Goal: Task Accomplishment & Management: Use online tool/utility

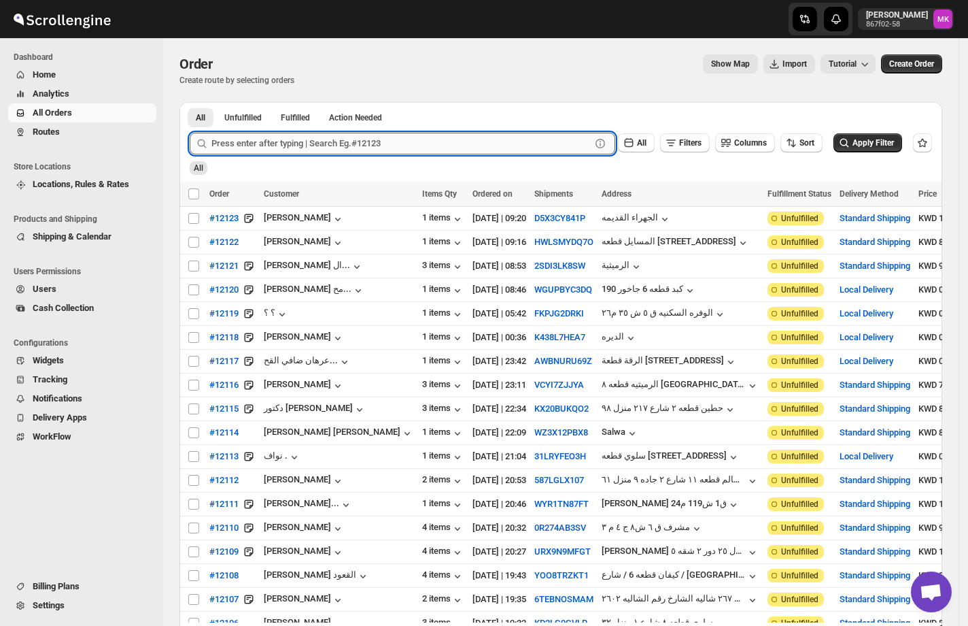
click at [385, 154] on input "text" at bounding box center [400, 144] width 379 height 22
paste input "12101"
type input "12101"
click at [190, 102] on button "Submit" at bounding box center [209, 109] width 39 height 14
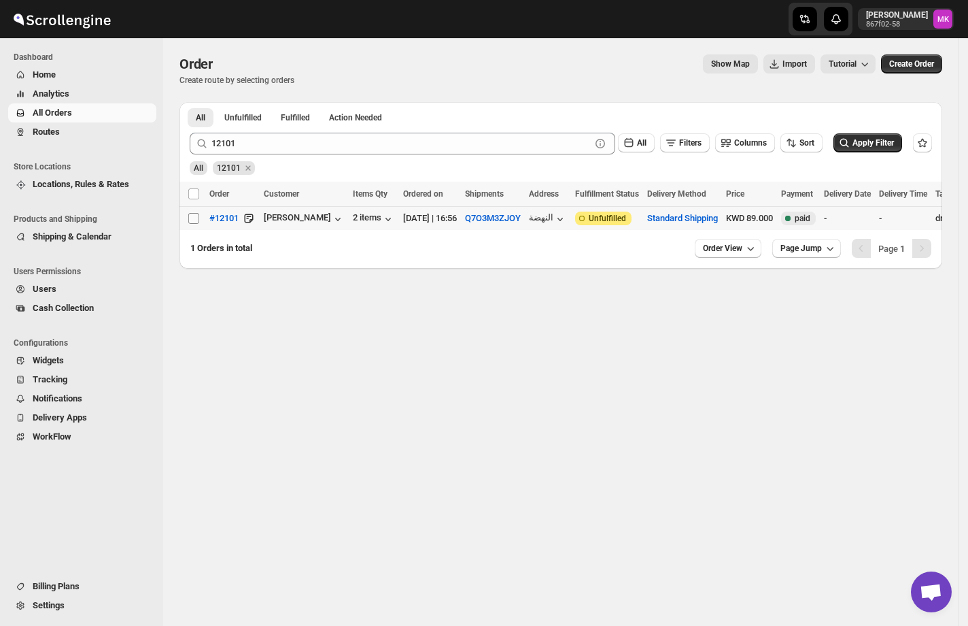
click at [194, 213] on input "Select order" at bounding box center [193, 218] width 11 height 11
checkbox input "true"
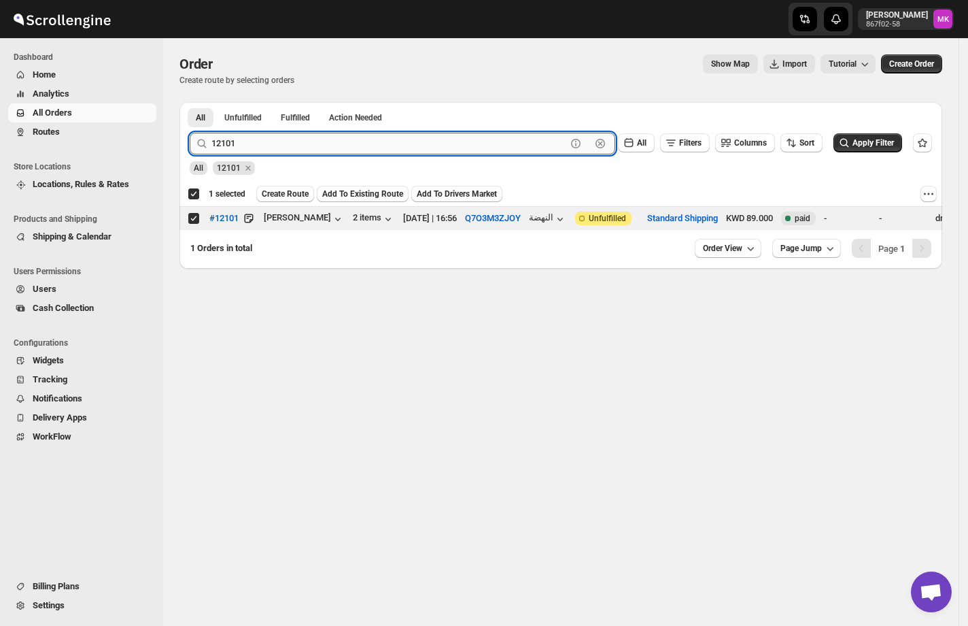
click at [281, 150] on input "12101" at bounding box center [388, 144] width 355 height 22
paste input "033"
type input "12033"
click at [190, 102] on button "Submit" at bounding box center [209, 109] width 39 height 14
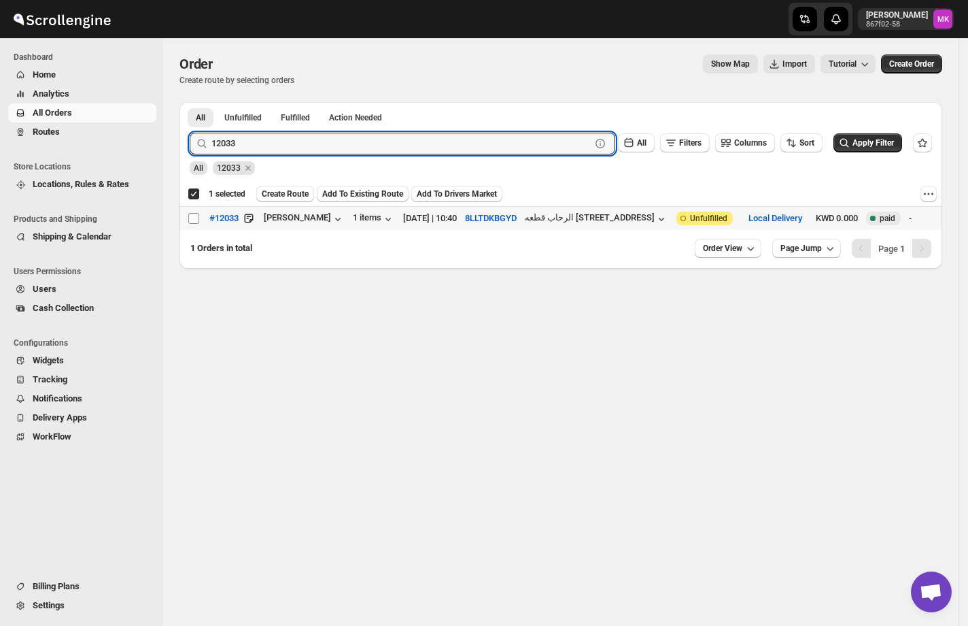
click at [190, 224] on span at bounding box center [194, 218] width 12 height 12
click at [190, 224] on input "Select order" at bounding box center [193, 218] width 11 height 11
checkbox input "false"
checkbox input "true"
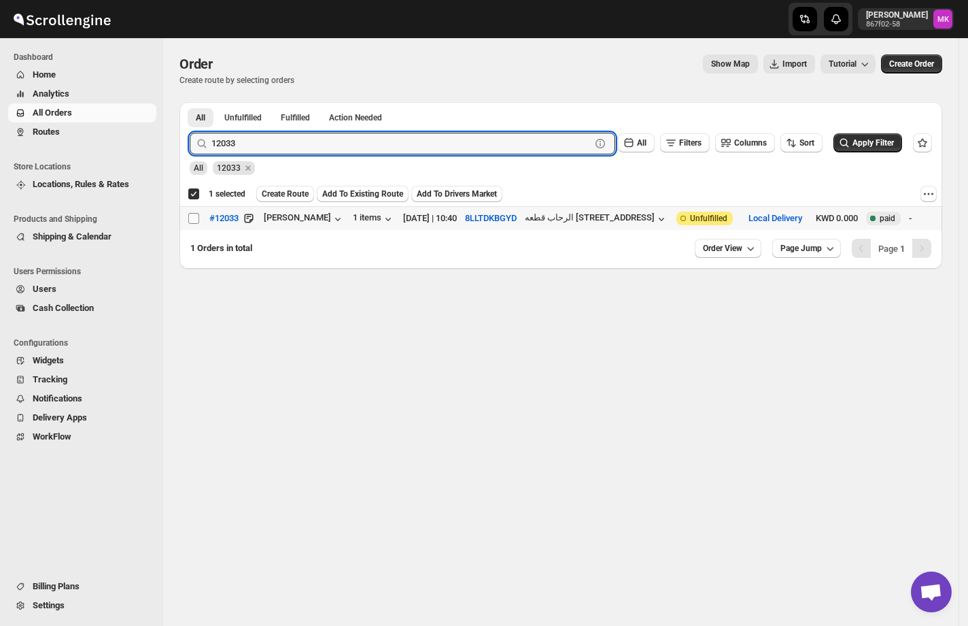
checkbox input "true"
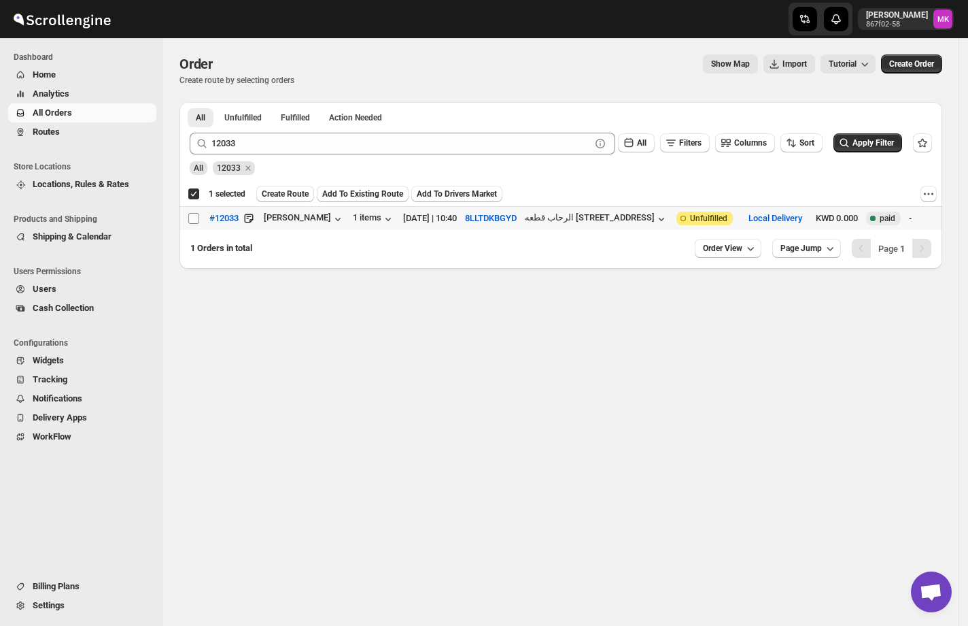
click at [193, 221] on input "Select order" at bounding box center [193, 218] width 11 height 11
checkbox input "true"
checkbox input "false"
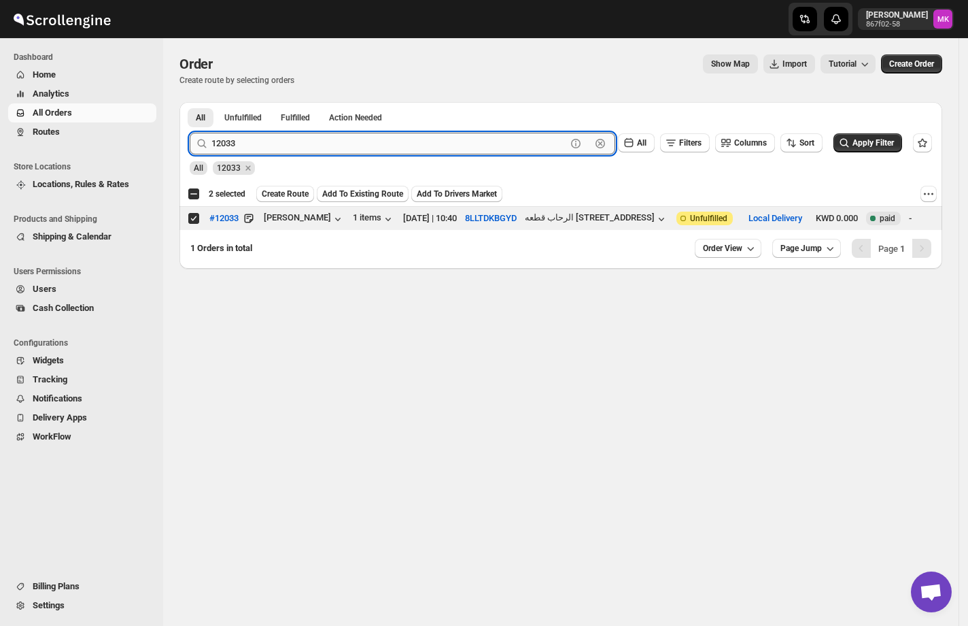
click at [265, 148] on input "12033" at bounding box center [388, 144] width 355 height 22
paste input "78"
type input "12078"
click at [190, 102] on button "Submit" at bounding box center [209, 109] width 39 height 14
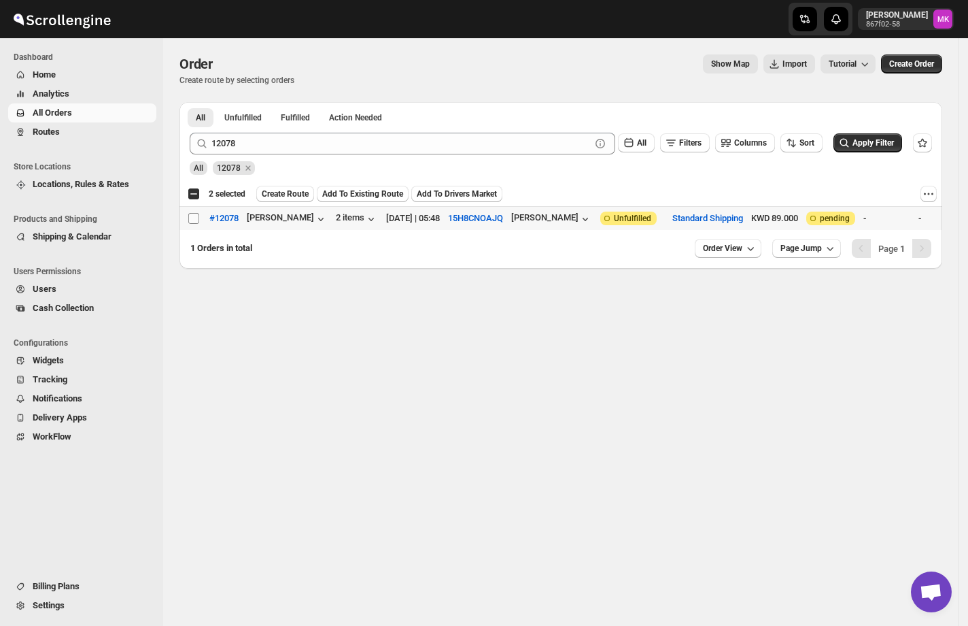
click at [189, 216] on input "Select order" at bounding box center [193, 218] width 11 height 11
checkbox input "true"
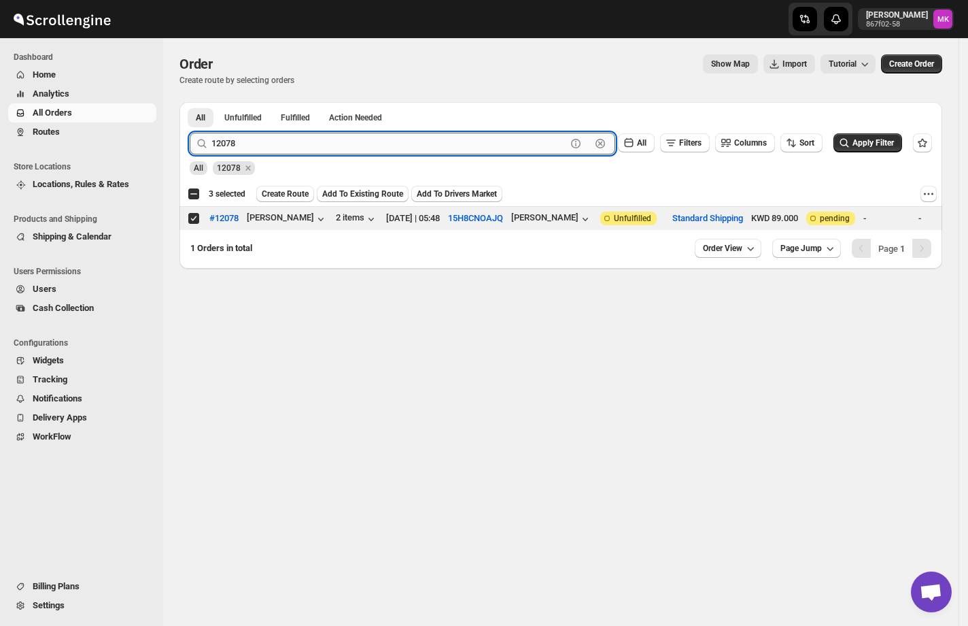
click at [267, 153] on input "12078" at bounding box center [388, 144] width 355 height 22
paste input "109"
type input "12109"
click at [190, 102] on button "Submit" at bounding box center [209, 109] width 39 height 14
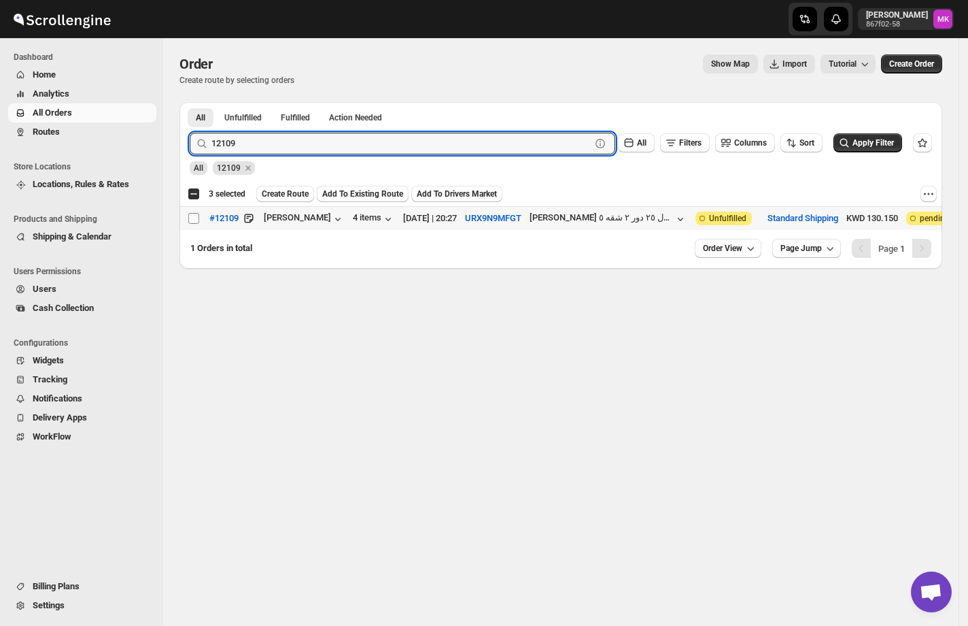
click at [196, 221] on input "Select order" at bounding box center [193, 218] width 11 height 11
checkbox input "true"
click at [281, 139] on input "12109" at bounding box center [388, 144] width 355 height 22
paste input "11"
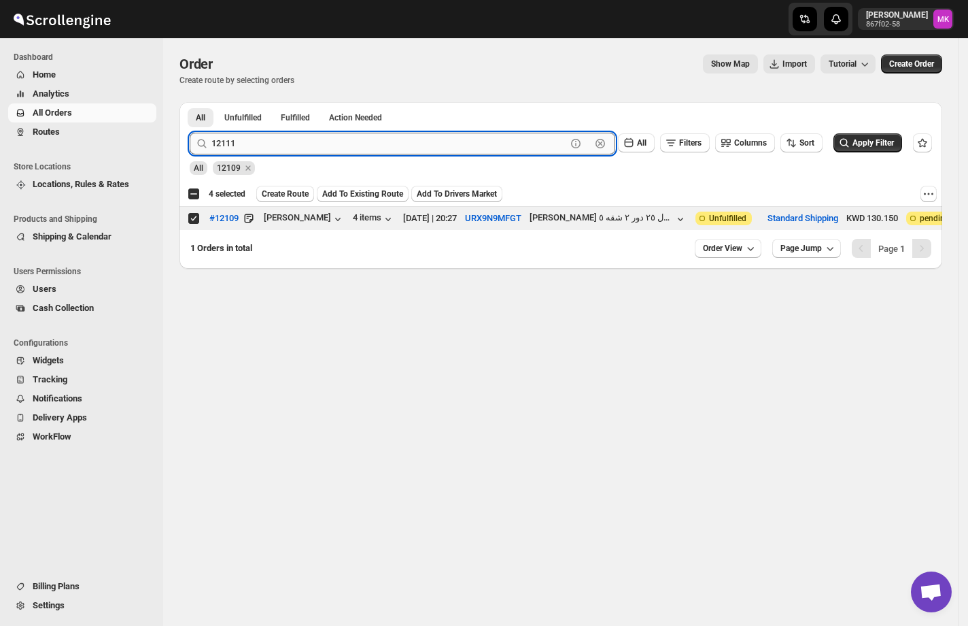
type input "12111"
click at [190, 102] on button "Submit" at bounding box center [209, 109] width 39 height 14
click at [194, 218] on input "Select order" at bounding box center [193, 218] width 11 height 11
checkbox input "true"
click at [296, 154] on input "12111" at bounding box center [388, 144] width 355 height 22
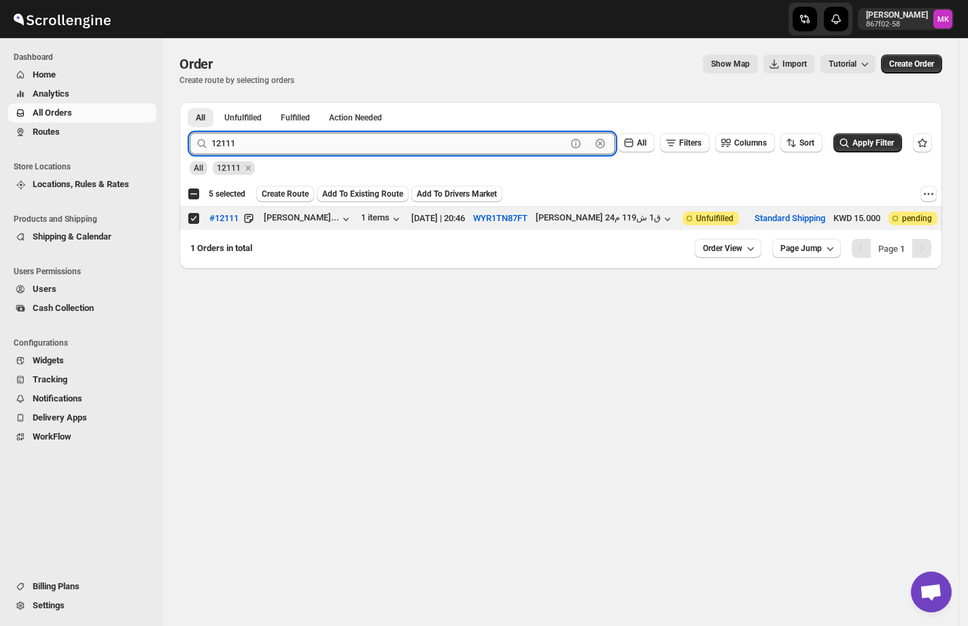
click at [296, 154] on input "12111" at bounding box center [388, 144] width 355 height 22
paste input "077"
type input "12077"
click at [190, 102] on button "Submit" at bounding box center [209, 109] width 39 height 14
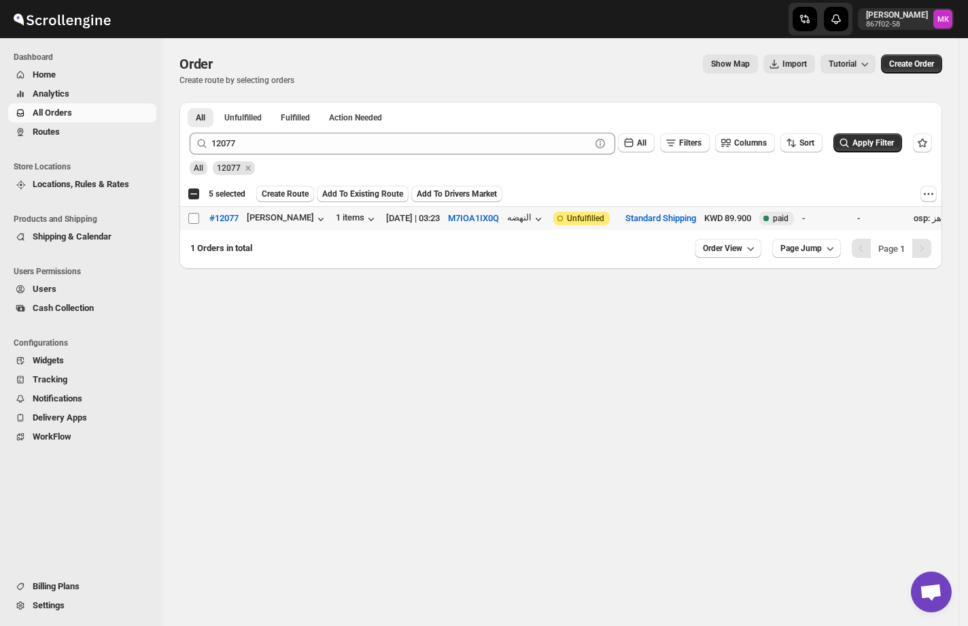
click at [194, 218] on input "Select order" at bounding box center [193, 218] width 11 height 11
checkbox input "true"
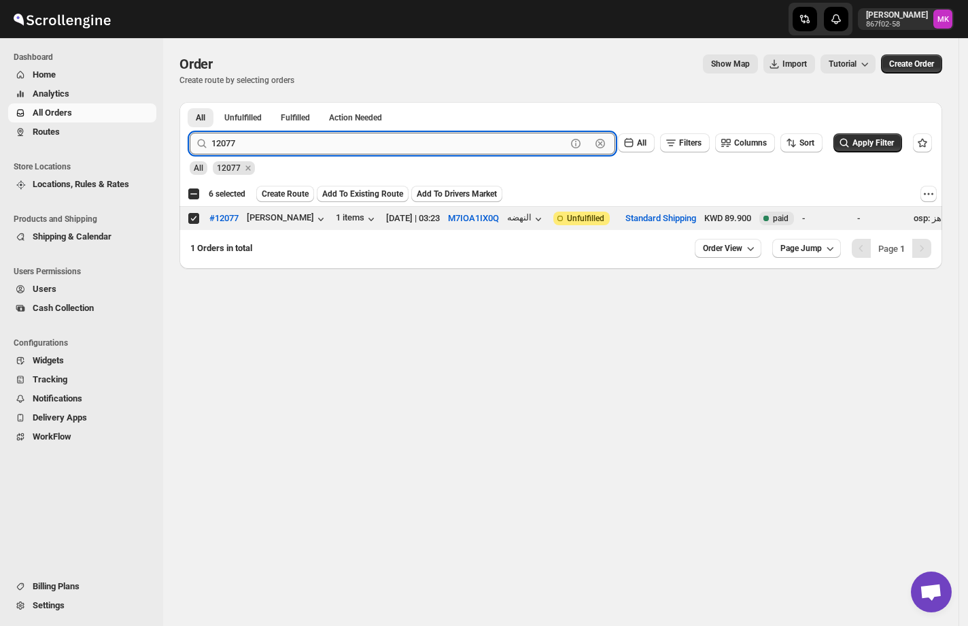
click at [493, 152] on input "12077" at bounding box center [388, 144] width 355 height 22
paste input "16"
type input "12016"
click at [190, 102] on button "Submit" at bounding box center [209, 109] width 39 height 14
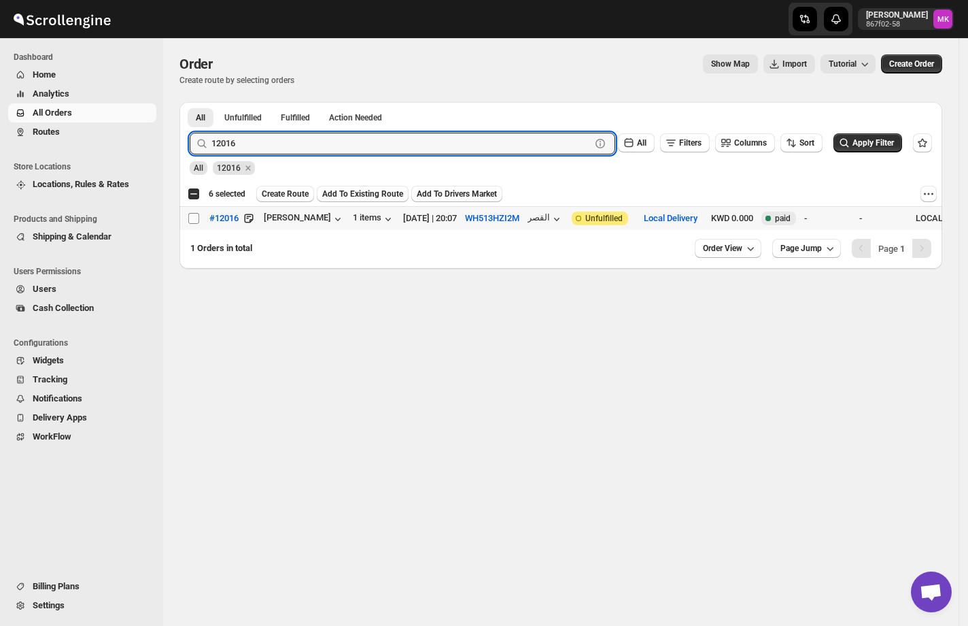
click at [199, 215] on span at bounding box center [194, 218] width 12 height 12
click at [199, 215] on input "Select order" at bounding box center [193, 218] width 11 height 11
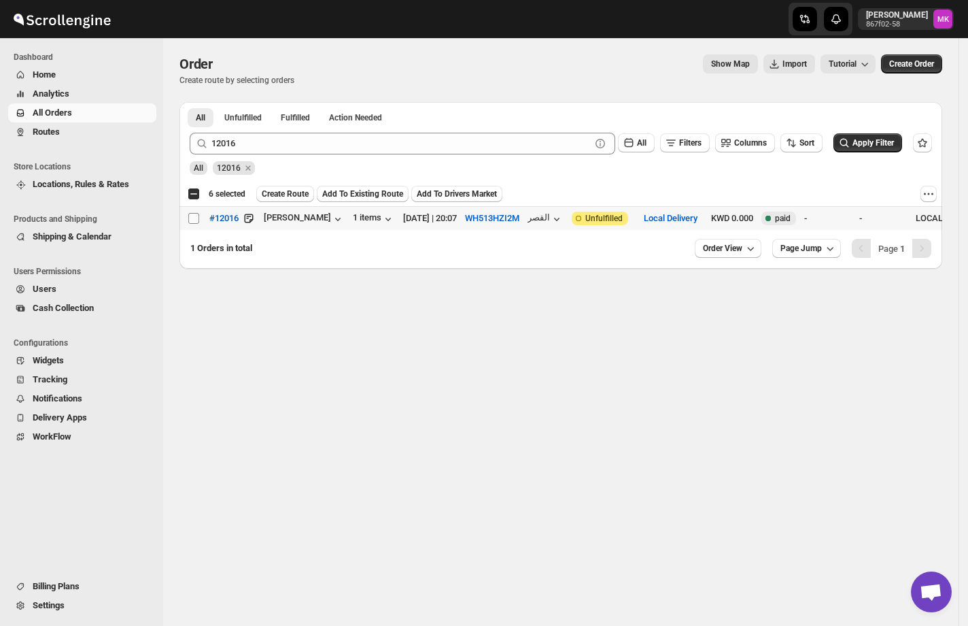
click at [194, 218] on input "Select order" at bounding box center [193, 218] width 11 height 11
checkbox input "true"
click at [284, 190] on span "Create Route" at bounding box center [285, 193] width 47 height 11
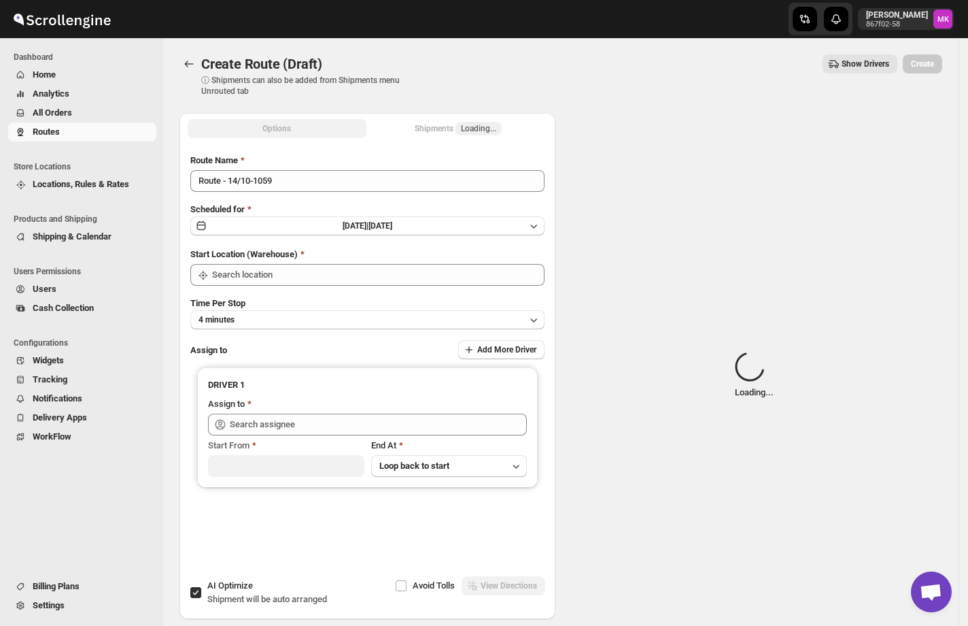
type input "[GEOGRAPHIC_DATA]"
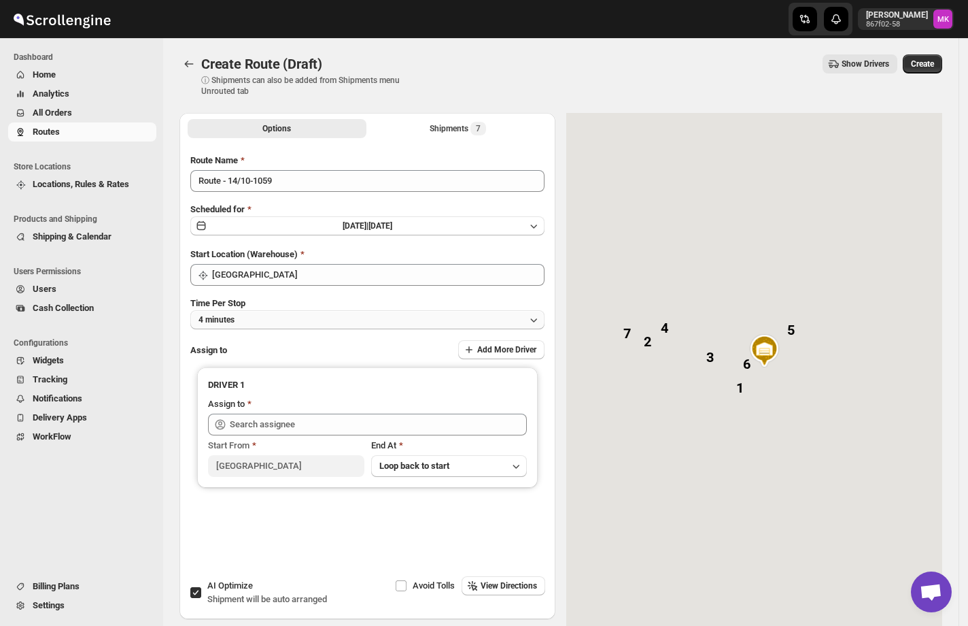
click at [252, 327] on button "4 minutes" at bounding box center [367, 319] width 354 height 19
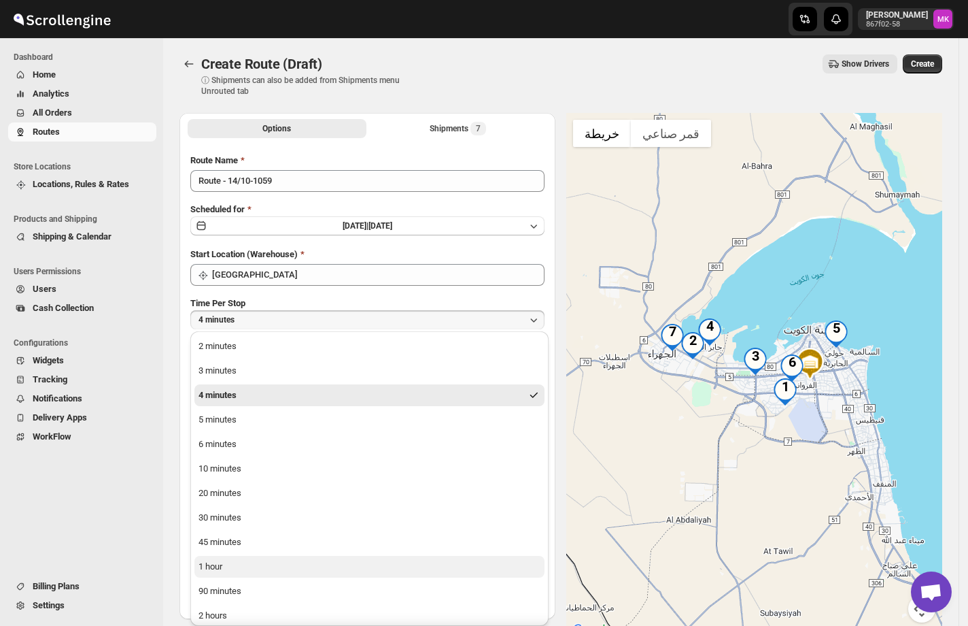
drag, startPoint x: 208, startPoint y: 564, endPoint x: 208, endPoint y: 556, distance: 8.2
click at [208, 566] on div "1 hour" at bounding box center [211, 567] width 24 height 14
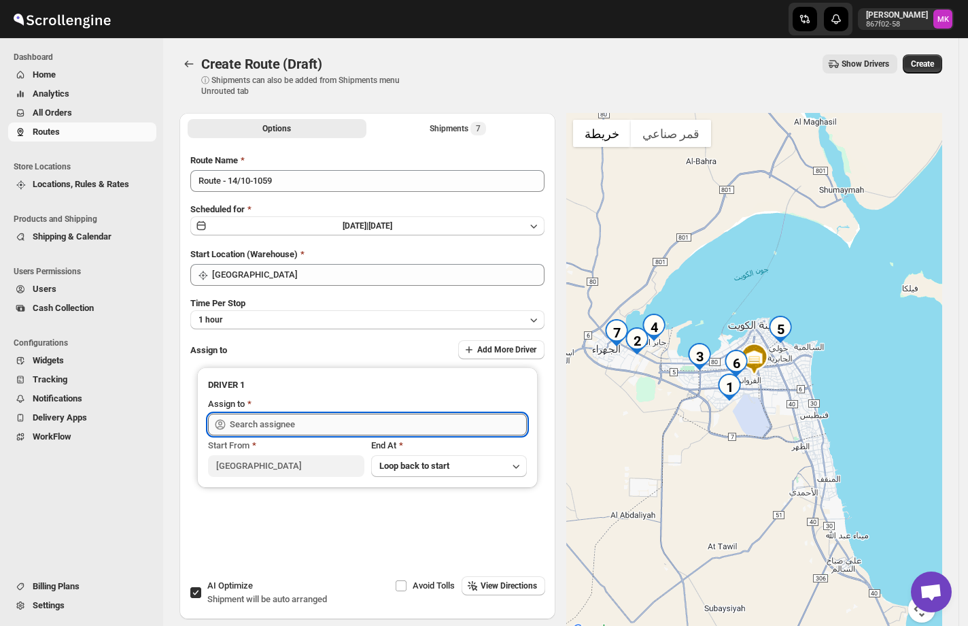
click at [246, 419] on input "text" at bounding box center [378, 424] width 297 height 22
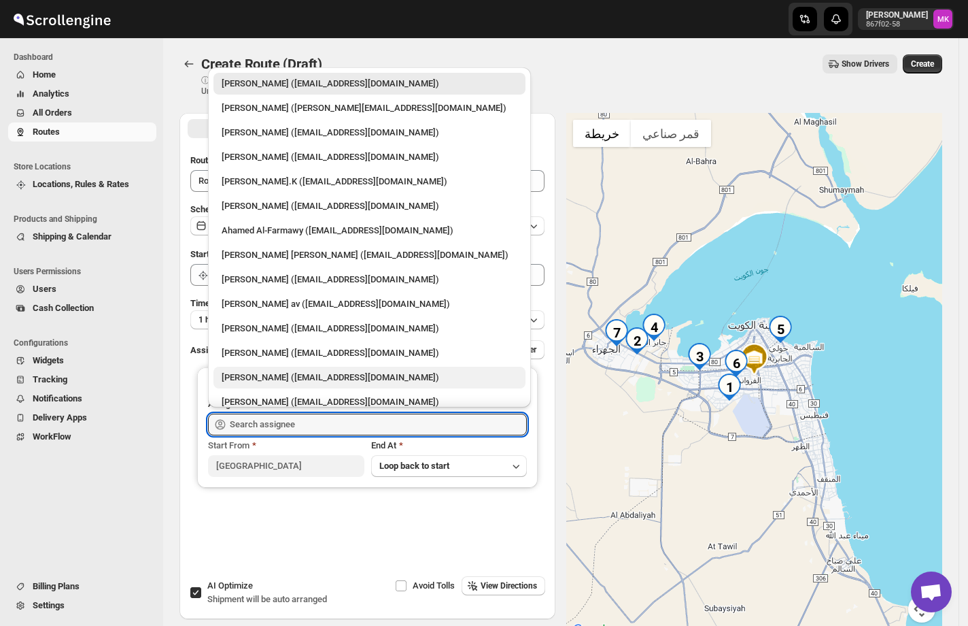
click at [256, 379] on div "[PERSON_NAME] ([EMAIL_ADDRESS][DOMAIN_NAME])" at bounding box center [370, 378] width 296 height 14
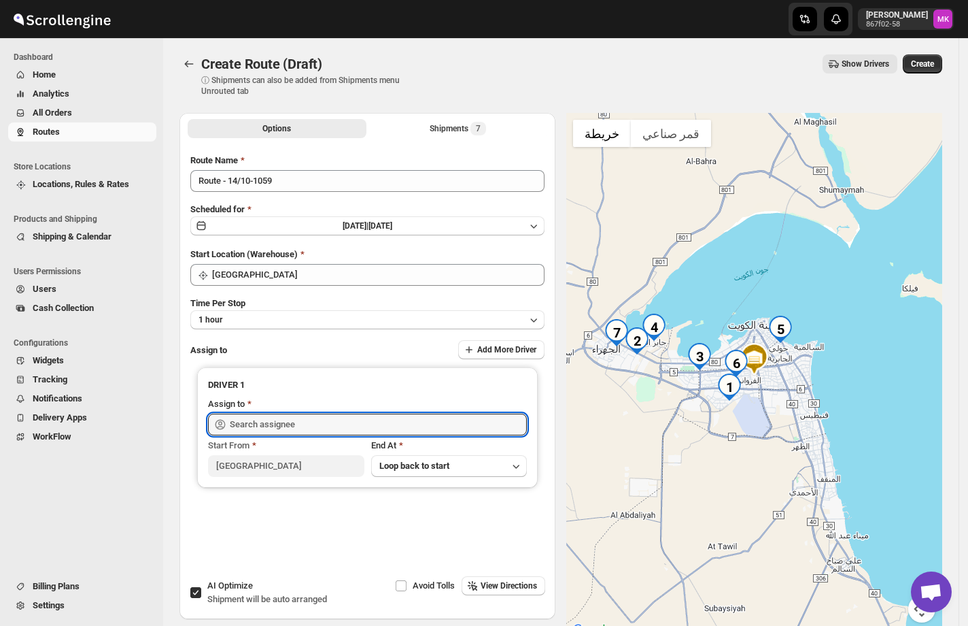
type input "[PERSON_NAME] ([EMAIL_ADDRESS][DOMAIN_NAME])"
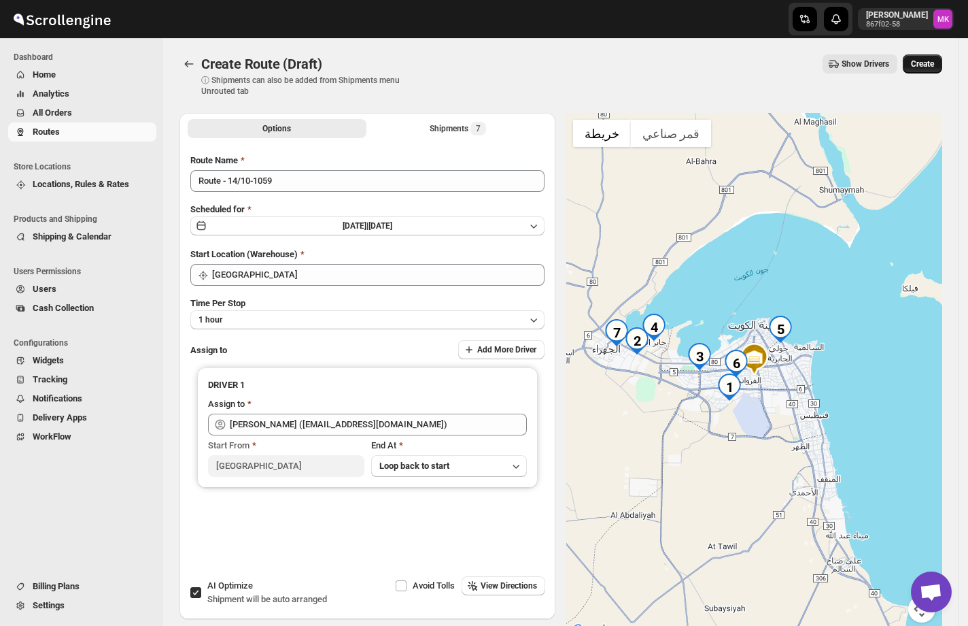
click at [923, 65] on span "Create" at bounding box center [922, 63] width 23 height 11
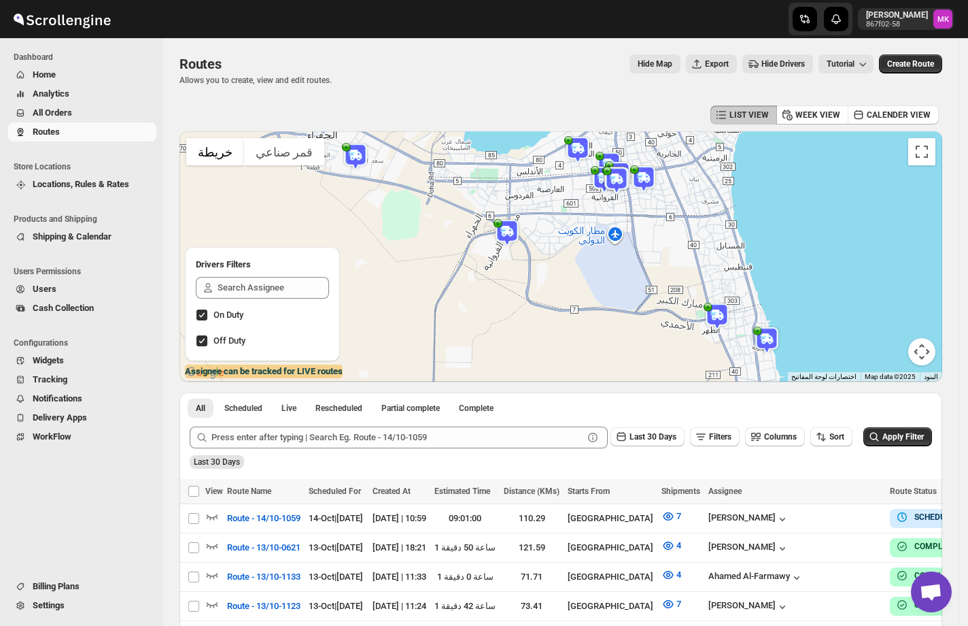
click at [99, 118] on span "All Orders" at bounding box center [93, 113] width 121 height 14
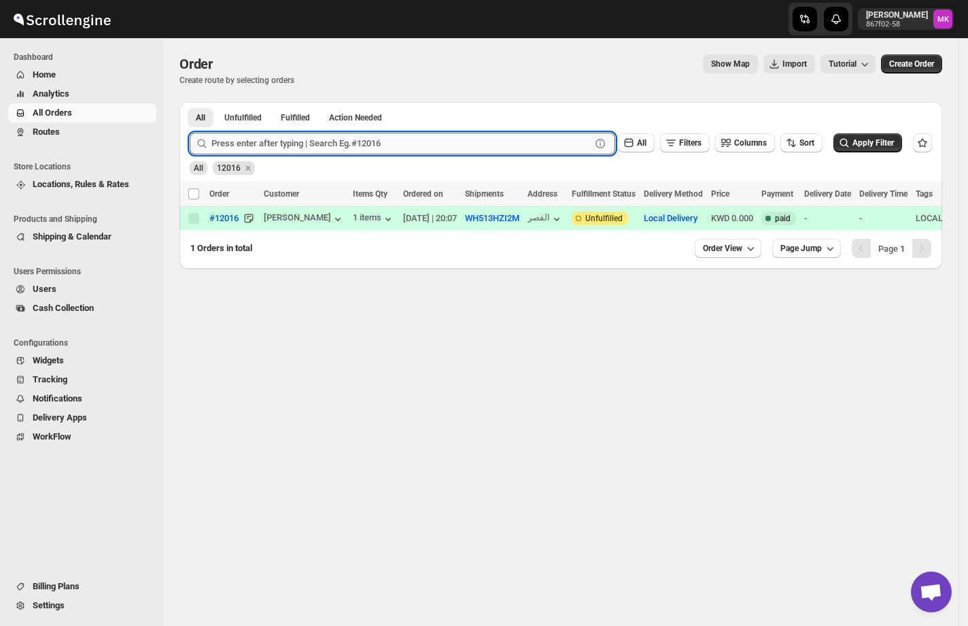
click at [252, 142] on input "text" at bounding box center [400, 144] width 379 height 22
paste input "12092"
type input "12092"
click at [190, 102] on button "Submit" at bounding box center [209, 109] width 39 height 14
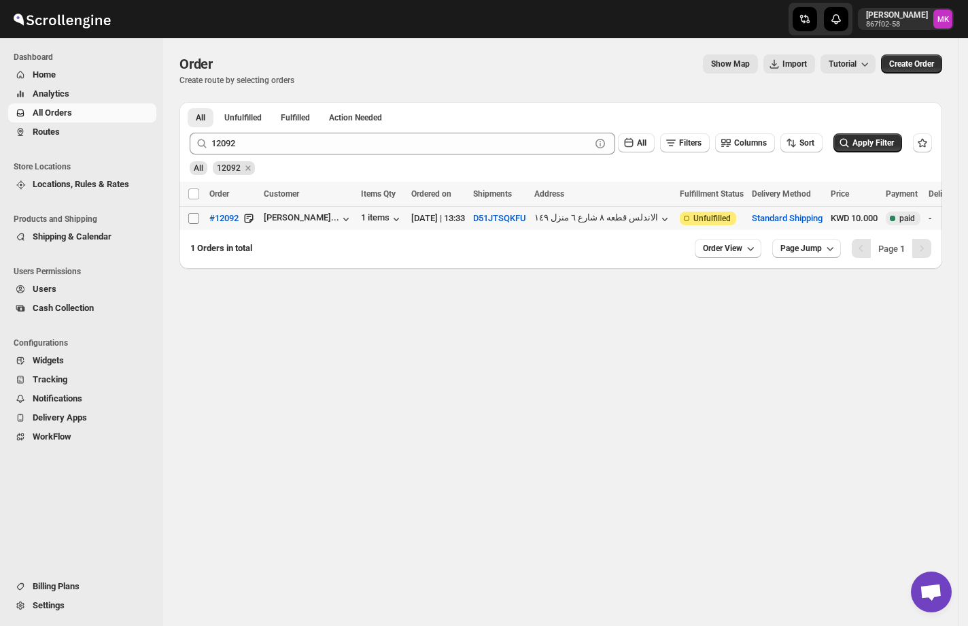
click at [197, 220] on input "Select order" at bounding box center [193, 218] width 11 height 11
checkbox input "true"
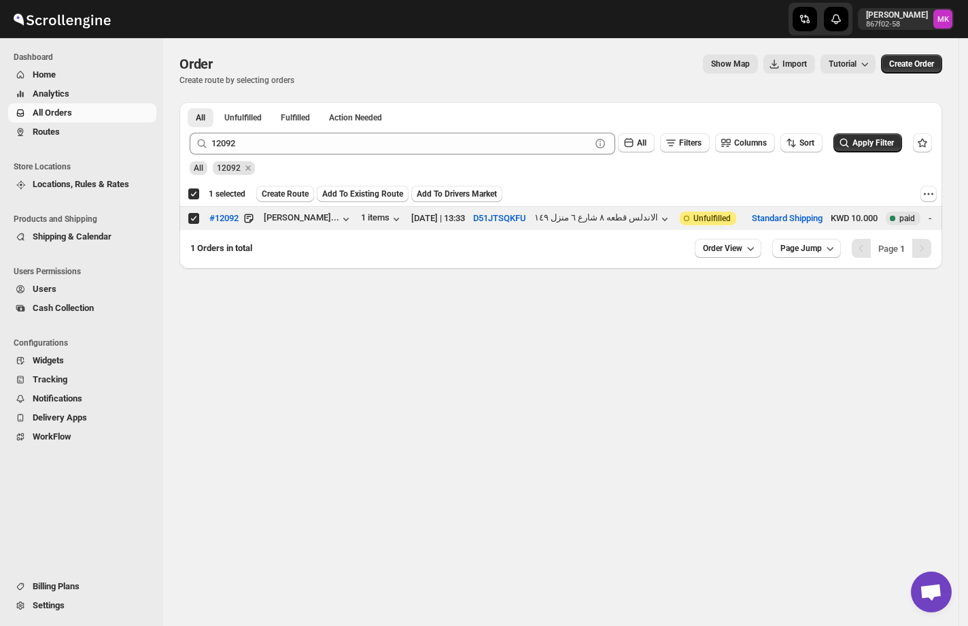
click at [239, 131] on div "12092 Clear All Filters Columns Sort Apply Filter" at bounding box center [555, 138] width 753 height 33
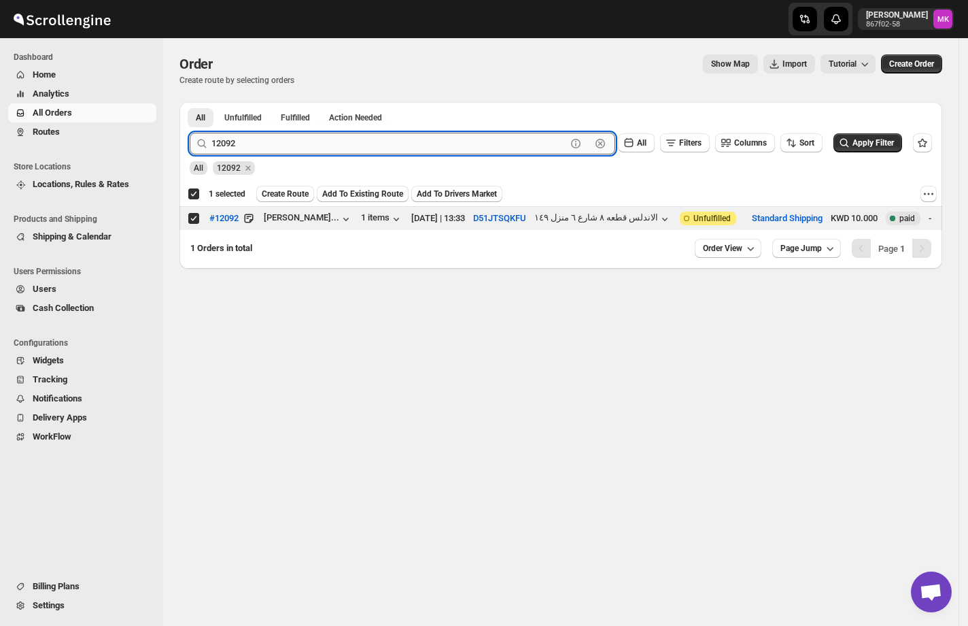
click at [237, 150] on input "12092" at bounding box center [388, 144] width 355 height 22
paste input "103"
type input "12103"
click at [190, 102] on button "Submit" at bounding box center [209, 109] width 39 height 14
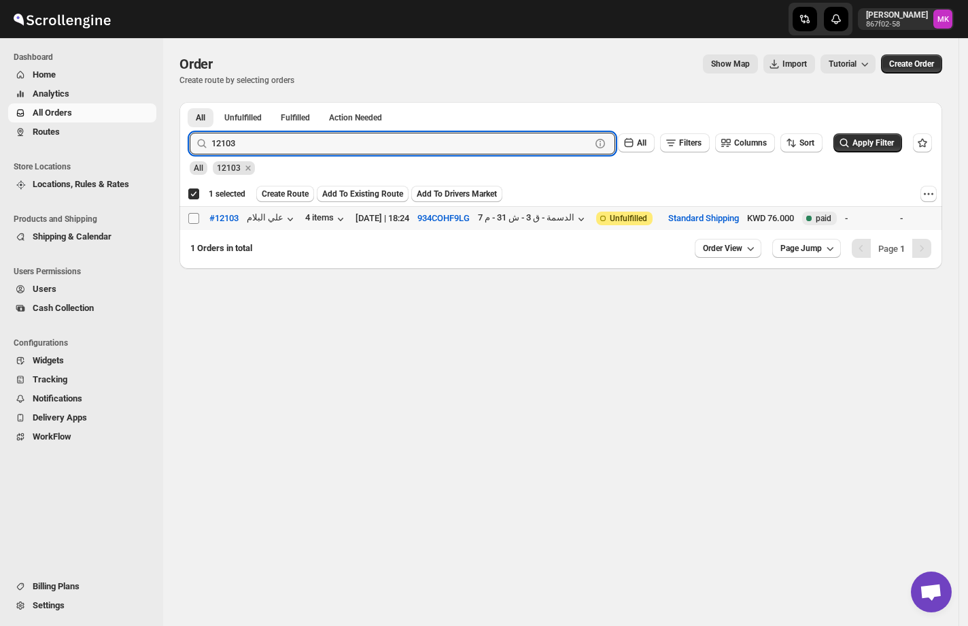
click at [197, 213] on input "Select order" at bounding box center [193, 218] width 11 height 11
checkbox input "true"
checkbox input "false"
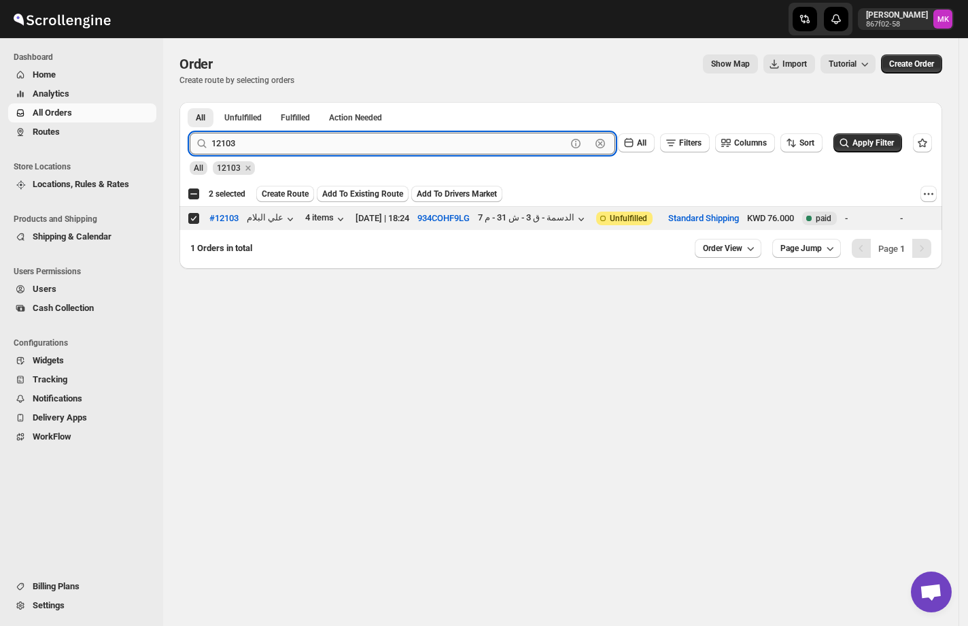
click at [264, 150] on input "12103" at bounding box center [388, 144] width 355 height 22
paste input "16"
type input "12116"
click at [190, 102] on button "Submit" at bounding box center [209, 109] width 39 height 14
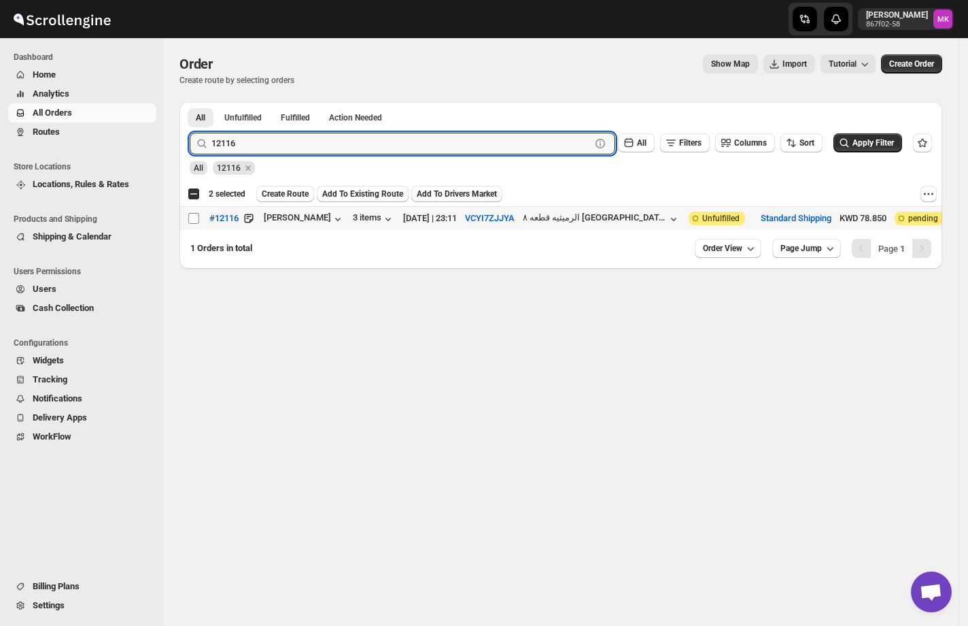
click at [196, 216] on input "Select order" at bounding box center [193, 218] width 11 height 11
checkbox input "true"
click at [292, 148] on input "12116" at bounding box center [388, 144] width 355 height 22
paste input "09"
type input "12096"
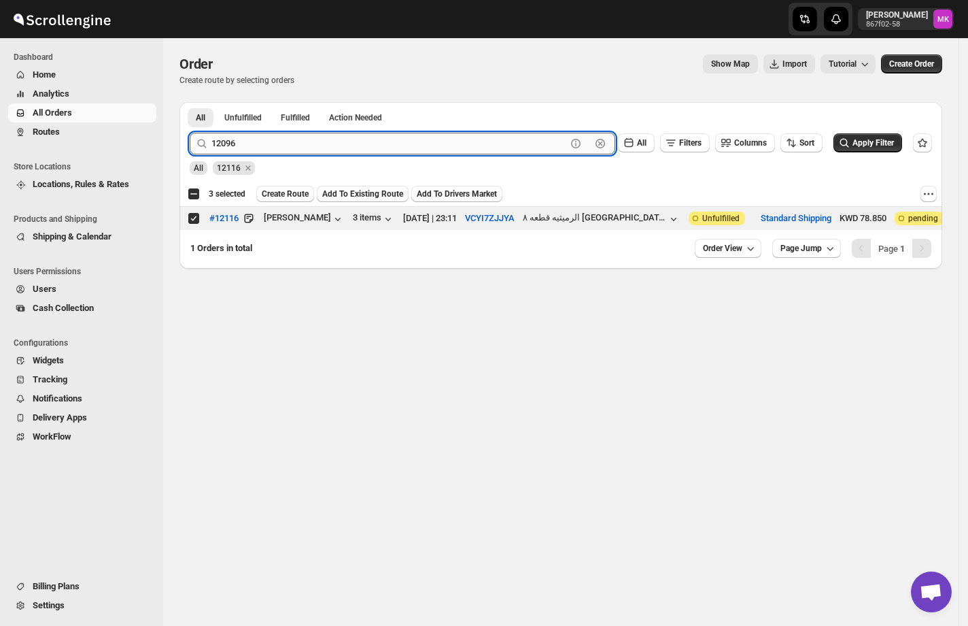
click at [190, 102] on button "Submit" at bounding box center [209, 109] width 39 height 14
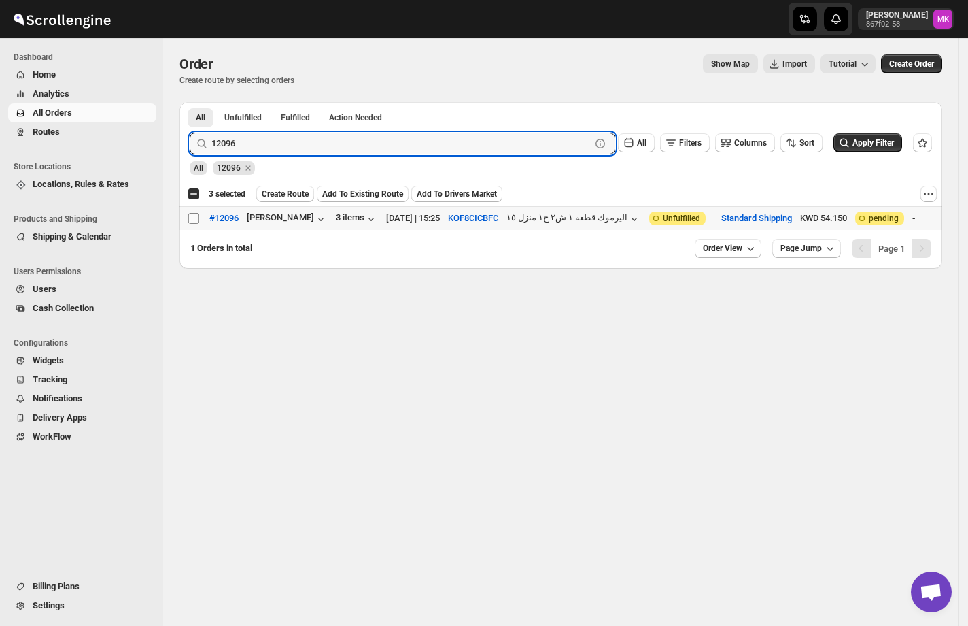
click at [196, 213] on input "Select order" at bounding box center [193, 218] width 11 height 11
checkbox input "true"
click at [343, 141] on input "12096" at bounding box center [388, 144] width 355 height 22
paste input "80"
type input "12080"
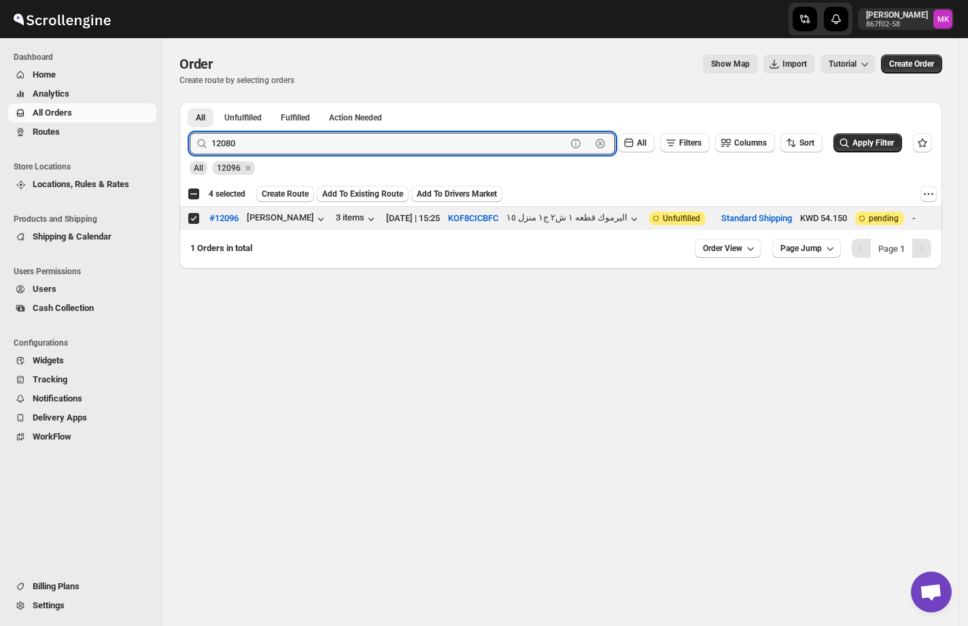
click at [190, 102] on button "Submit" at bounding box center [209, 109] width 39 height 14
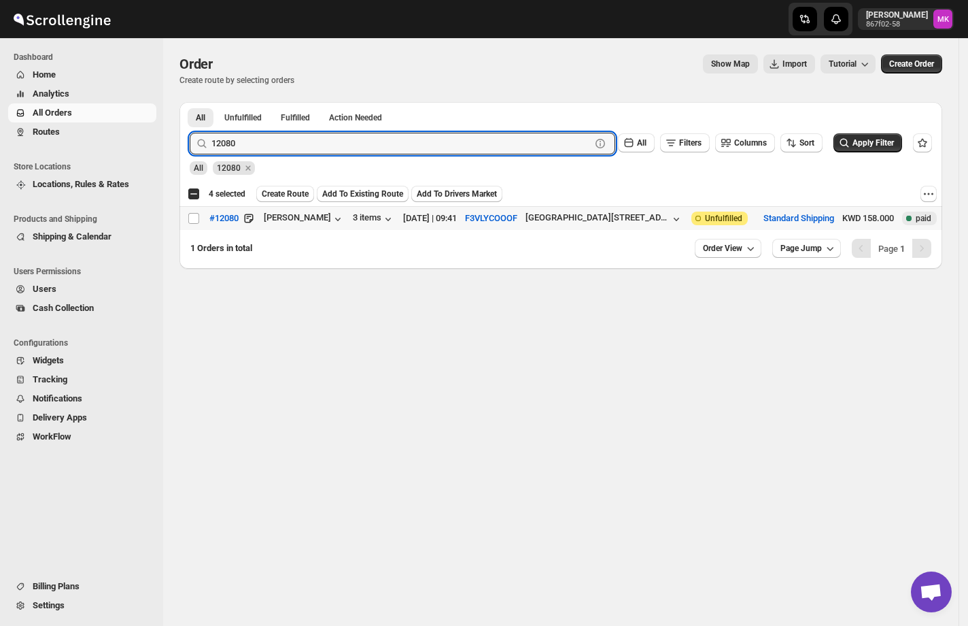
click at [197, 228] on td "Select order" at bounding box center [192, 219] width 26 height 24
checkbox input "true"
click at [264, 135] on input "12080" at bounding box center [388, 144] width 355 height 22
paste input "108"
type input "12108"
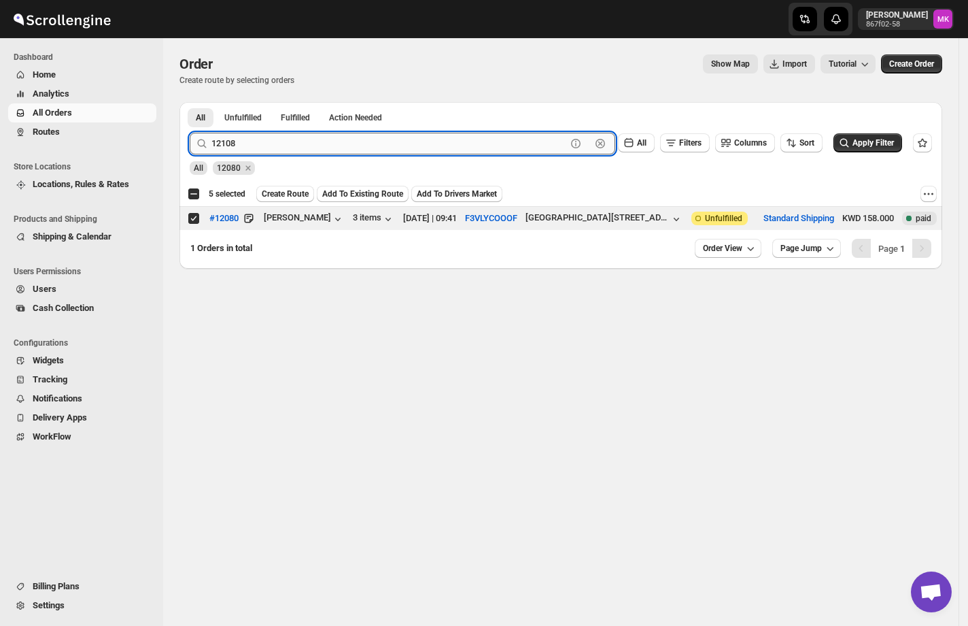
click at [190, 102] on button "Submit" at bounding box center [209, 109] width 39 height 14
click at [197, 219] on input "Select order" at bounding box center [193, 218] width 11 height 11
checkbox input "true"
click at [249, 148] on input "12108" at bounding box center [388, 144] width 355 height 22
paste input "084"
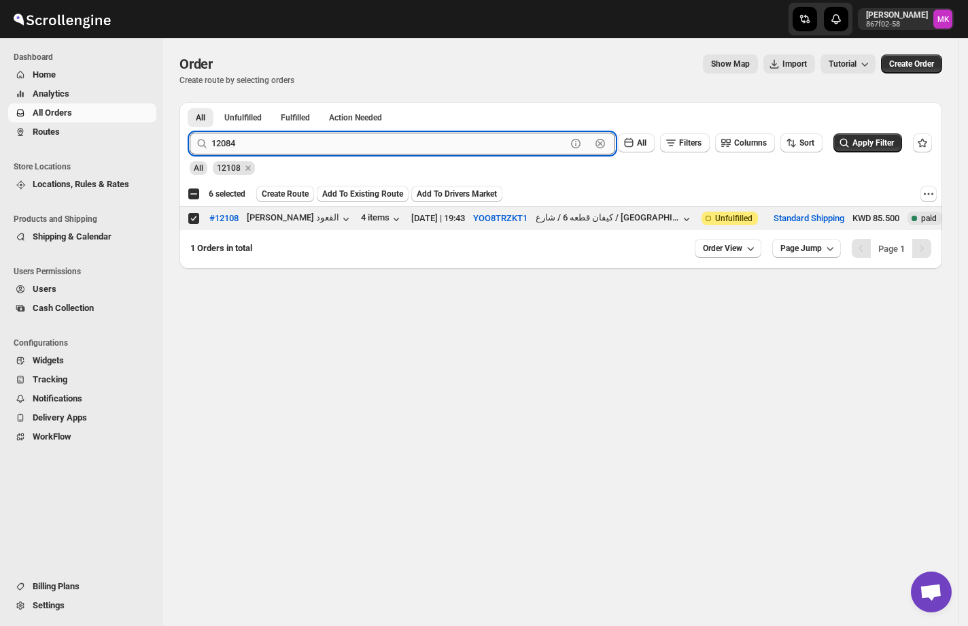
type input "12084"
click at [190, 102] on button "Submit" at bounding box center [209, 109] width 39 height 14
click at [194, 222] on input "Select order" at bounding box center [193, 218] width 11 height 11
checkbox input "true"
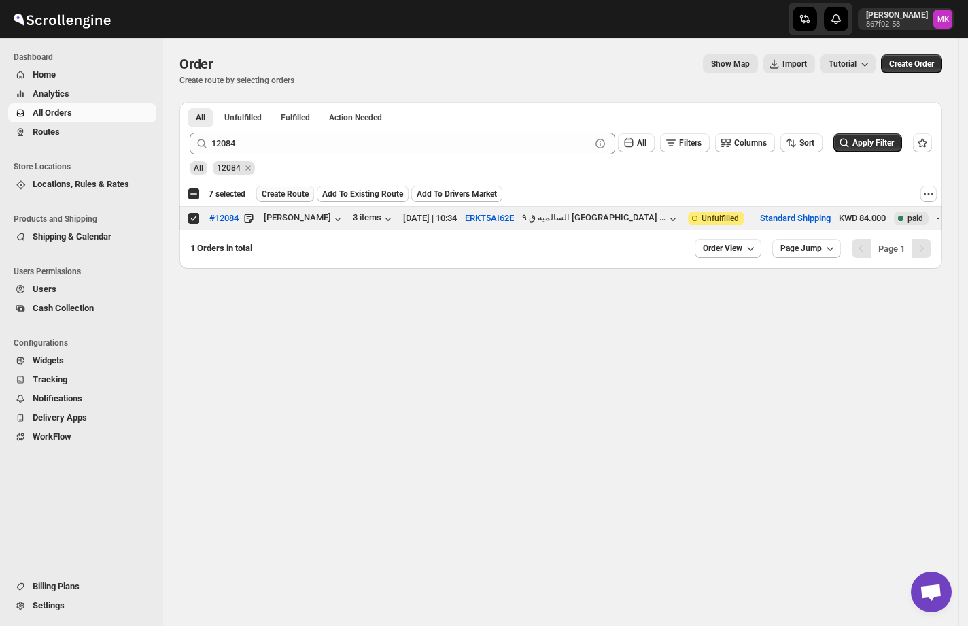
click at [288, 200] on button "Create Route" at bounding box center [285, 194] width 58 height 16
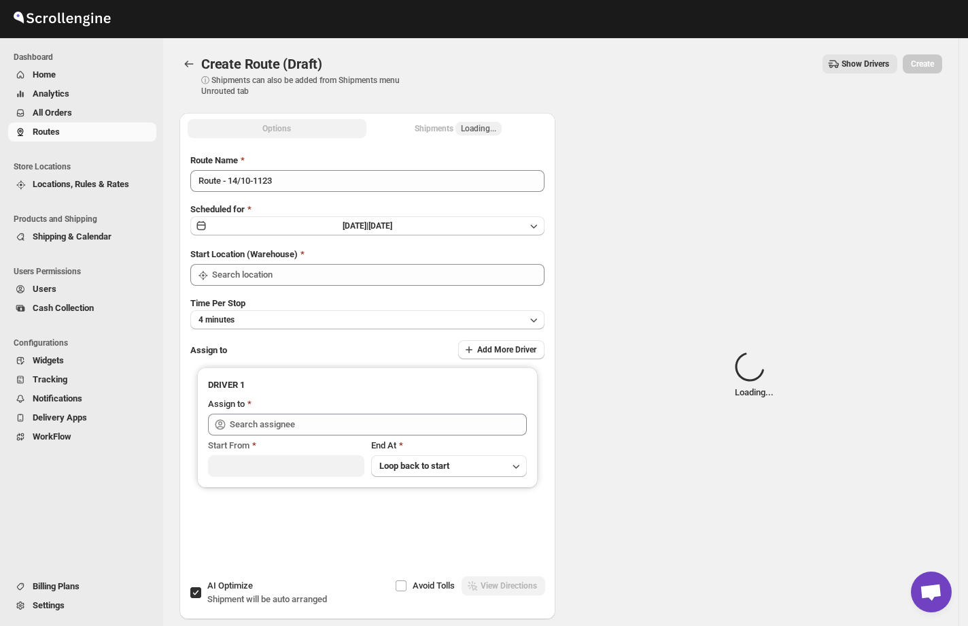
type input "[GEOGRAPHIC_DATA]"
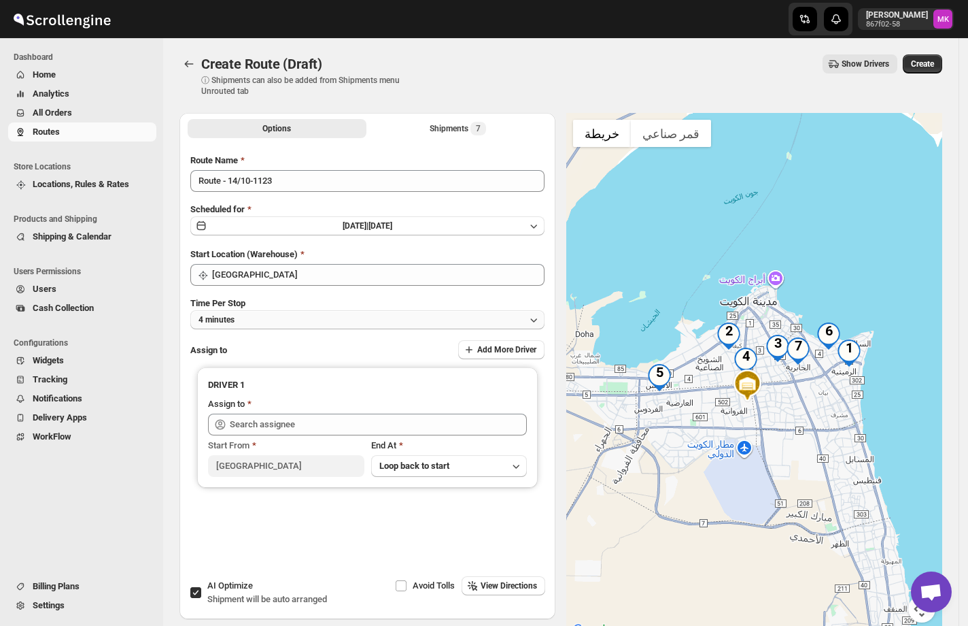
click at [264, 324] on button "4 minutes" at bounding box center [367, 319] width 354 height 19
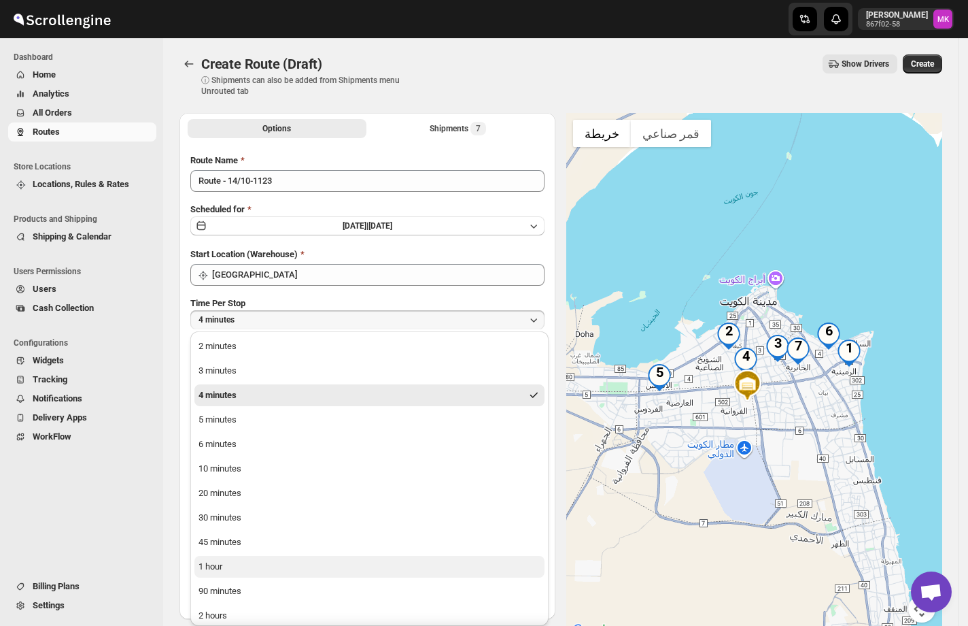
click at [230, 564] on button "1 hour" at bounding box center [369, 566] width 350 height 22
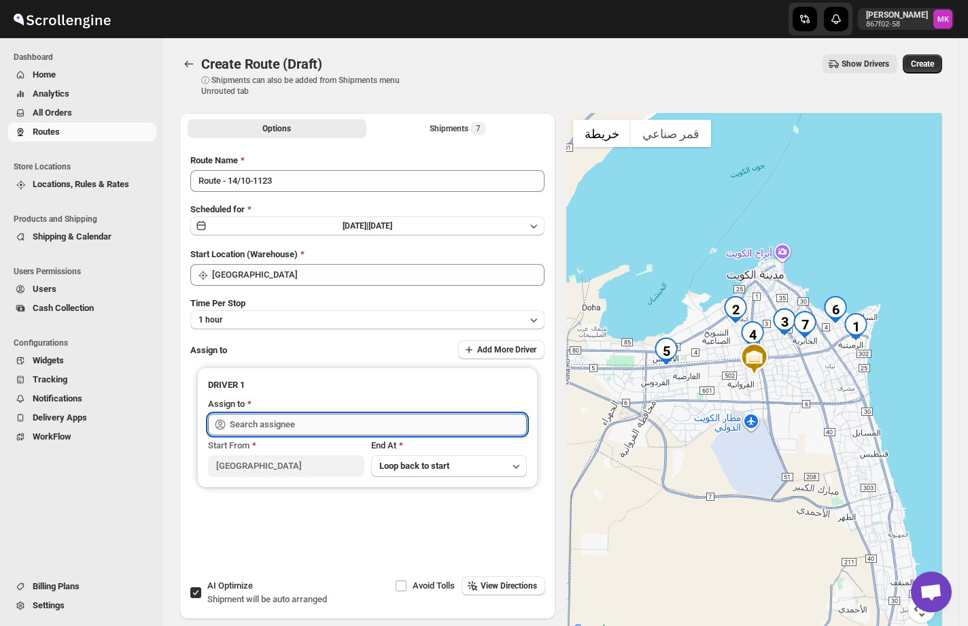
click at [273, 419] on input "text" at bounding box center [378, 424] width 297 height 22
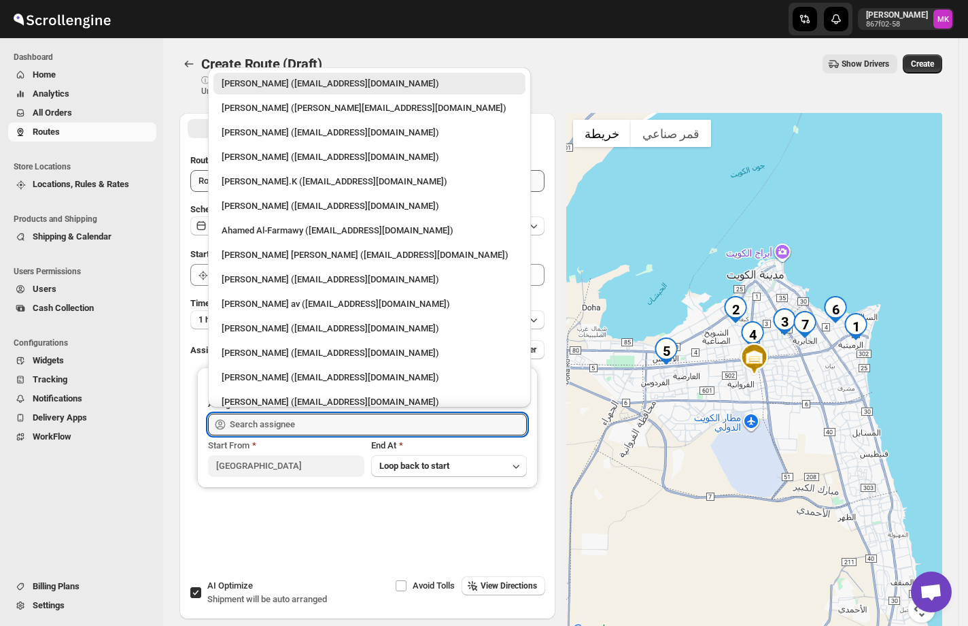
click at [298, 179] on div "[PERSON_NAME].K ([EMAIL_ADDRESS][DOMAIN_NAME])" at bounding box center [370, 182] width 296 height 14
type input "[PERSON_NAME].K ([EMAIL_ADDRESS][DOMAIN_NAME])"
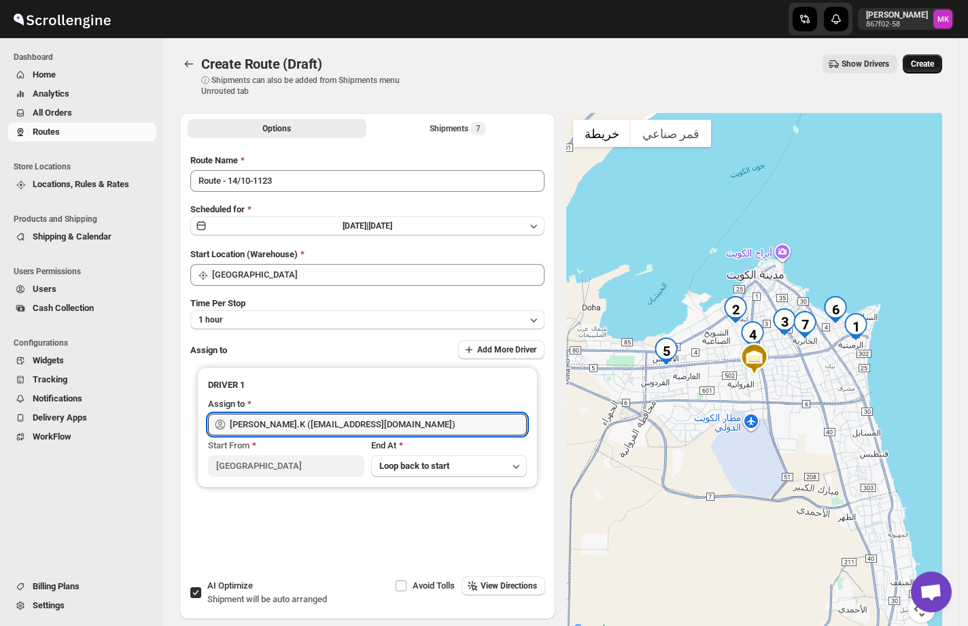
click at [927, 65] on span "Create" at bounding box center [922, 63] width 23 height 11
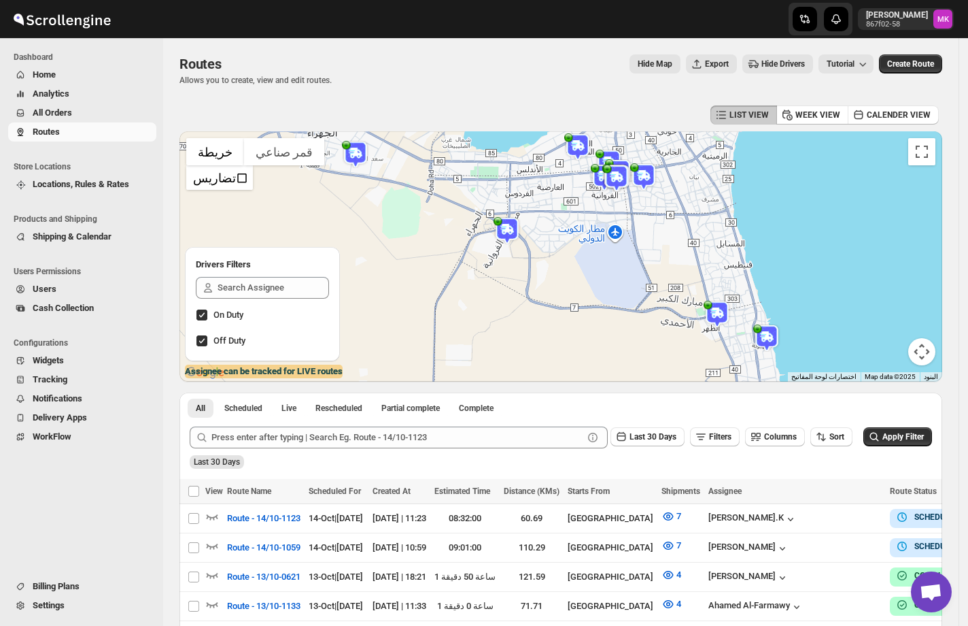
click at [88, 117] on span "All Orders" at bounding box center [93, 113] width 121 height 14
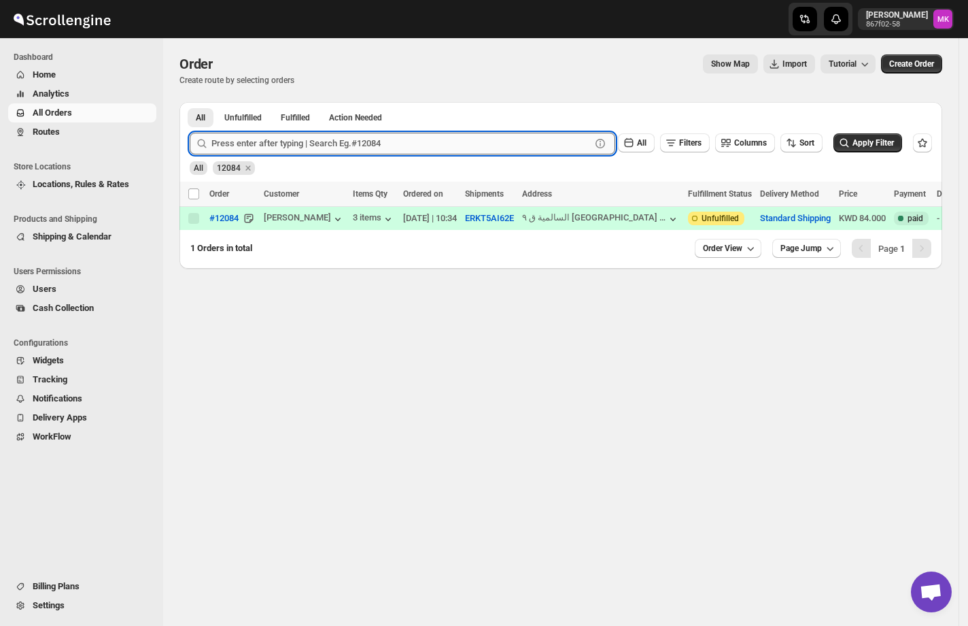
click at [254, 147] on input "text" at bounding box center [400, 144] width 379 height 22
paste input "12050"
type input "12050"
click at [190, 102] on button "Submit" at bounding box center [209, 109] width 39 height 14
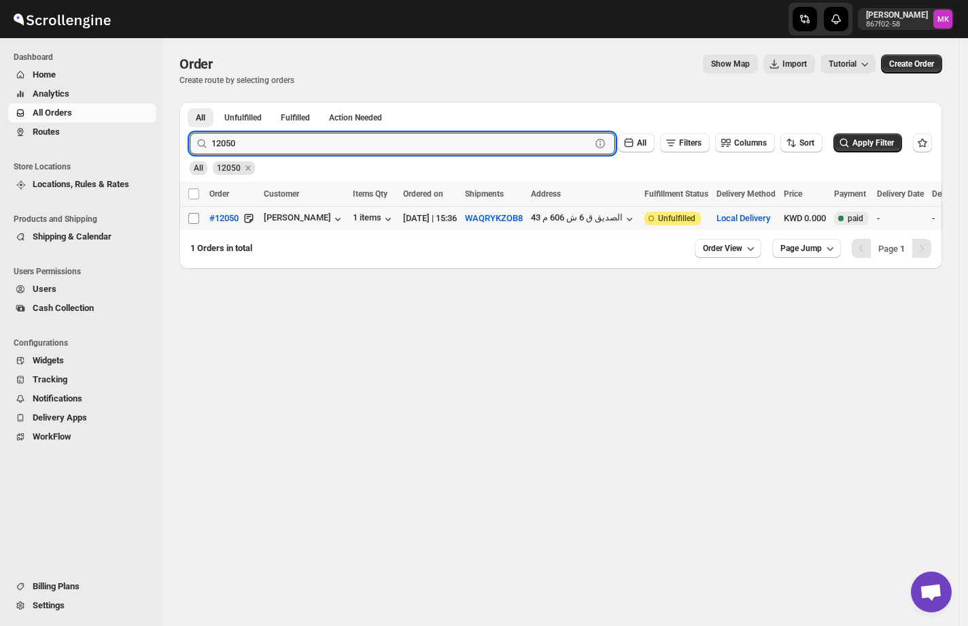
click at [194, 221] on input "Select order" at bounding box center [193, 218] width 11 height 11
checkbox input "true"
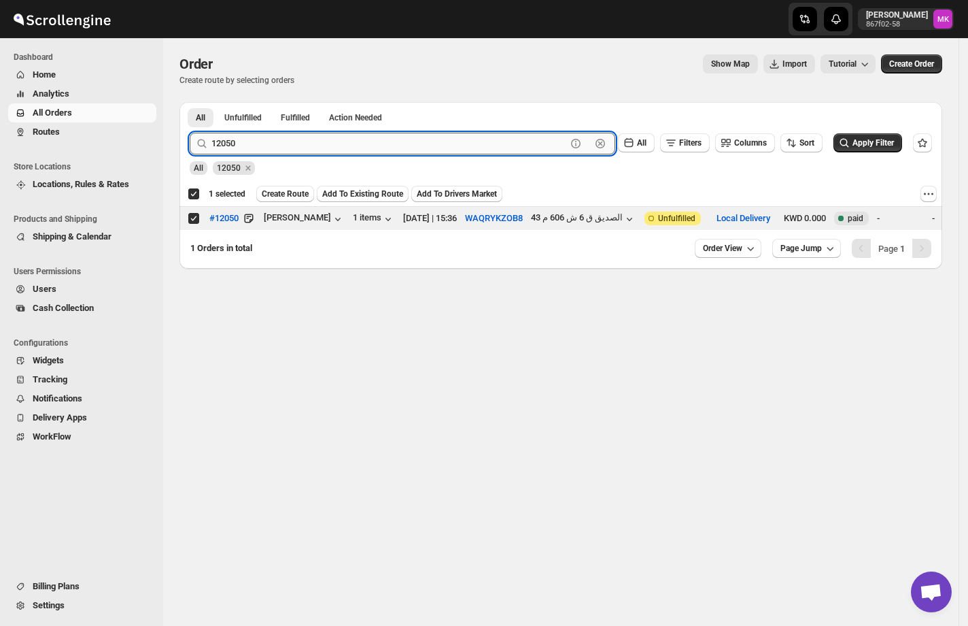
click at [226, 134] on input "12050" at bounding box center [388, 144] width 355 height 22
paste input "36"
type input "12036"
click at [190, 102] on button "Submit" at bounding box center [209, 109] width 39 height 14
click at [199, 218] on span at bounding box center [194, 218] width 12 height 12
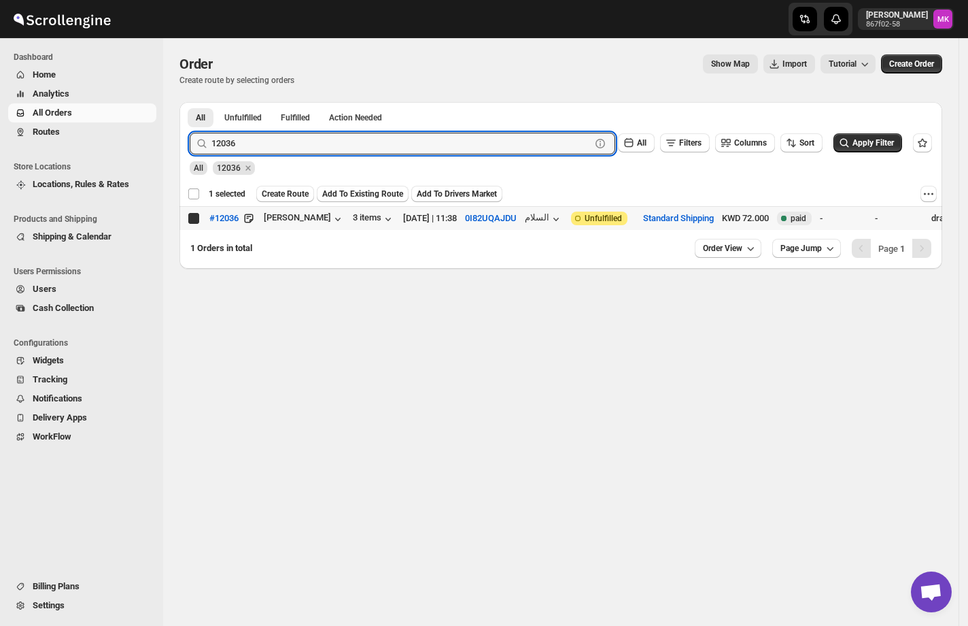
click at [199, 218] on input "Select order" at bounding box center [193, 218] width 11 height 11
checkbox input "false"
checkbox input "true"
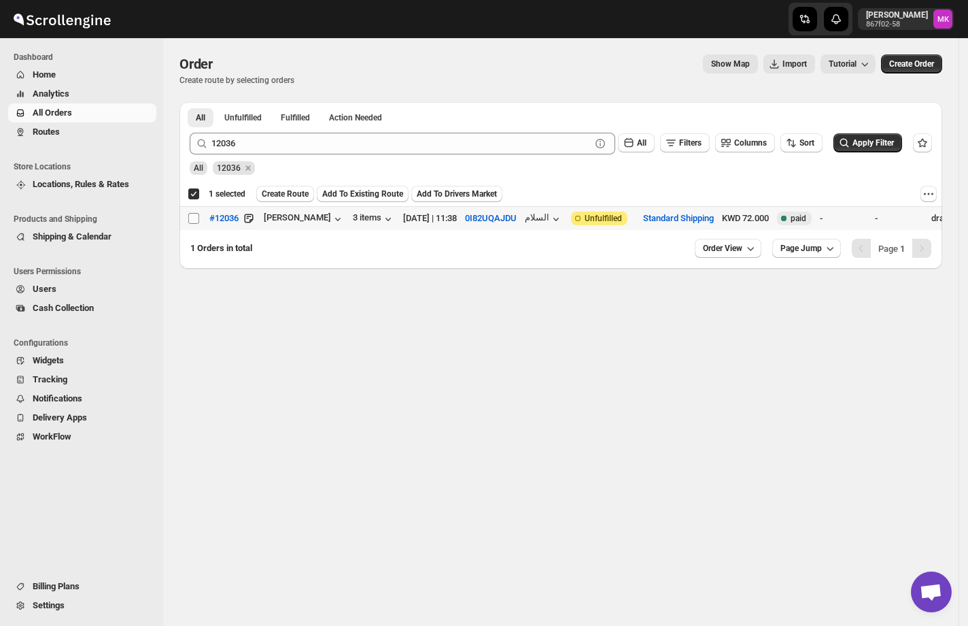
click at [188, 224] on input "Select order" at bounding box center [193, 218] width 11 height 11
checkbox input "true"
checkbox input "false"
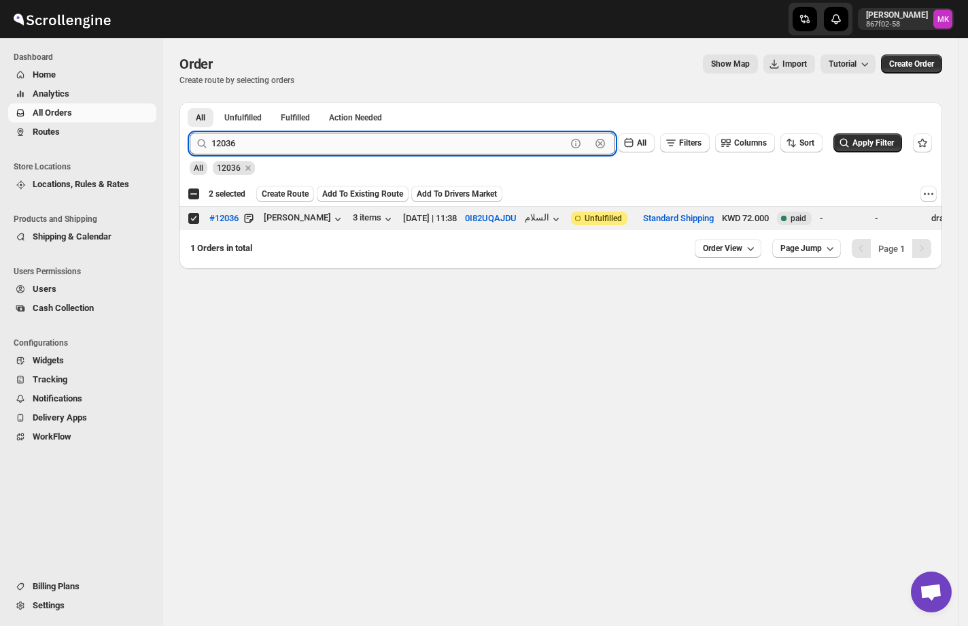
click at [230, 133] on input "12036" at bounding box center [388, 144] width 355 height 22
paste input "115"
type input "12115"
click at [190, 102] on button "Submit" at bounding box center [209, 109] width 39 height 14
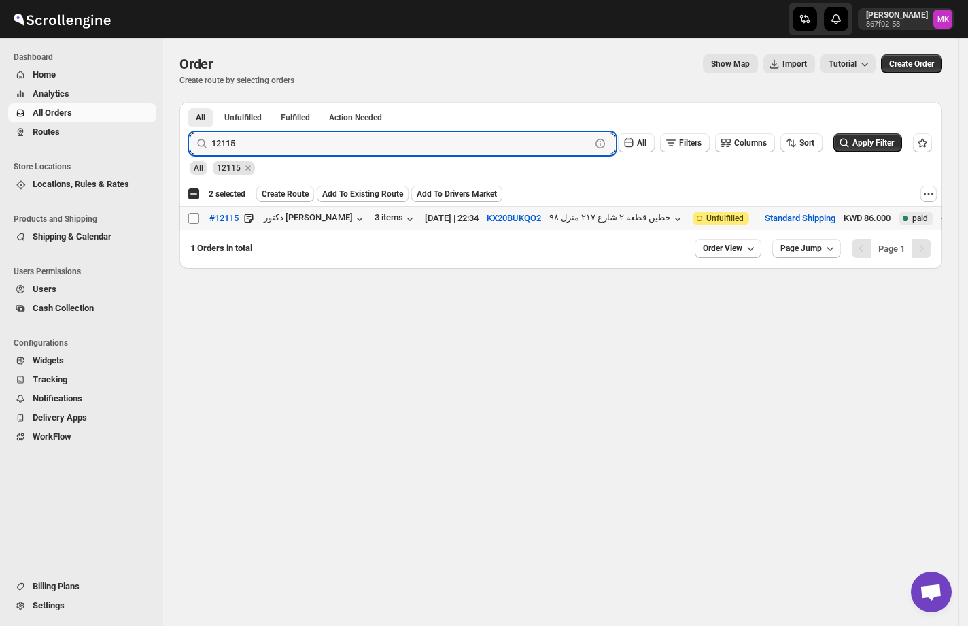
click at [196, 220] on input "Select order" at bounding box center [193, 218] width 11 height 11
checkbox input "true"
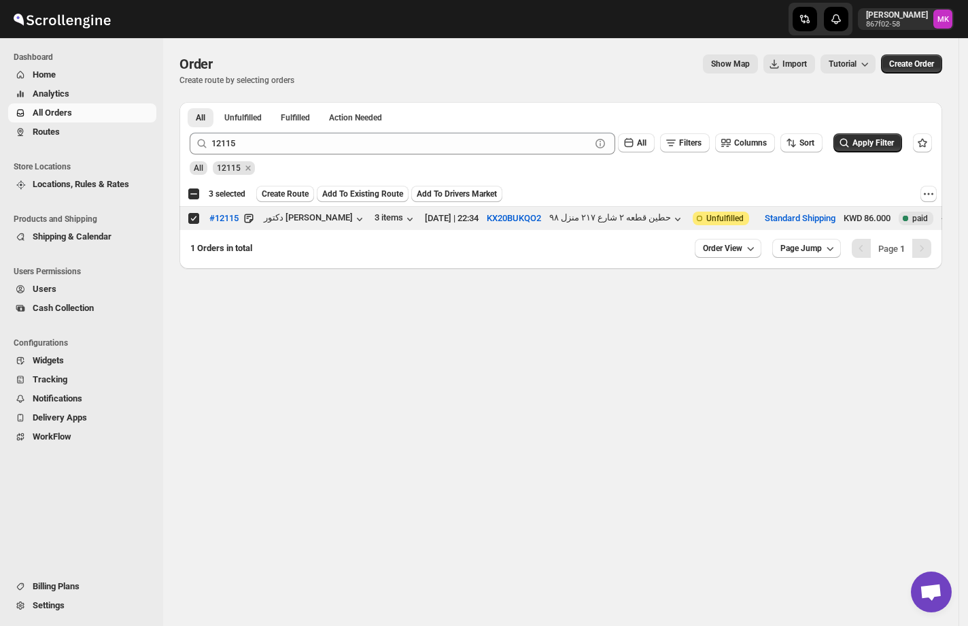
click at [243, 158] on div "12115" at bounding box center [234, 164] width 42 height 20
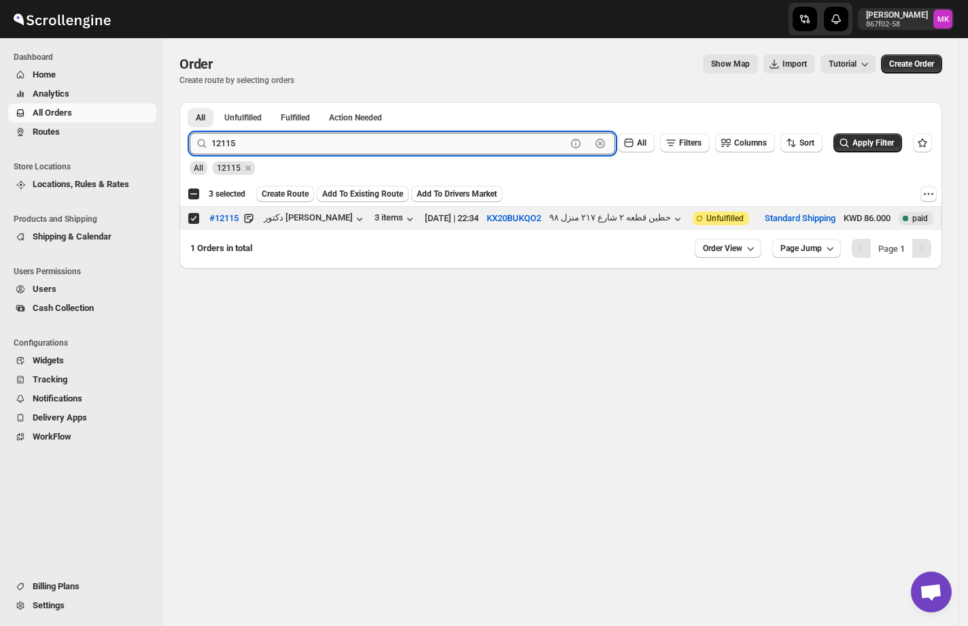
click at [243, 148] on input "12115" at bounding box center [388, 144] width 355 height 22
paste input "09"
type input "12095"
click at [190, 102] on button "Submit" at bounding box center [209, 109] width 39 height 14
click at [194, 218] on input "Select order" at bounding box center [193, 218] width 11 height 11
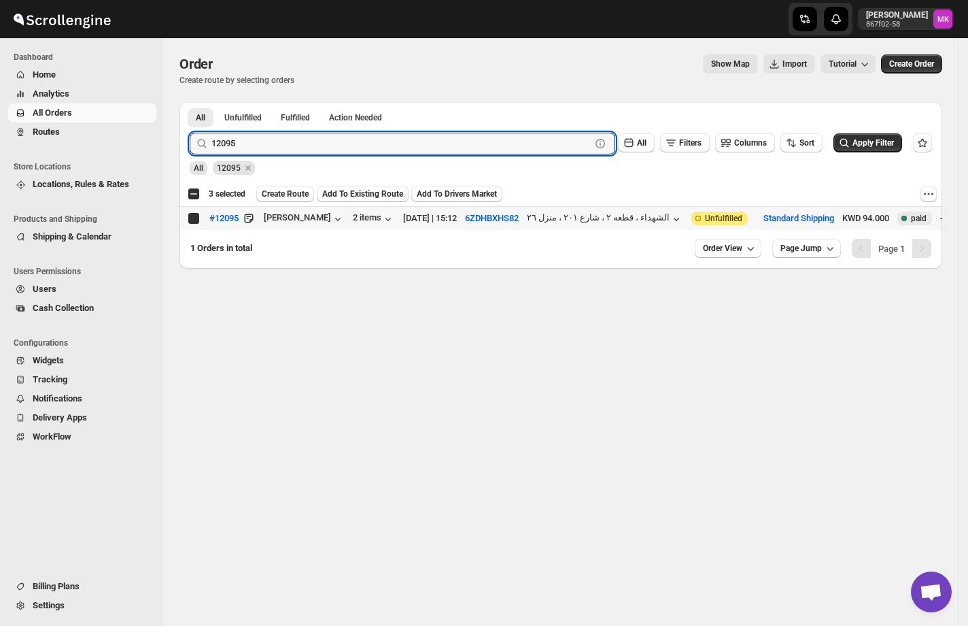
checkbox input "true"
click at [250, 144] on input "12095" at bounding box center [388, 144] width 355 height 22
paste input "106"
type input "12106"
click at [190, 102] on button "Submit" at bounding box center [209, 109] width 39 height 14
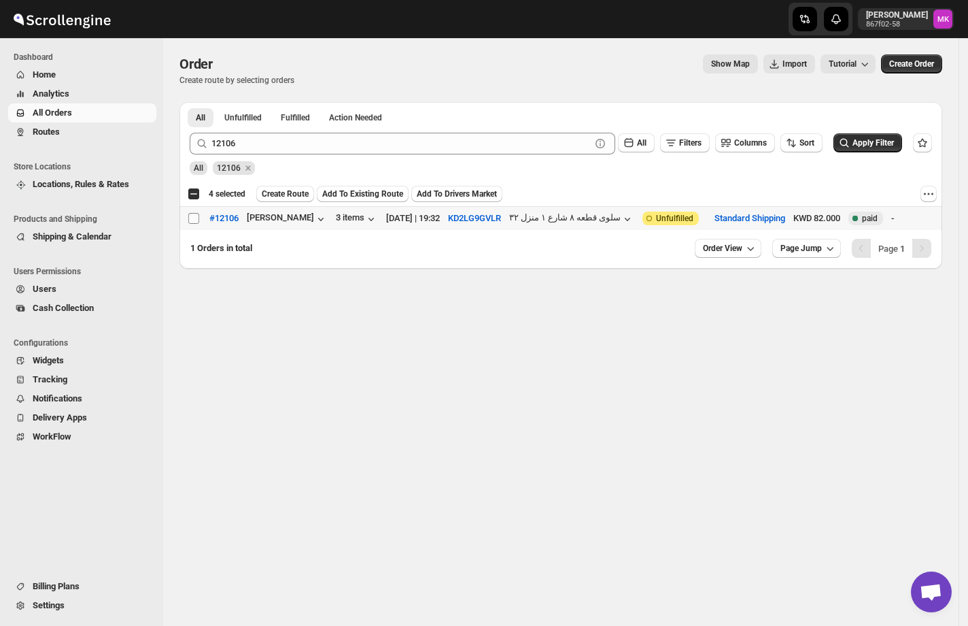
click at [192, 224] on input "Select order" at bounding box center [193, 218] width 11 height 11
checkbox input "true"
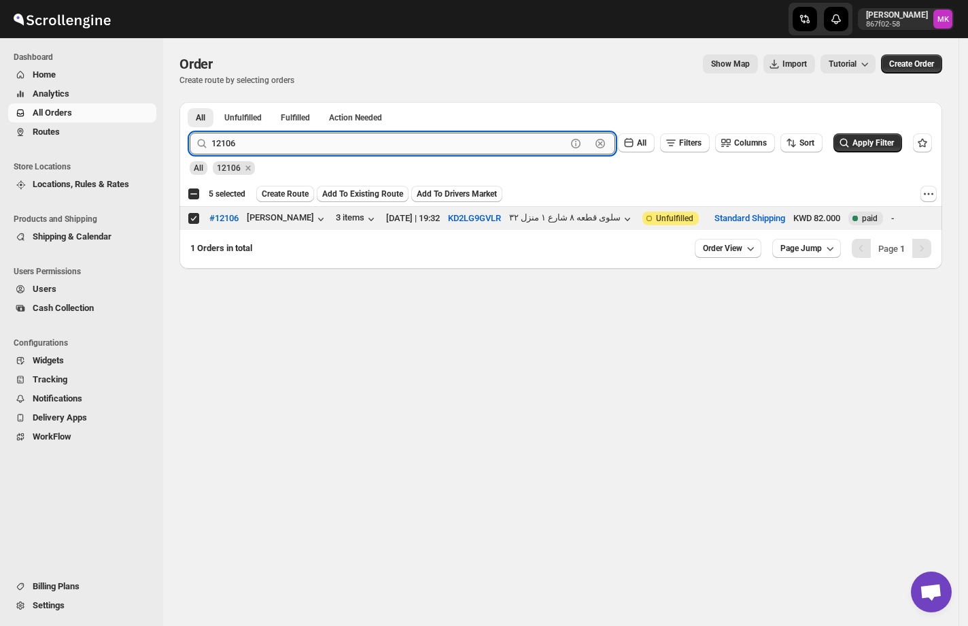
click at [275, 134] on input "12106" at bounding box center [388, 144] width 355 height 22
paste input "14"
type input "12114"
click at [190, 102] on button "Submit" at bounding box center [209, 109] width 39 height 14
click at [191, 216] on input "Select order" at bounding box center [193, 218] width 11 height 11
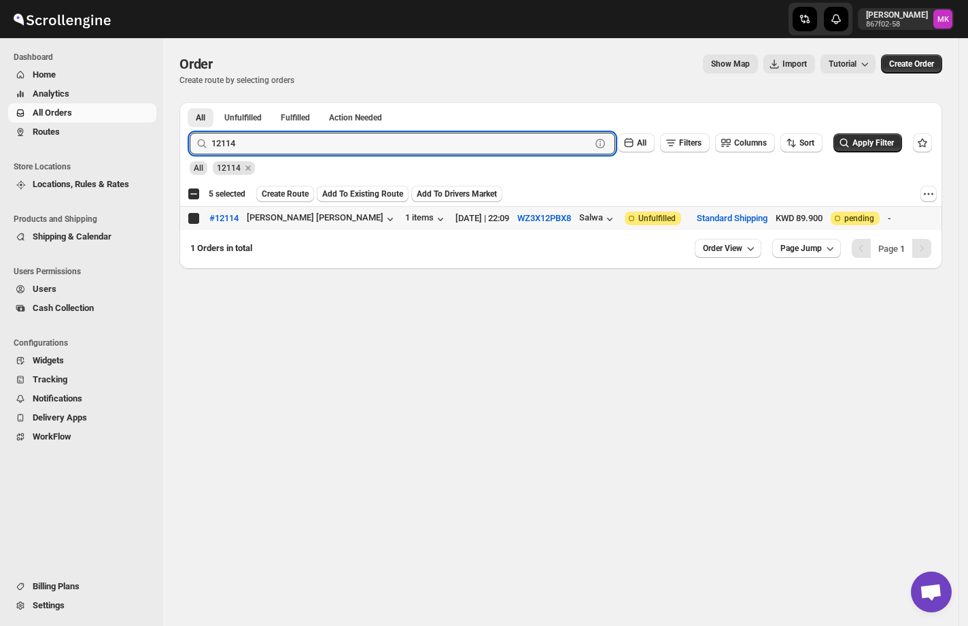
checkbox input "true"
click at [277, 152] on input "12114" at bounding box center [388, 144] width 355 height 22
paste input "0"
type input "12110"
click at [190, 102] on button "Submit" at bounding box center [209, 109] width 39 height 14
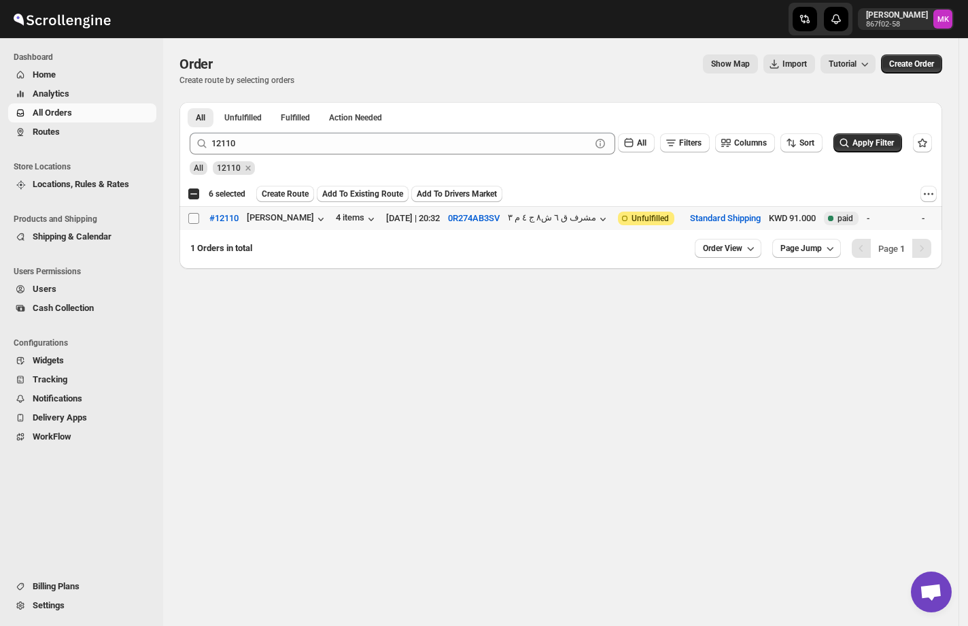
click at [196, 220] on input "Select order" at bounding box center [193, 218] width 11 height 11
checkbox input "true"
click at [347, 161] on div "All 12110" at bounding box center [558, 162] width 748 height 26
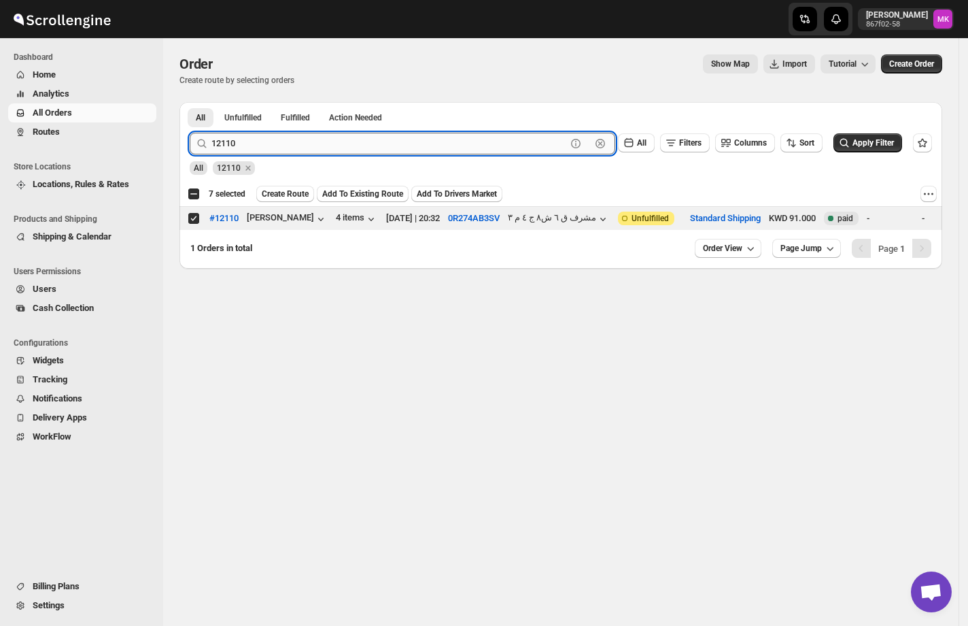
click at [324, 148] on input "12110" at bounding box center [388, 144] width 355 height 22
paste input "098"
type input "12098"
click at [190, 102] on button "Submit" at bounding box center [209, 109] width 39 height 14
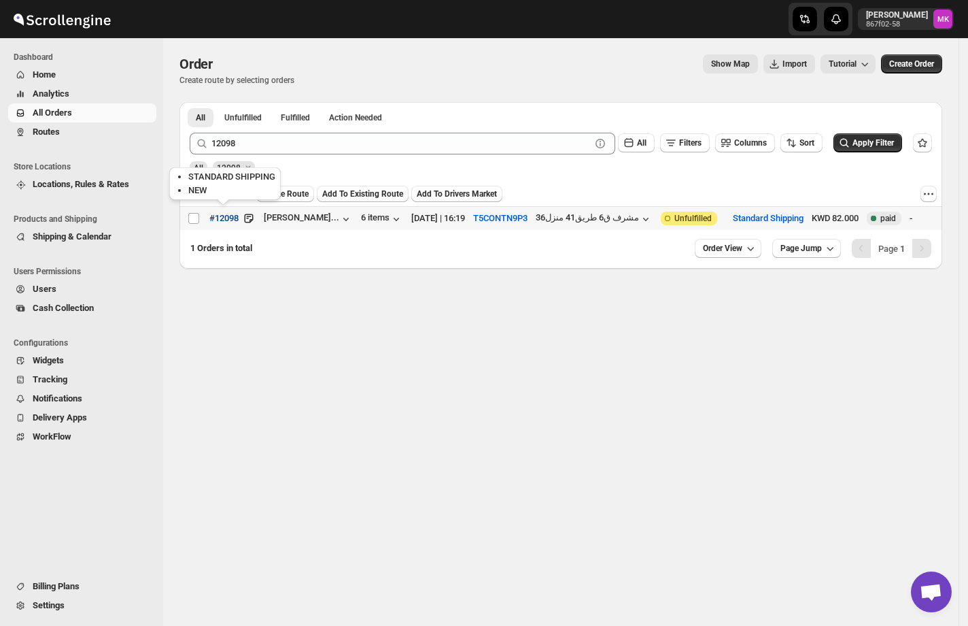
click at [201, 224] on button "#12098" at bounding box center [224, 218] width 46 height 22
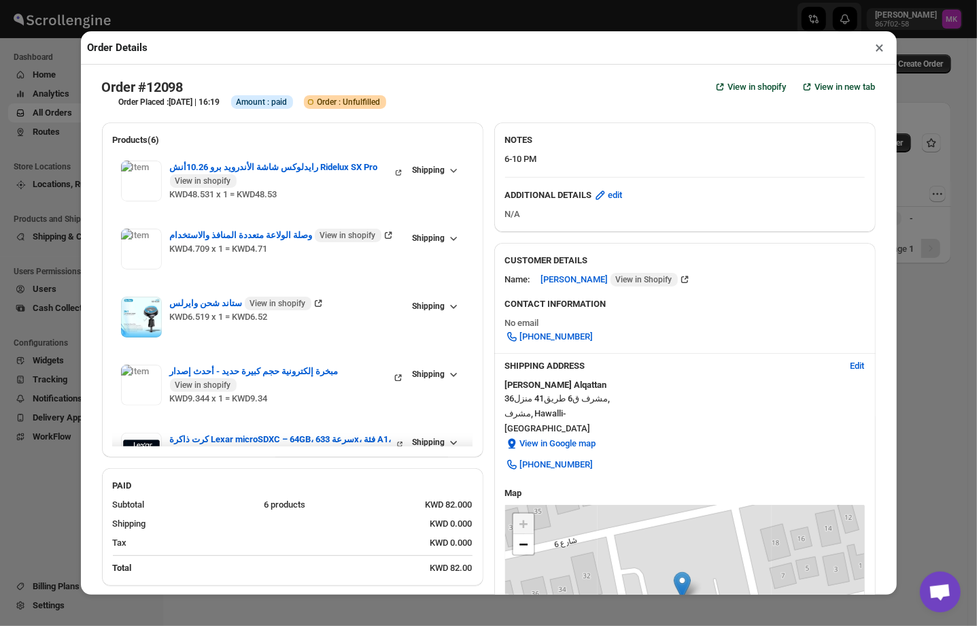
click at [882, 49] on button "×" at bounding box center [880, 47] width 20 height 19
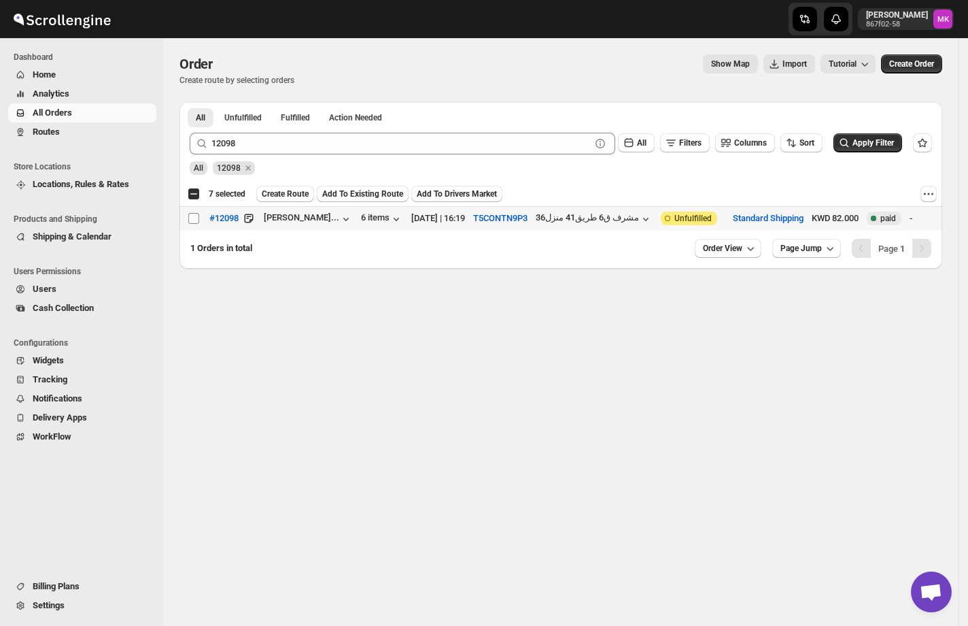
click at [193, 218] on input "Select order" at bounding box center [193, 218] width 11 height 11
checkbox input "true"
click at [265, 191] on span "Create Route" at bounding box center [285, 193] width 47 height 11
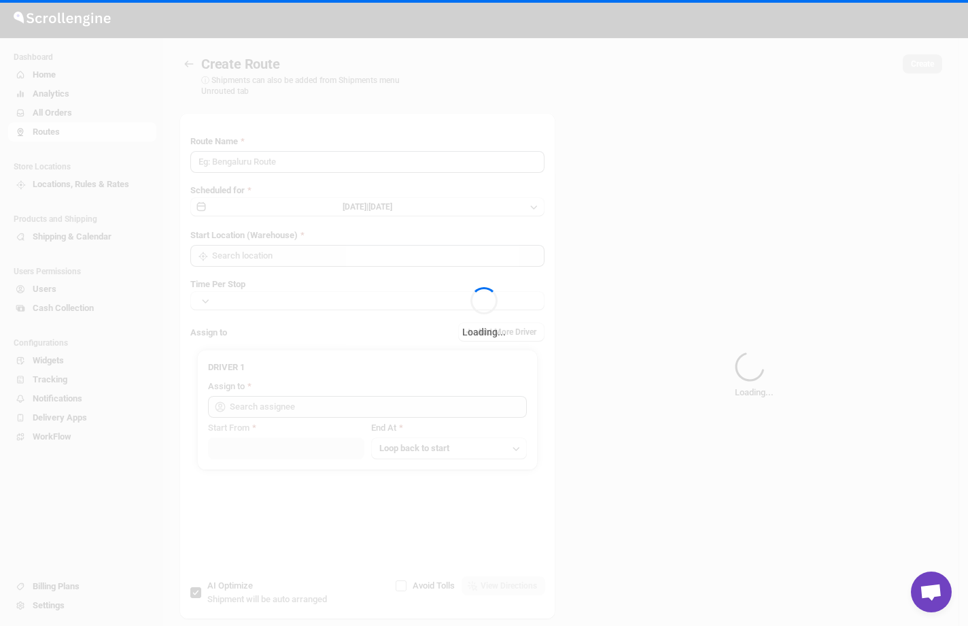
type input "Route - 14/10-1129"
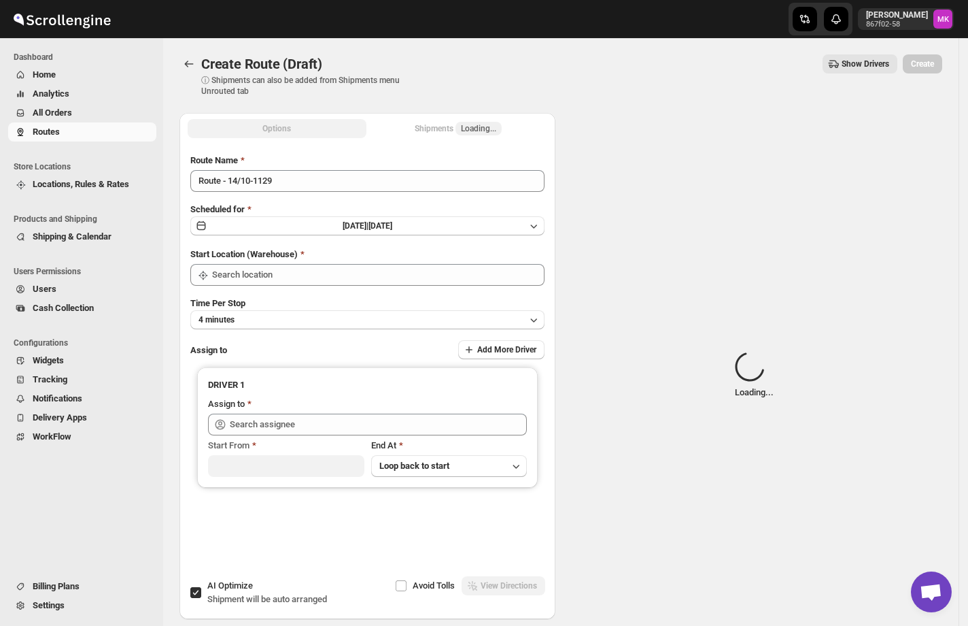
type input "[GEOGRAPHIC_DATA]"
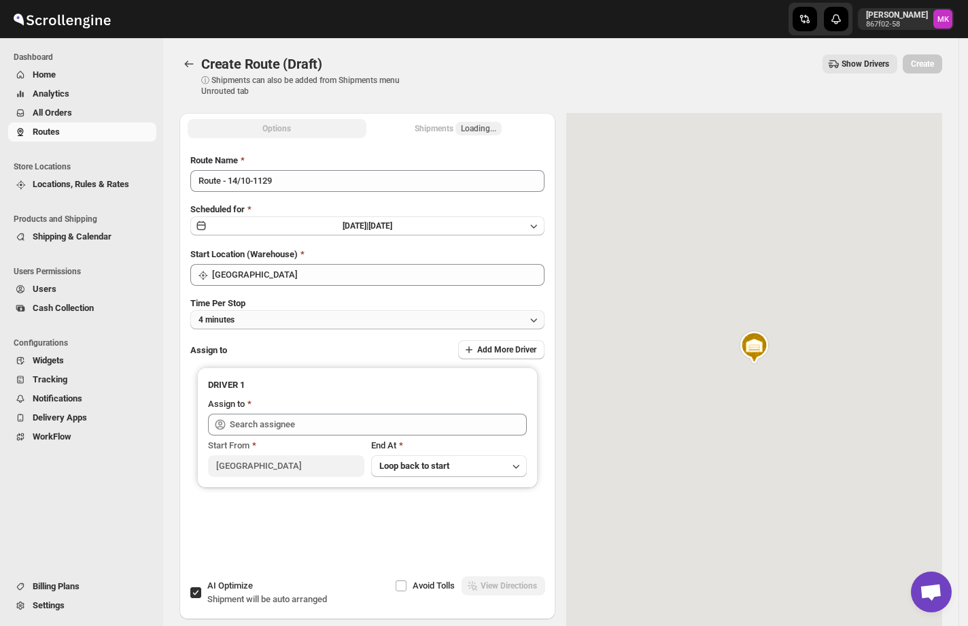
click at [215, 317] on span "4 minutes" at bounding box center [217, 319] width 36 height 11
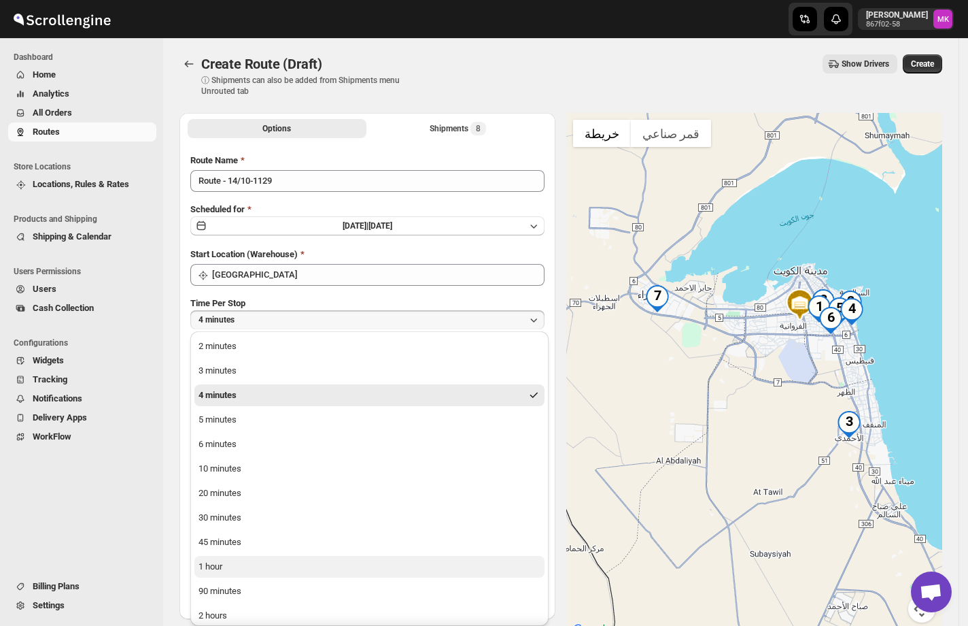
click at [259, 566] on button "1 hour" at bounding box center [369, 566] width 350 height 22
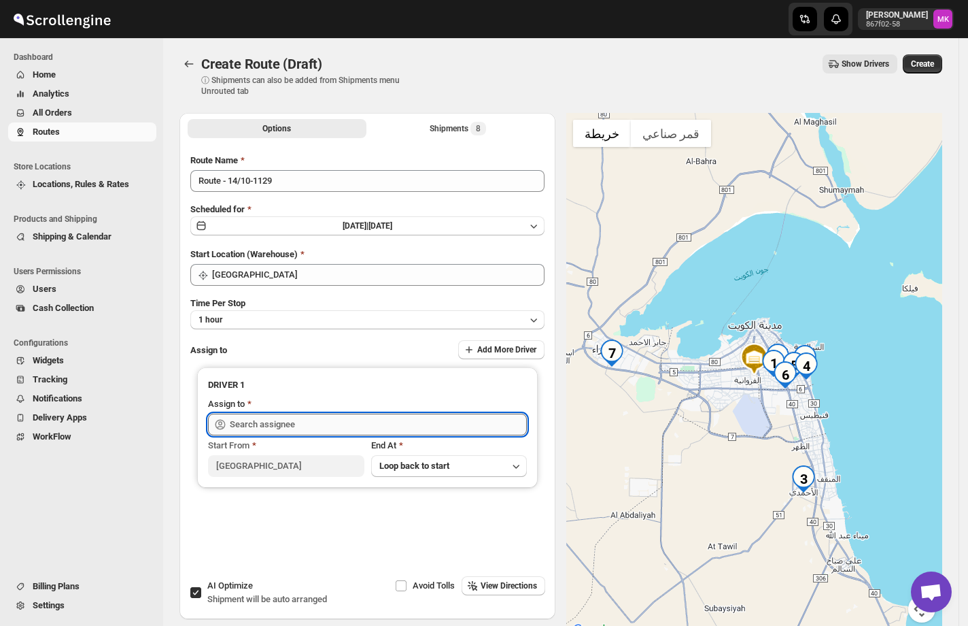
click at [278, 414] on input "text" at bounding box center [378, 424] width 297 height 22
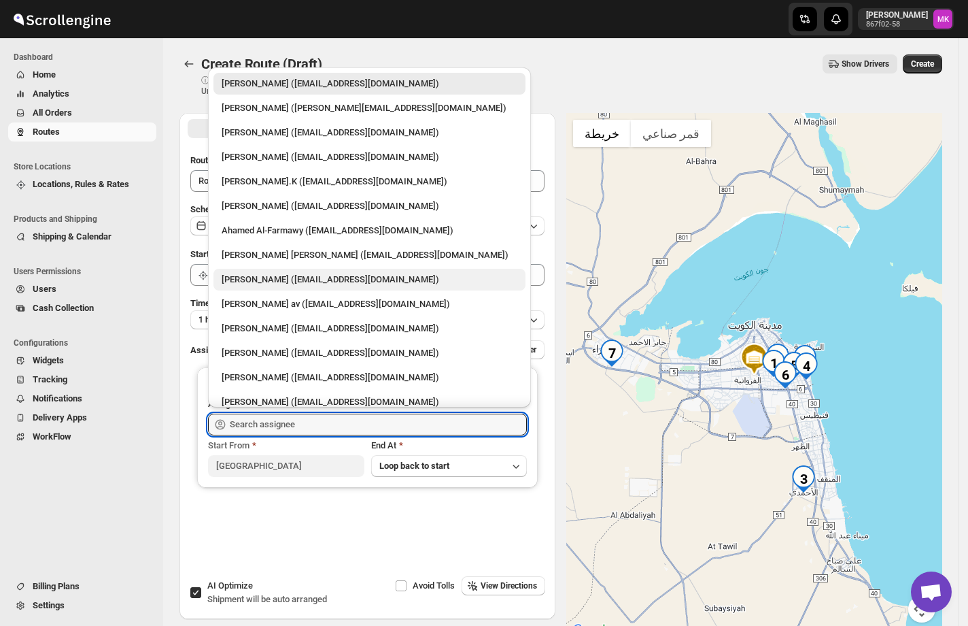
click at [347, 278] on div "[PERSON_NAME] ([EMAIL_ADDRESS][DOMAIN_NAME])" at bounding box center [370, 280] width 296 height 14
type input "[PERSON_NAME] ([EMAIL_ADDRESS][DOMAIN_NAME])"
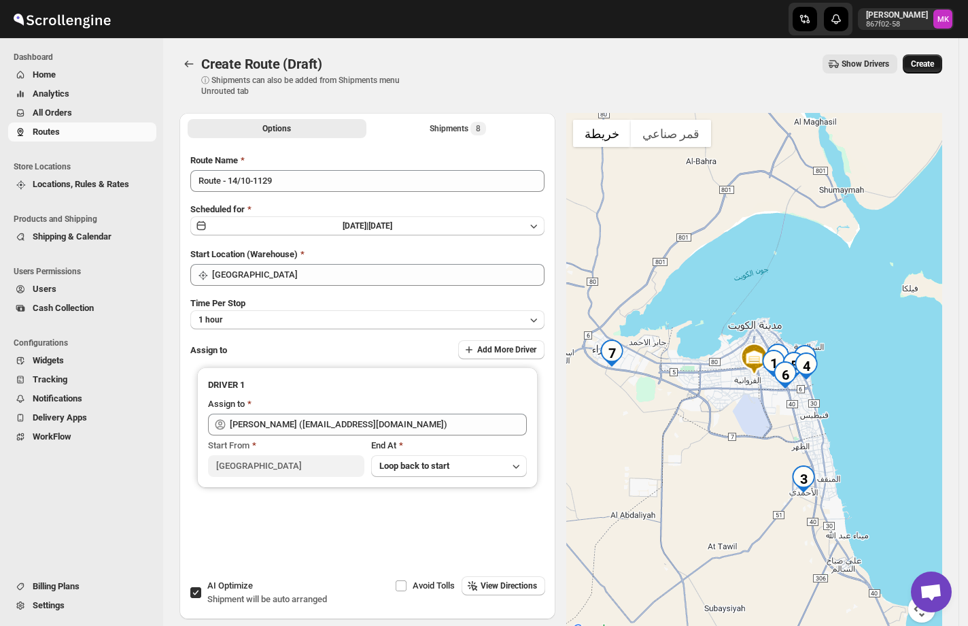
click at [928, 60] on span "Create" at bounding box center [922, 63] width 23 height 11
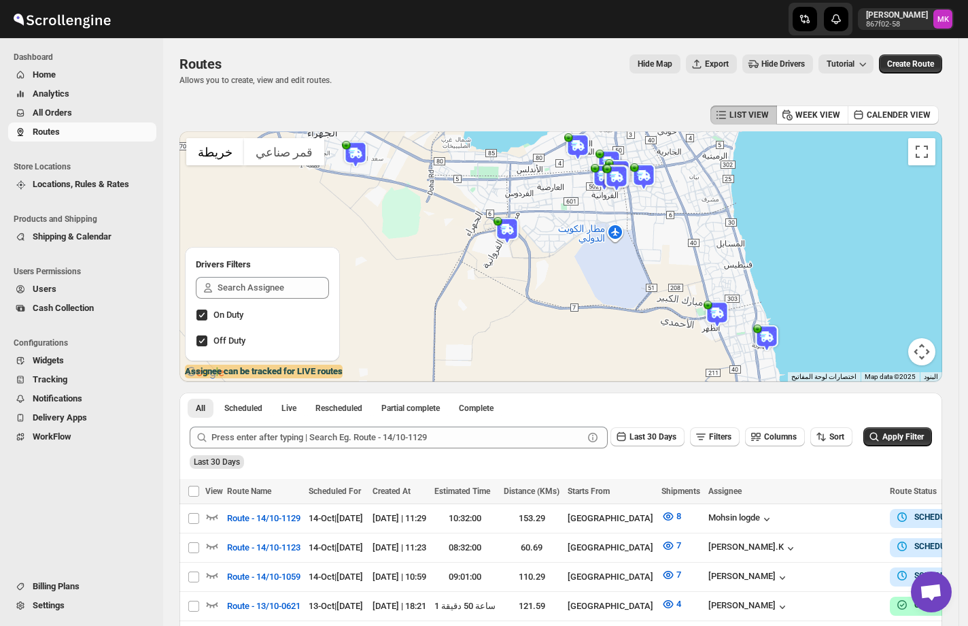
click at [29, 112] on button "All Orders" at bounding box center [82, 112] width 148 height 19
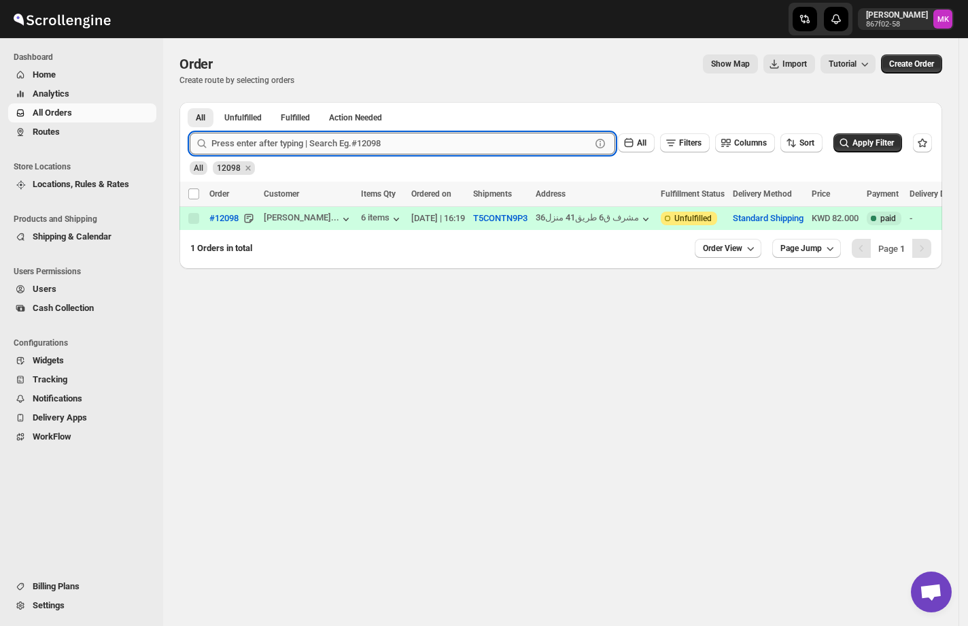
click at [269, 143] on input "text" at bounding box center [400, 144] width 379 height 22
paste input "12041"
type input "12041"
click at [190, 102] on button "Submit" at bounding box center [209, 109] width 39 height 14
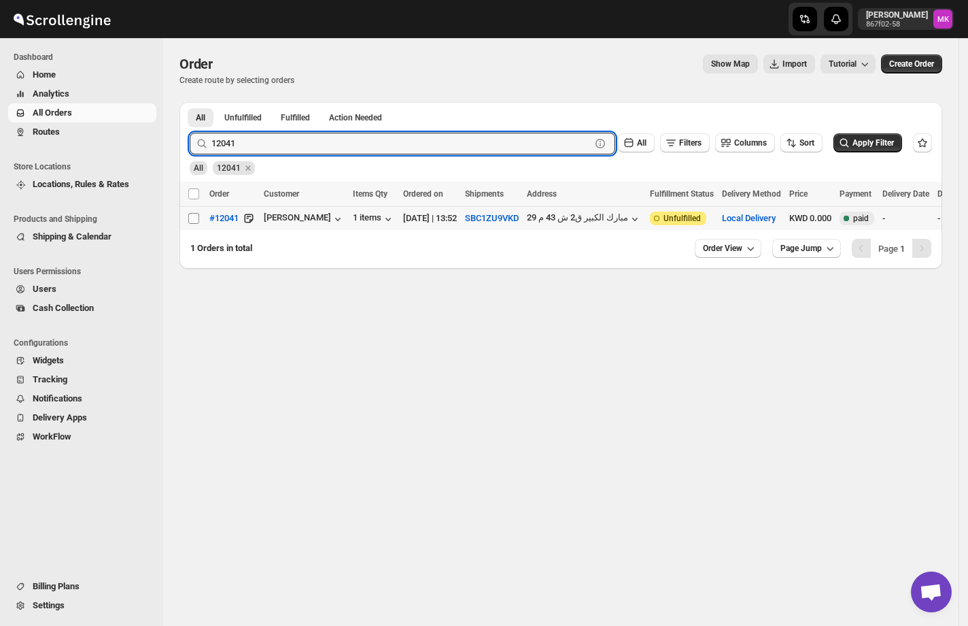
click at [197, 221] on input "Select order" at bounding box center [193, 218] width 11 height 11
checkbox input "true"
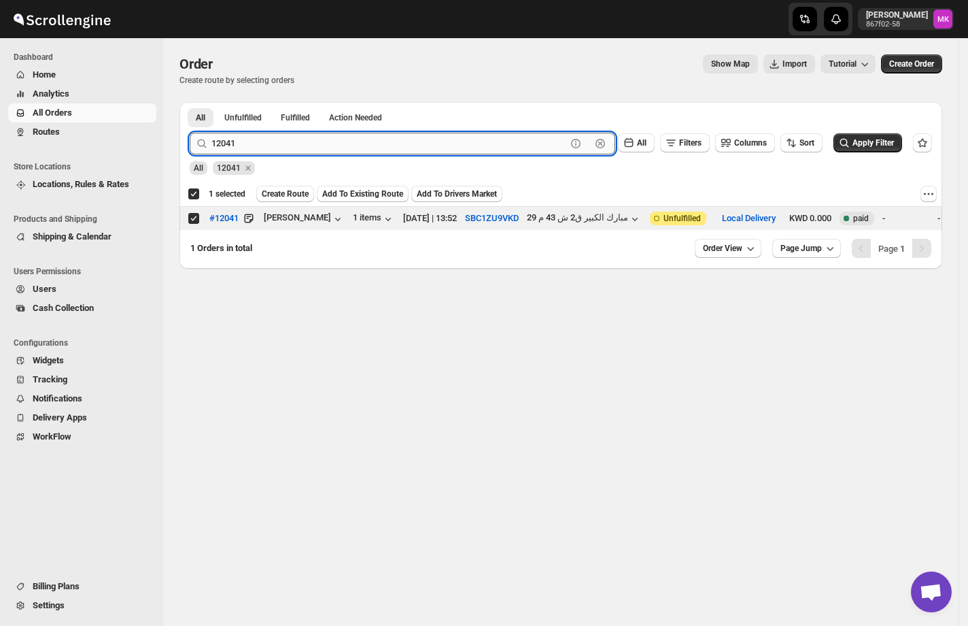
click at [262, 148] on input "12041" at bounding box center [388, 144] width 355 height 22
paste input "104"
type input "12104"
click at [190, 102] on button "Submit" at bounding box center [209, 109] width 39 height 14
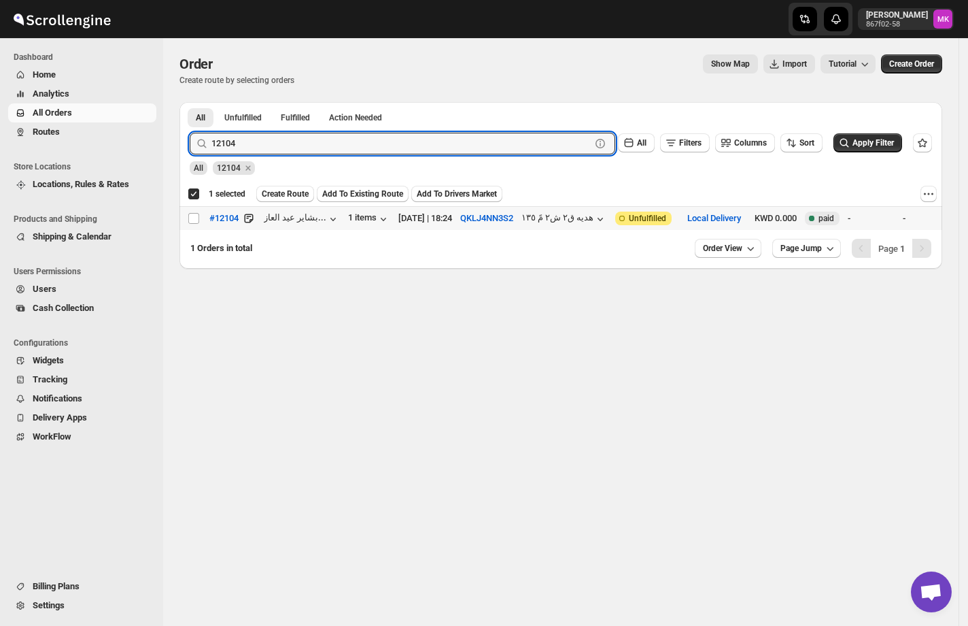
click at [192, 226] on td "Select order" at bounding box center [192, 219] width 26 height 24
checkbox input "false"
checkbox input "true"
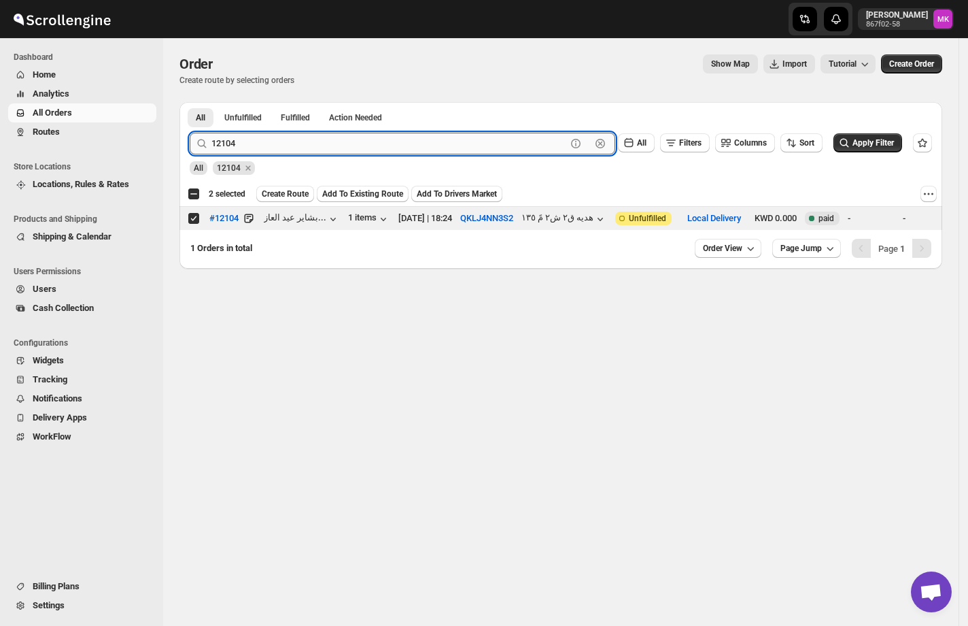
click at [256, 142] on input "12104" at bounding box center [388, 144] width 355 height 22
paste input "099"
type input "12099"
click at [190, 102] on button "Submit" at bounding box center [209, 109] width 39 height 14
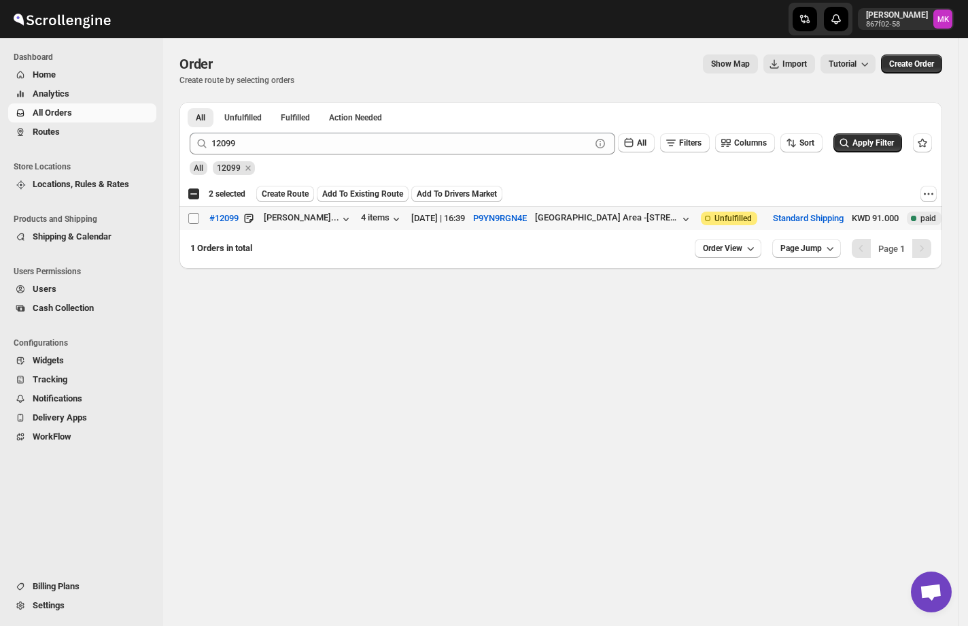
click at [191, 218] on input "Select order" at bounding box center [193, 218] width 11 height 11
checkbox input "true"
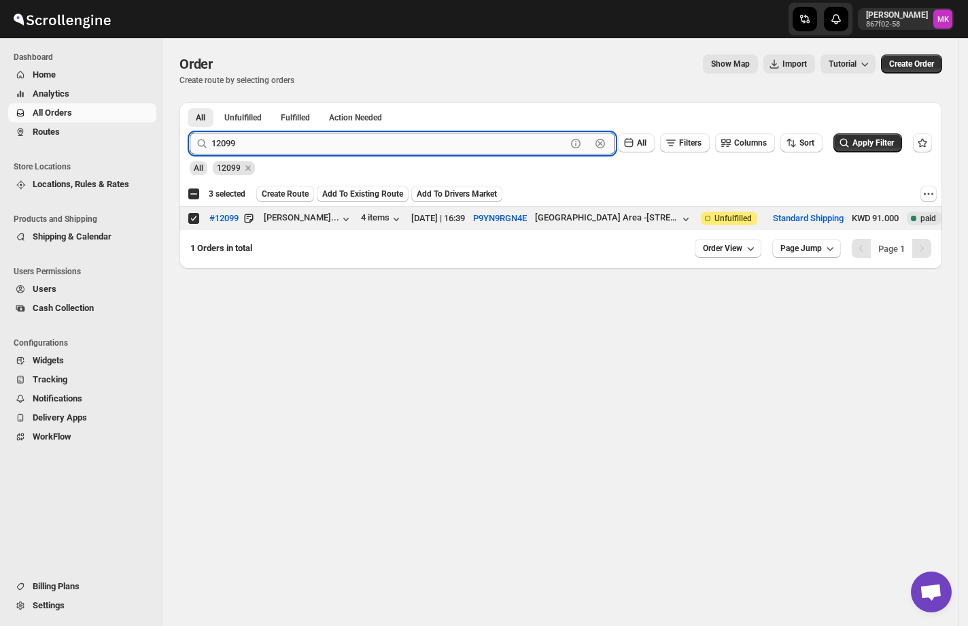
click at [262, 150] on input "12099" at bounding box center [388, 144] width 355 height 22
paste input "17"
type input "11799"
click at [190, 102] on button "Submit" at bounding box center [209, 109] width 39 height 14
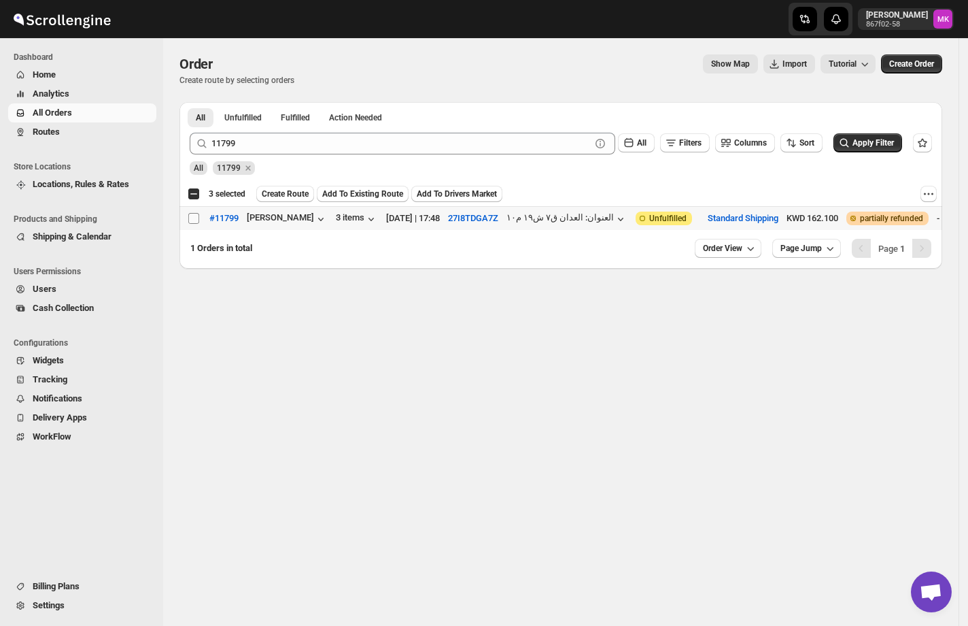
click at [191, 223] on input "Select order" at bounding box center [193, 218] width 11 height 11
checkbox input "true"
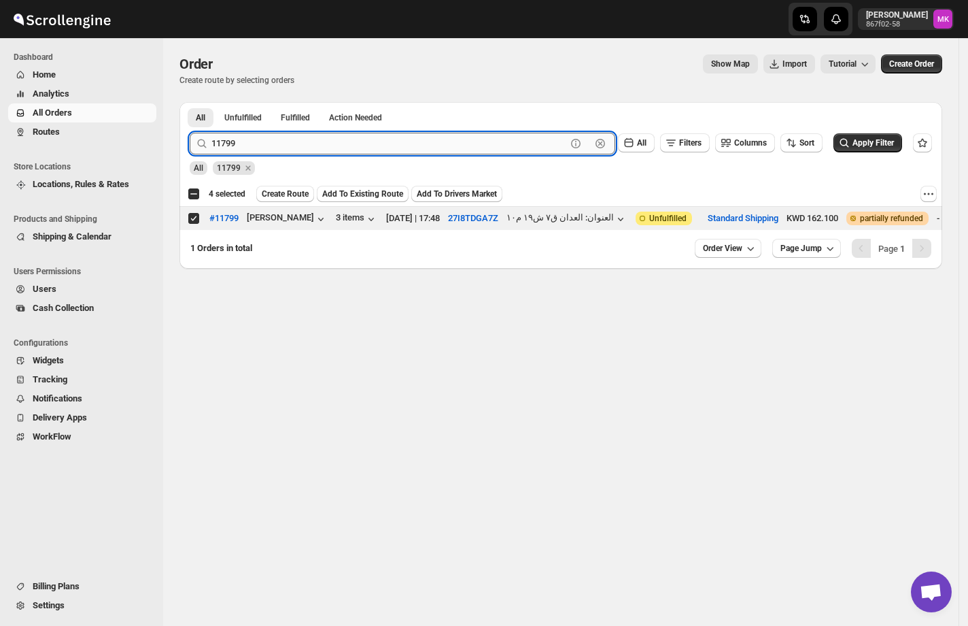
click at [224, 152] on input "11799" at bounding box center [388, 144] width 355 height 22
paste input "2024"
type input "12024"
click at [190, 102] on button "Submit" at bounding box center [209, 109] width 39 height 14
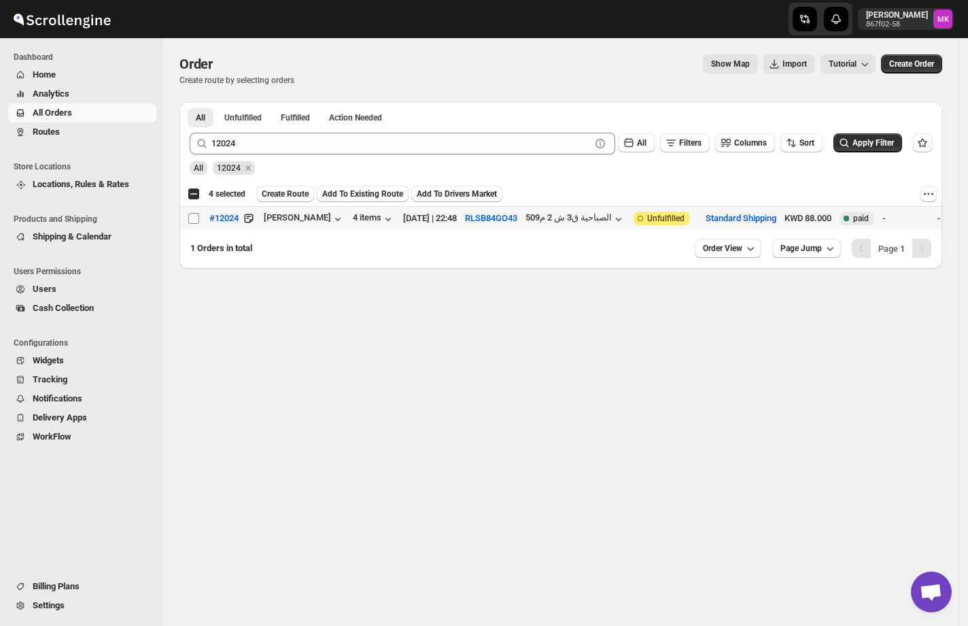
click at [196, 223] on input "Select order" at bounding box center [193, 218] width 11 height 11
checkbox input "true"
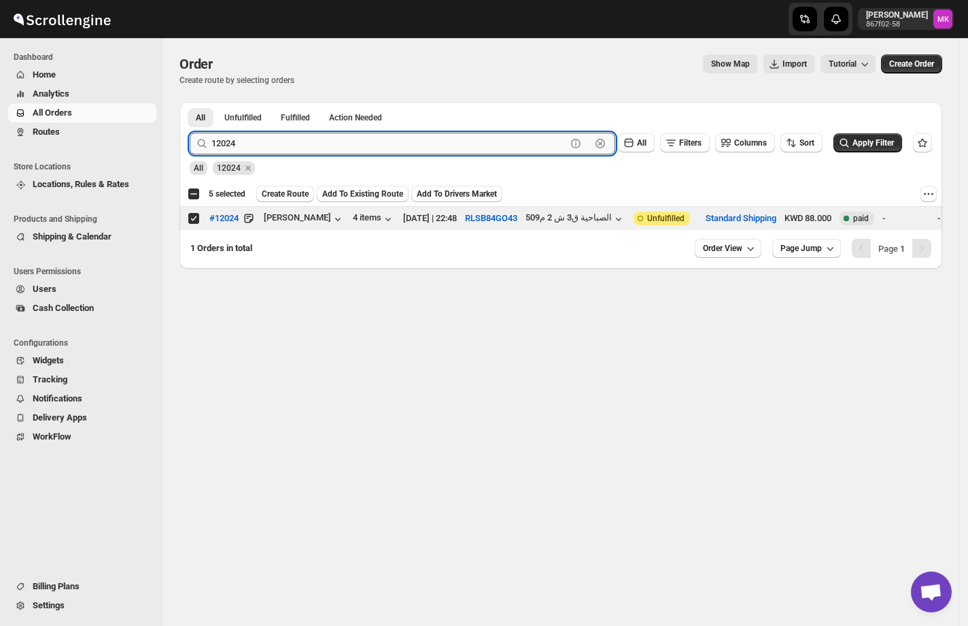
click at [267, 141] on input "12024" at bounding box center [388, 144] width 355 height 22
paste input "105"
type input "12105"
click at [190, 102] on button "Submit" at bounding box center [209, 109] width 39 height 14
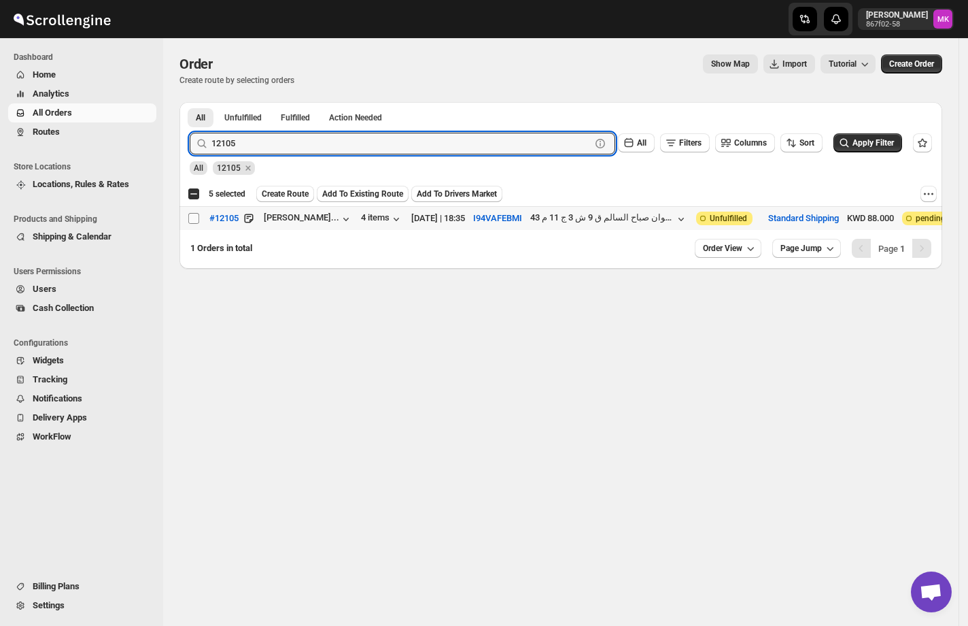
click at [194, 222] on input "Select order" at bounding box center [193, 218] width 11 height 11
checkbox input "true"
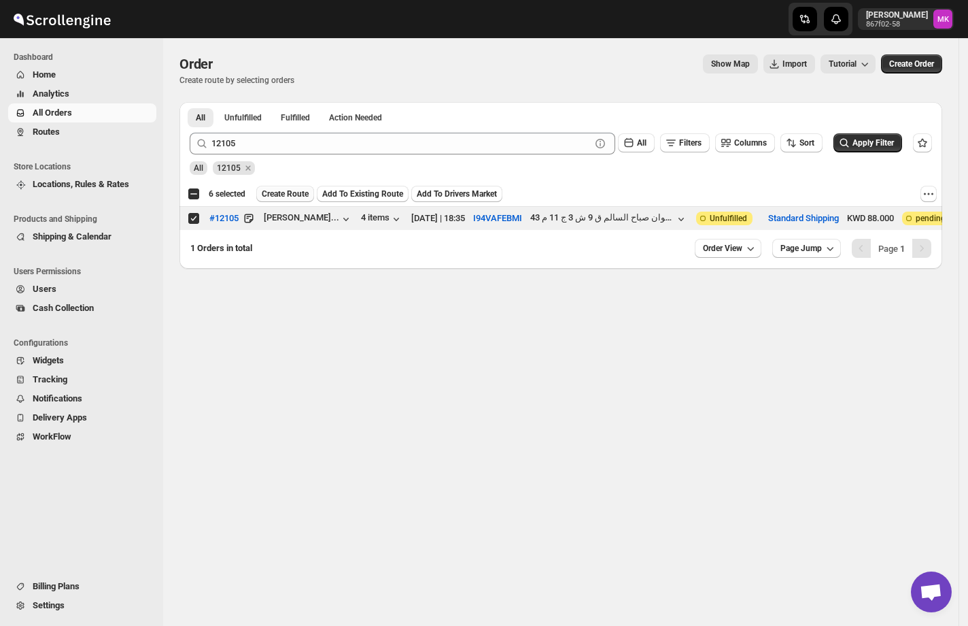
click at [297, 196] on span "Create Route" at bounding box center [285, 193] width 47 height 11
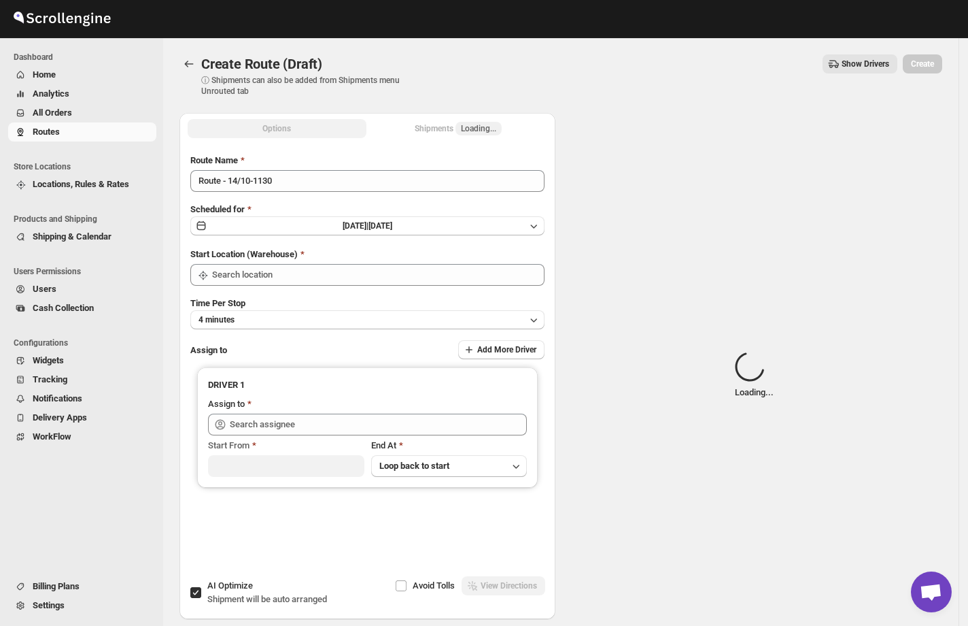
type input "[GEOGRAPHIC_DATA]"
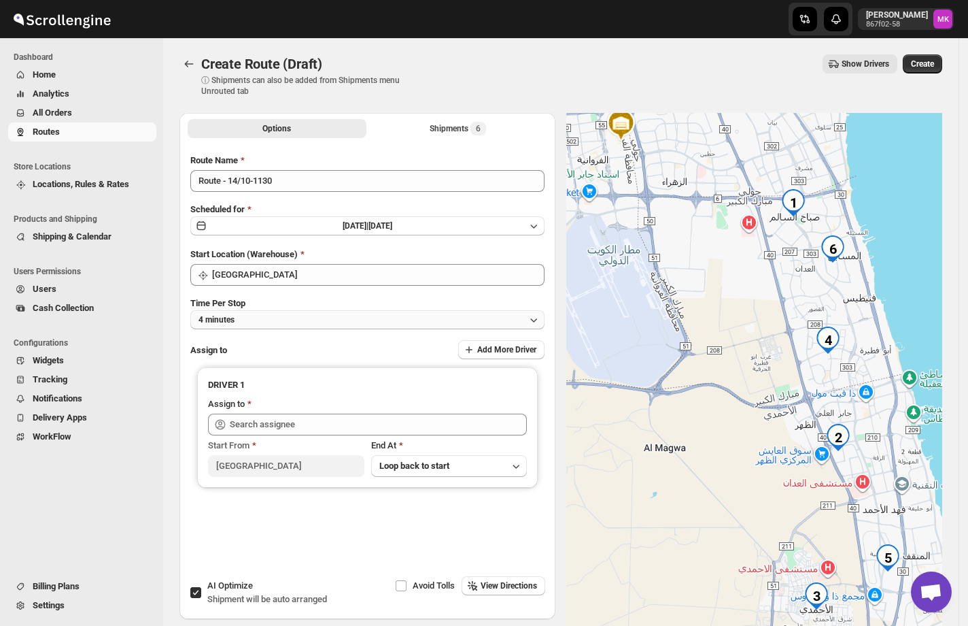
click at [233, 315] on span "4 minutes" at bounding box center [217, 319] width 36 height 11
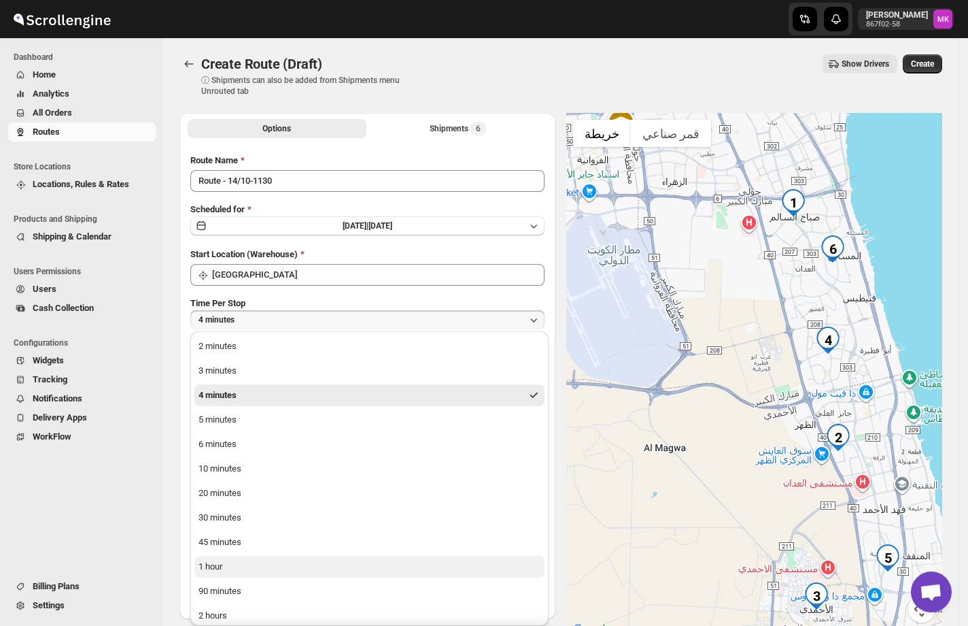
click at [209, 569] on div "1 hour" at bounding box center [211, 567] width 24 height 14
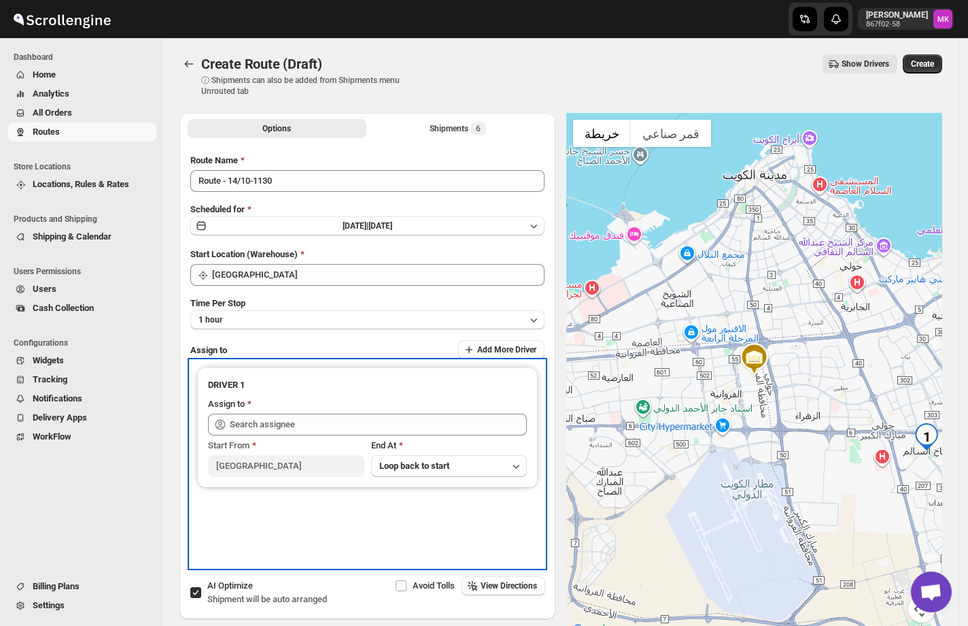
click at [228, 417] on div at bounding box center [367, 424] width 319 height 22
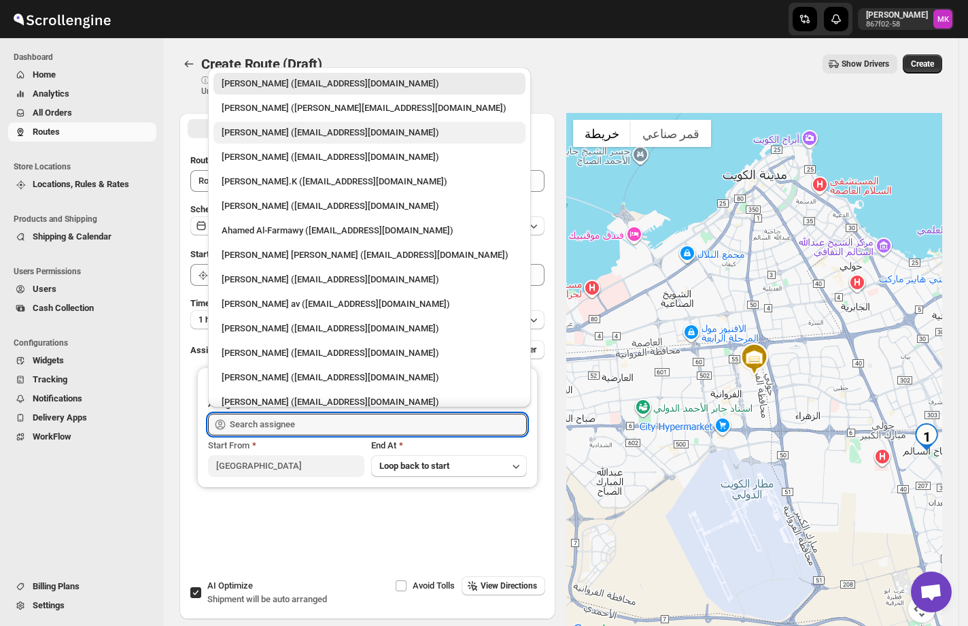
click at [377, 139] on div "[PERSON_NAME] ([EMAIL_ADDRESS][DOMAIN_NAME])" at bounding box center [370, 133] width 296 height 14
type input "[PERSON_NAME] ([EMAIL_ADDRESS][DOMAIN_NAME])"
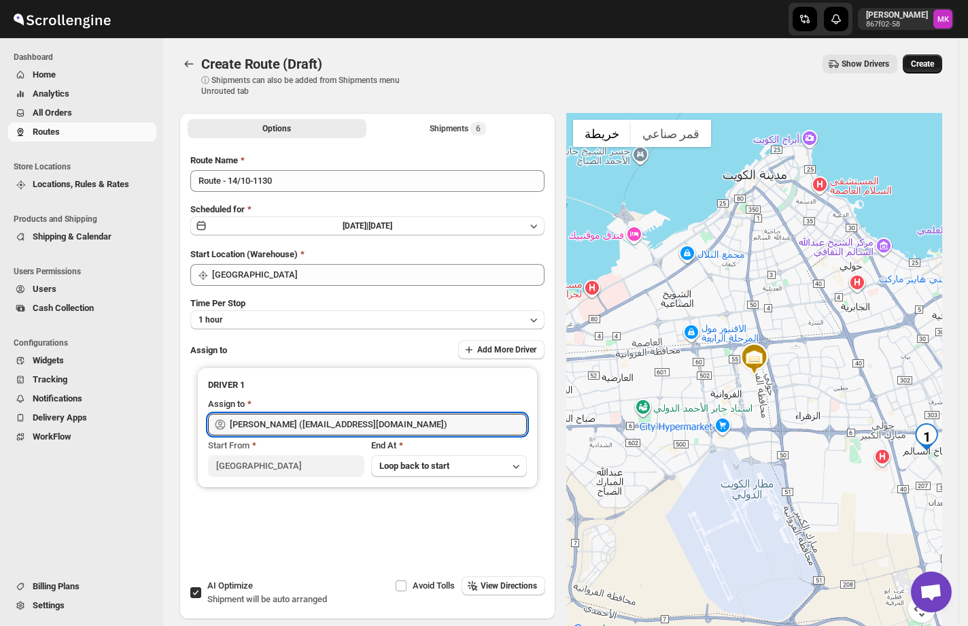
click at [923, 65] on span "Create" at bounding box center [922, 63] width 23 height 11
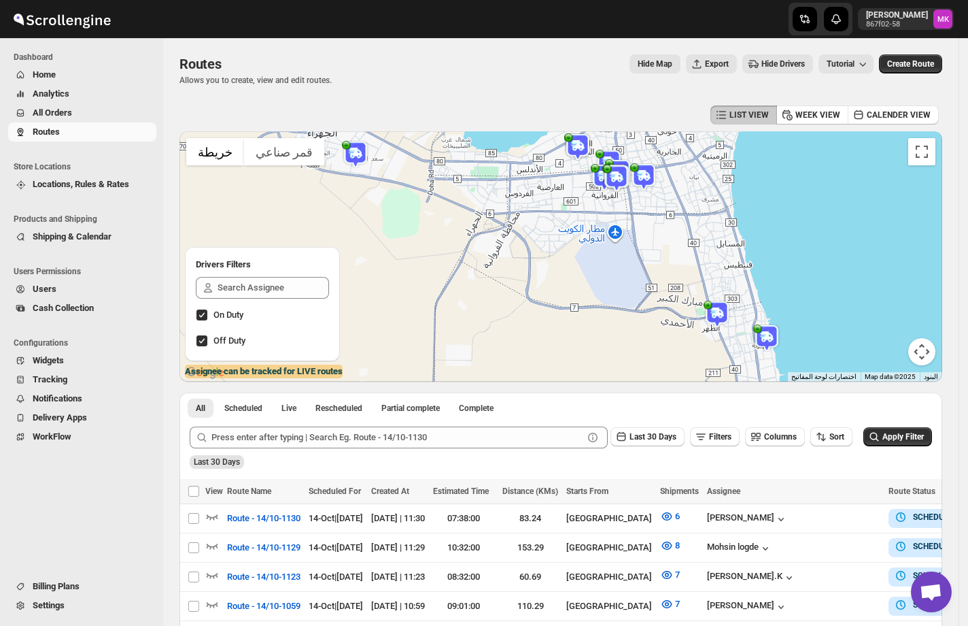
click at [35, 118] on span "All Orders" at bounding box center [52, 112] width 39 height 10
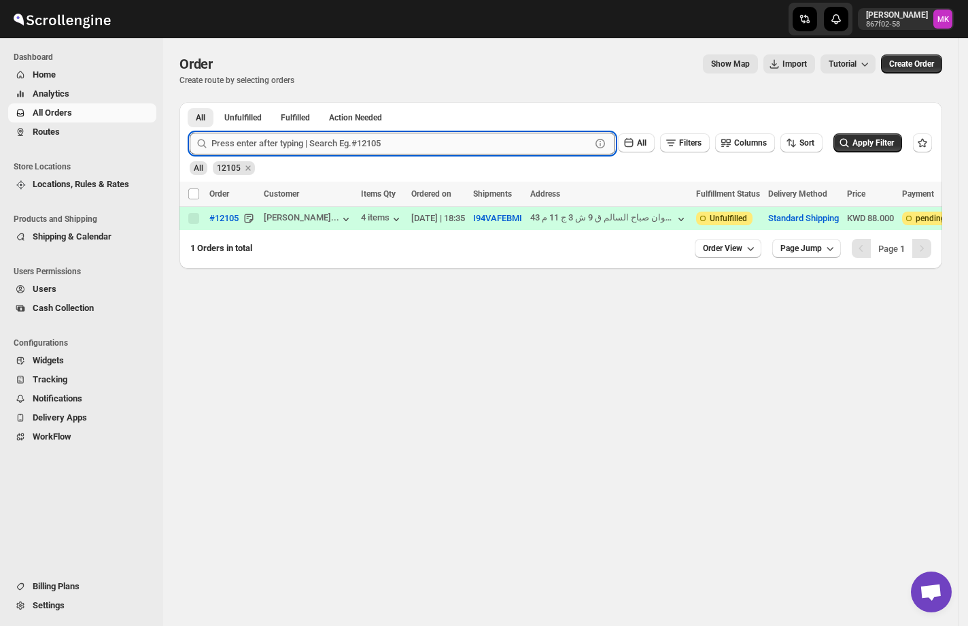
click at [226, 145] on input "text" at bounding box center [400, 144] width 379 height 22
paste input "12094"
type input "12094"
click at [190, 102] on button "Submit" at bounding box center [209, 109] width 39 height 14
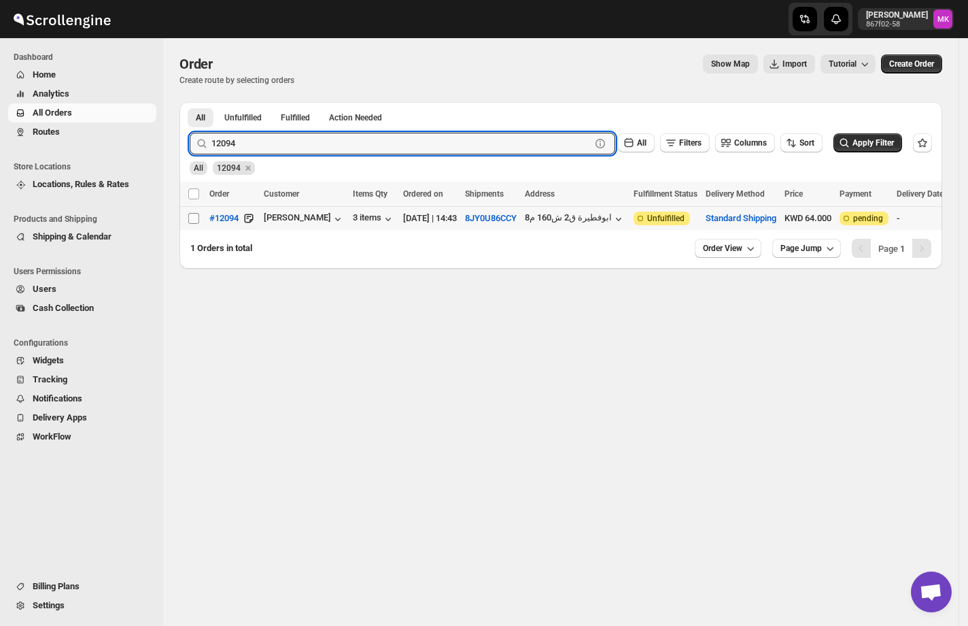
click at [194, 222] on input "Select order" at bounding box center [193, 218] width 11 height 11
checkbox input "true"
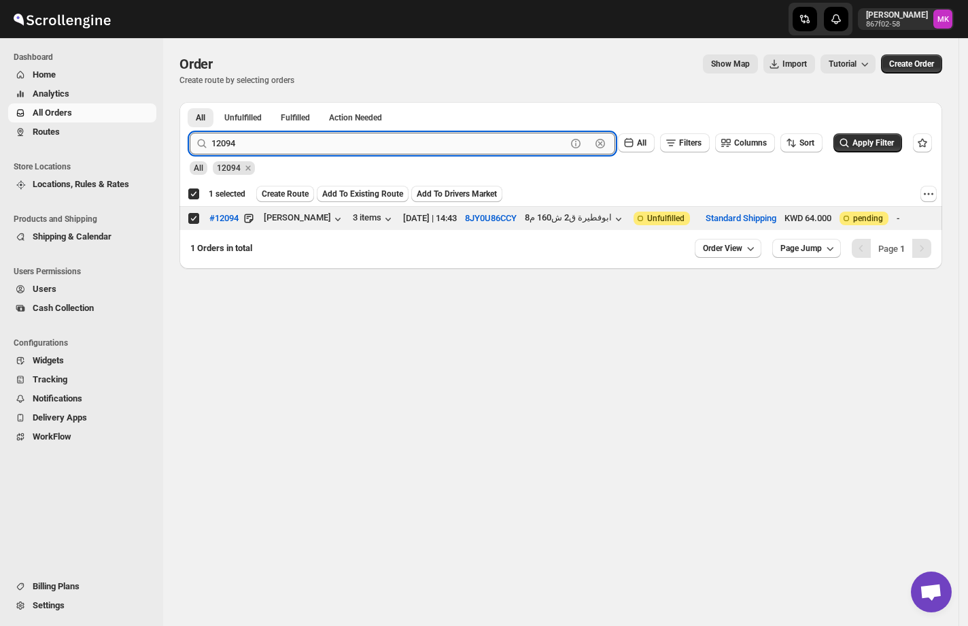
click at [374, 145] on input "12094" at bounding box center [388, 144] width 355 height 22
paste input "5"
type input "12054"
click at [190, 102] on button "Submit" at bounding box center [209, 109] width 39 height 14
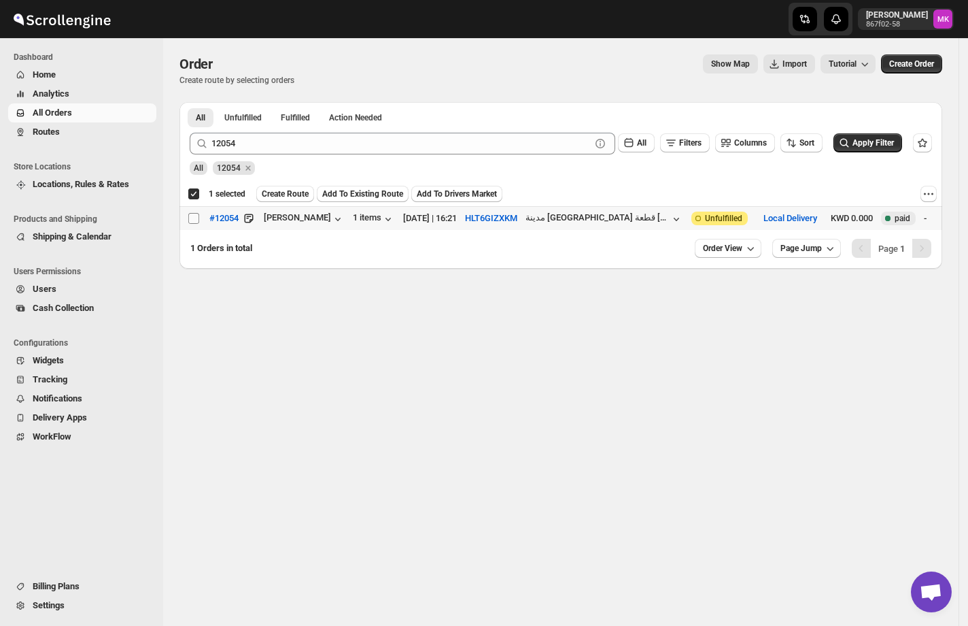
click at [194, 218] on input "Select order" at bounding box center [193, 218] width 11 height 11
checkbox input "true"
checkbox input "false"
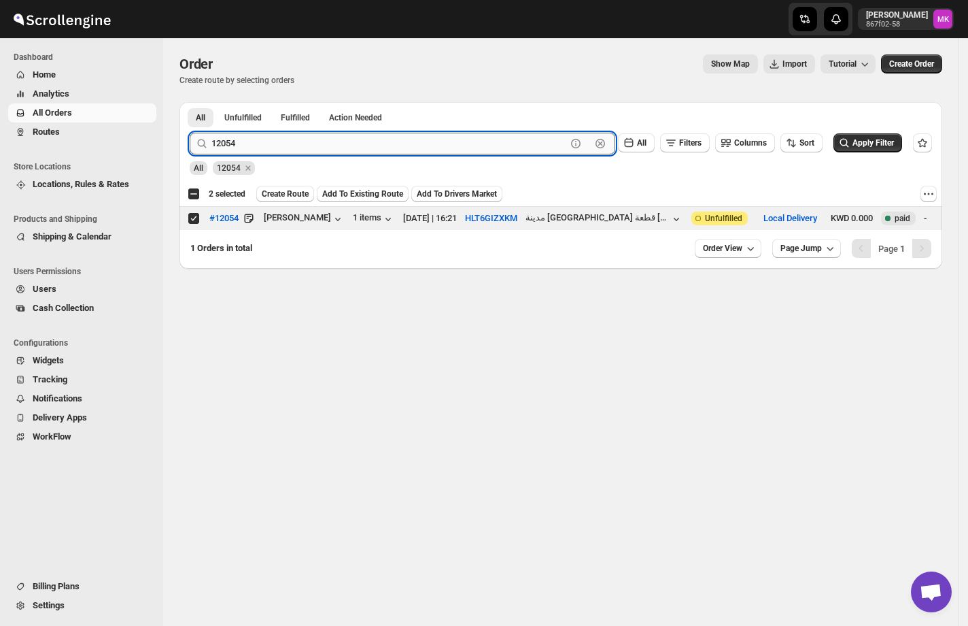
click at [248, 144] on input "12054" at bounding box center [388, 144] width 355 height 22
paste input "86"
type input "12086"
click at [190, 102] on button "Submit" at bounding box center [209, 109] width 39 height 14
click at [193, 221] on input "Select order" at bounding box center [193, 218] width 11 height 11
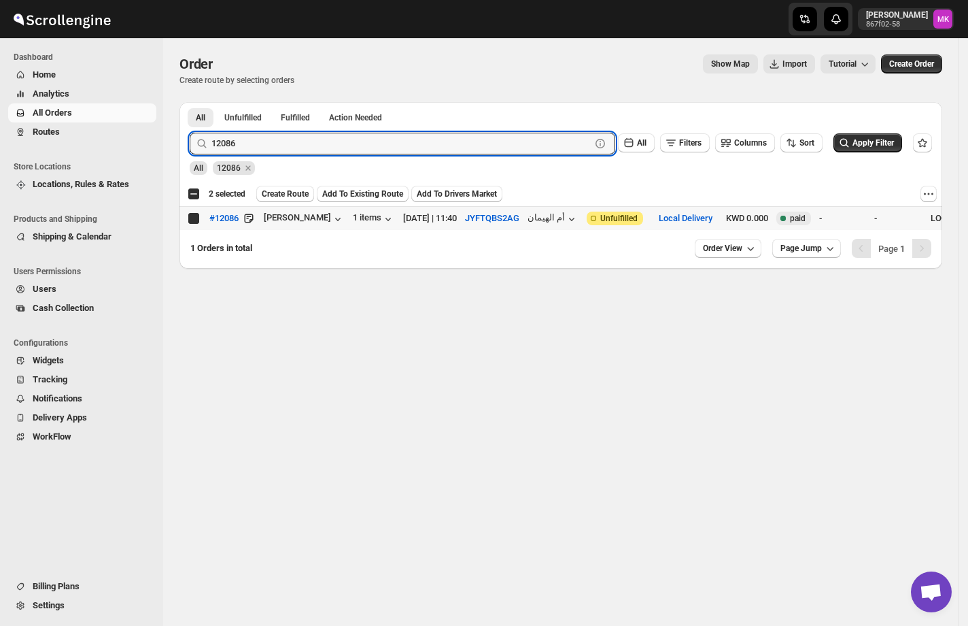
checkbox input "true"
click at [228, 154] on input "12086" at bounding box center [388, 144] width 355 height 22
paste input "7"
type input "12087"
click at [190, 102] on button "Submit" at bounding box center [209, 109] width 39 height 14
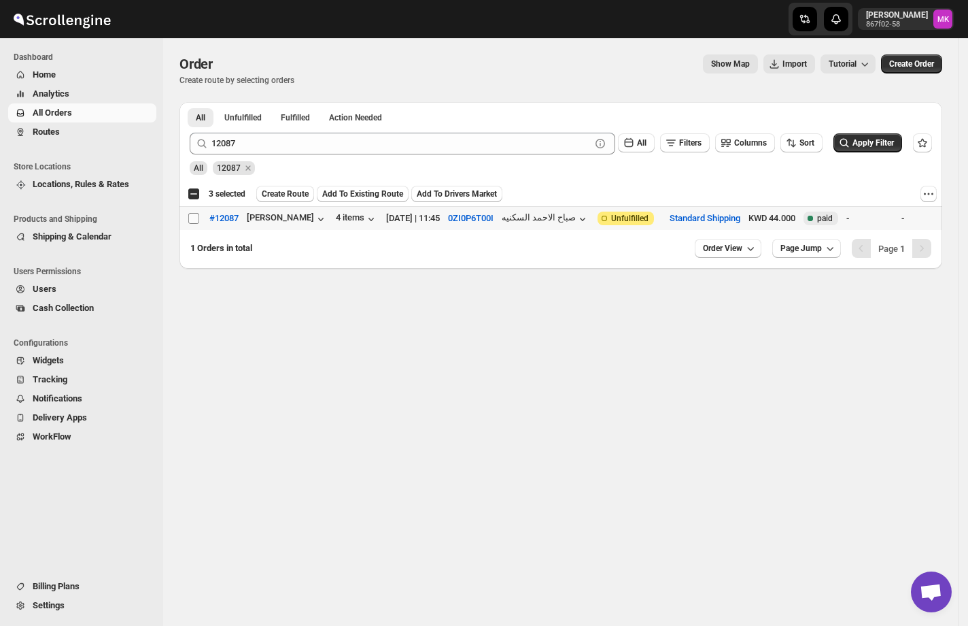
click at [188, 219] on input "Select order" at bounding box center [193, 218] width 11 height 11
checkbox input "true"
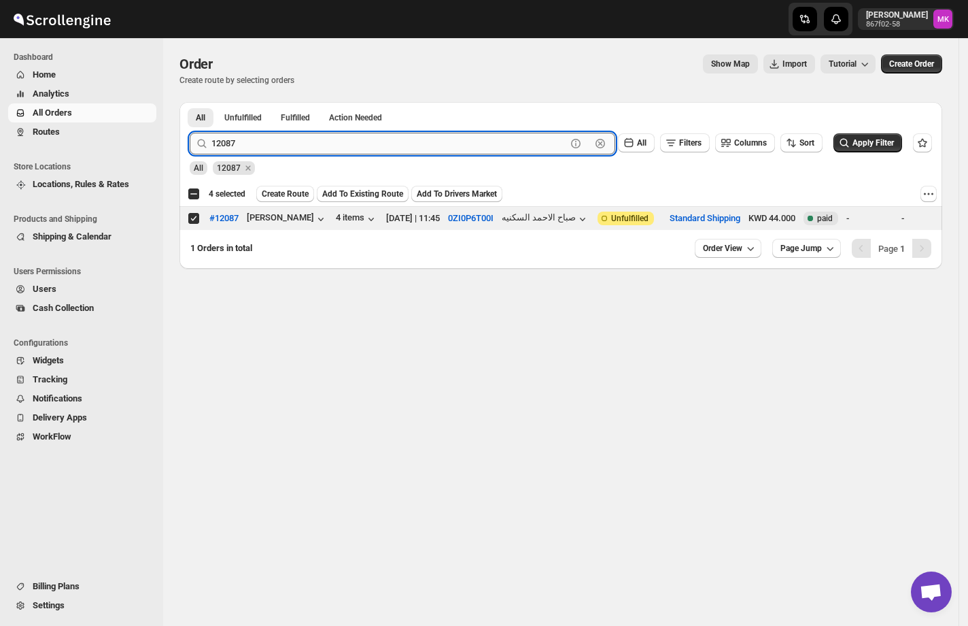
click at [273, 148] on input "12087" at bounding box center [388, 144] width 355 height 22
paste input "73"
type input "12073"
click at [190, 102] on button "Submit" at bounding box center [209, 109] width 39 height 14
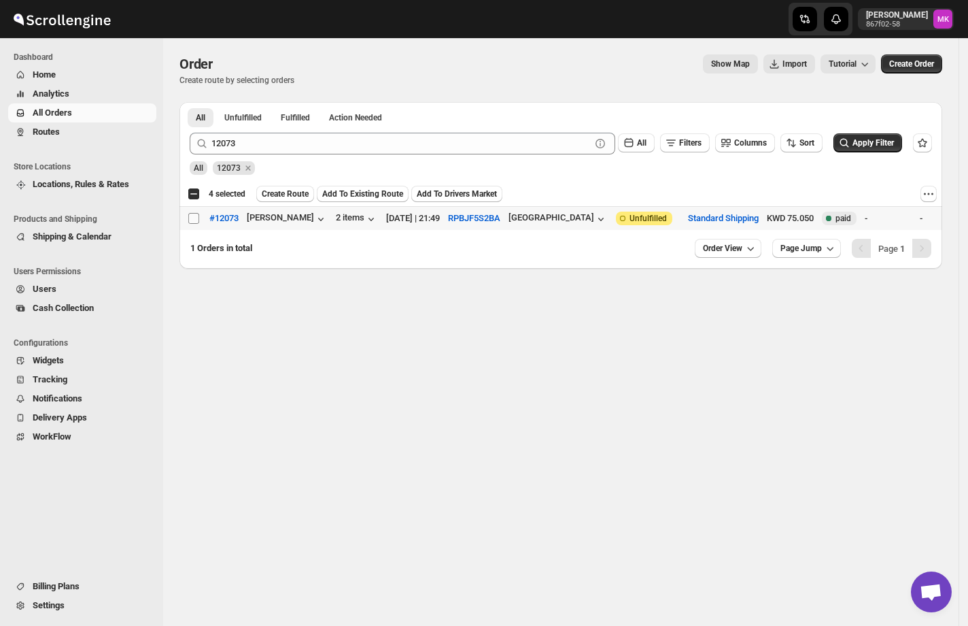
click at [190, 215] on input "Select order" at bounding box center [193, 218] width 11 height 11
checkbox input "true"
click at [303, 199] on span "Create Route" at bounding box center [285, 193] width 47 height 11
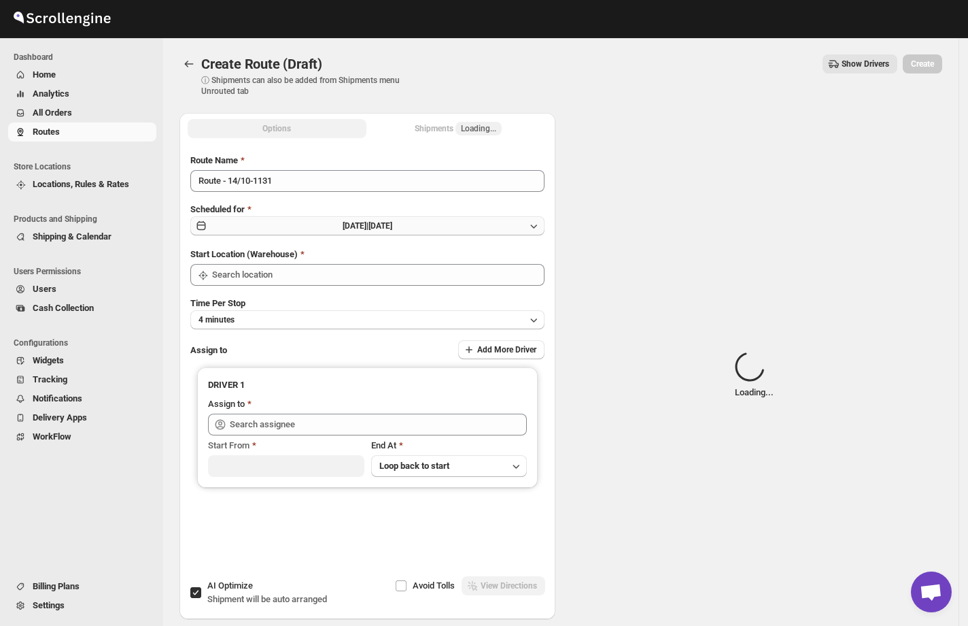
type input "[GEOGRAPHIC_DATA]"
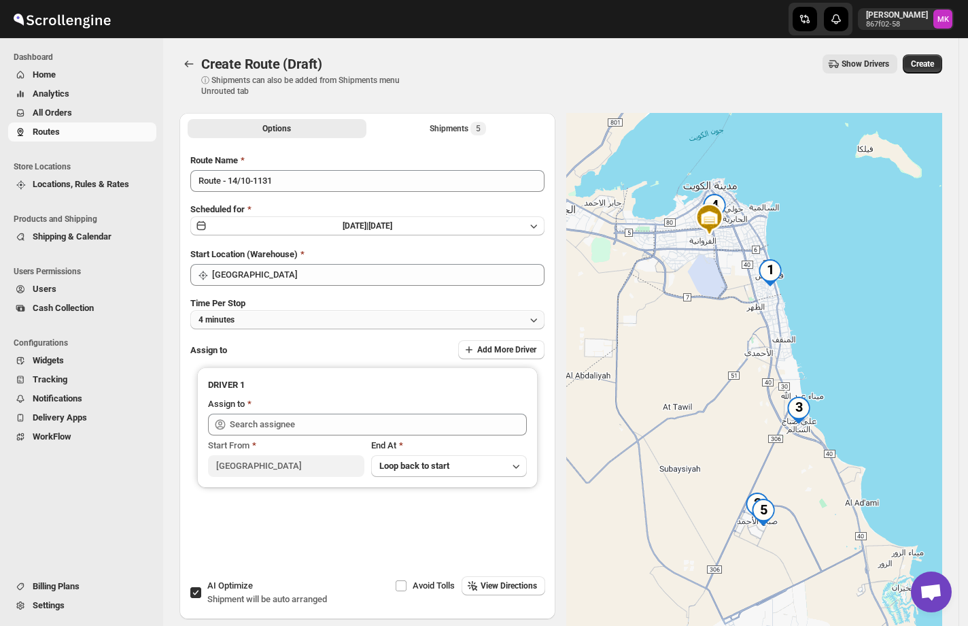
click at [253, 322] on button "4 minutes" at bounding box center [367, 319] width 354 height 19
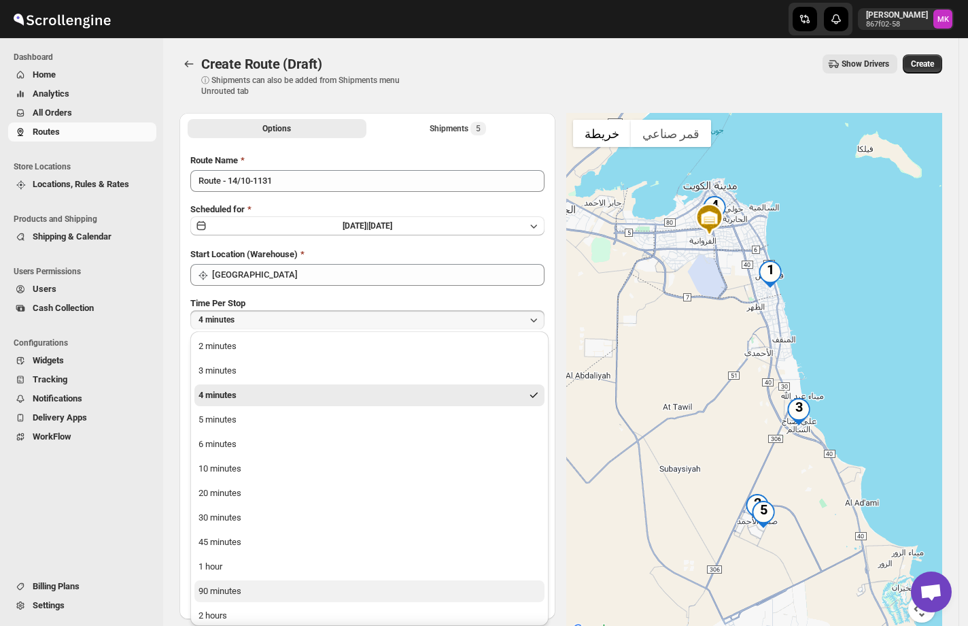
click at [224, 582] on button "90 minutes" at bounding box center [369, 591] width 350 height 22
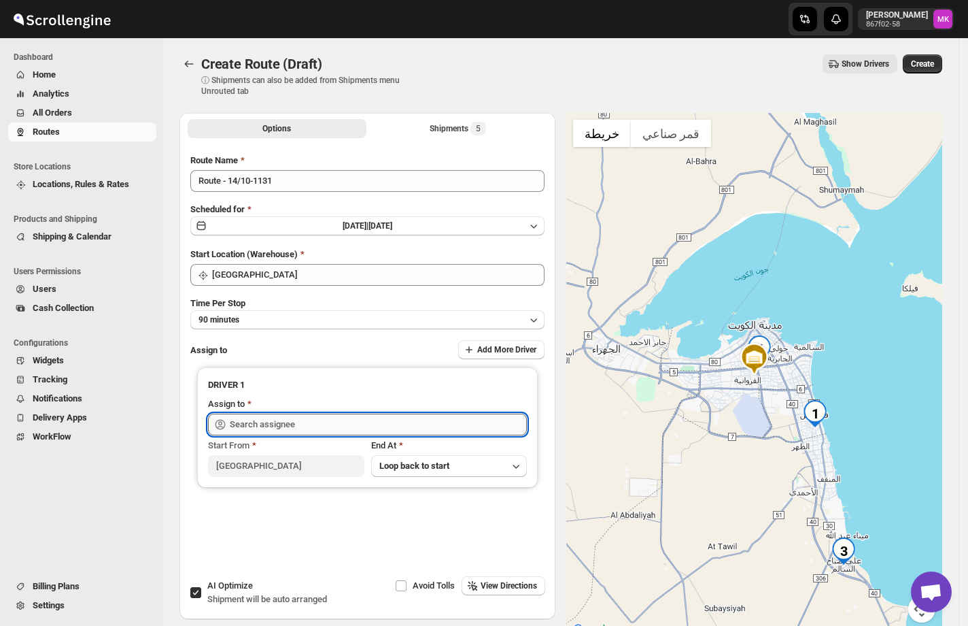
click at [251, 431] on input "text" at bounding box center [378, 424] width 297 height 22
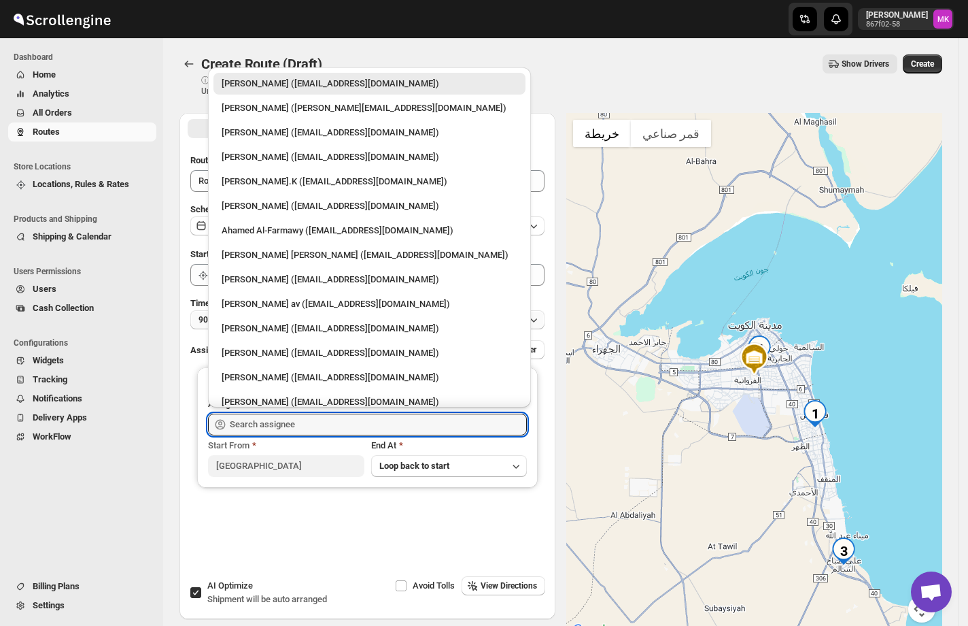
click at [313, 326] on div "[PERSON_NAME] ([EMAIL_ADDRESS][DOMAIN_NAME])" at bounding box center [370, 329] width 296 height 14
type input "[PERSON_NAME] ([EMAIL_ADDRESS][DOMAIN_NAME])"
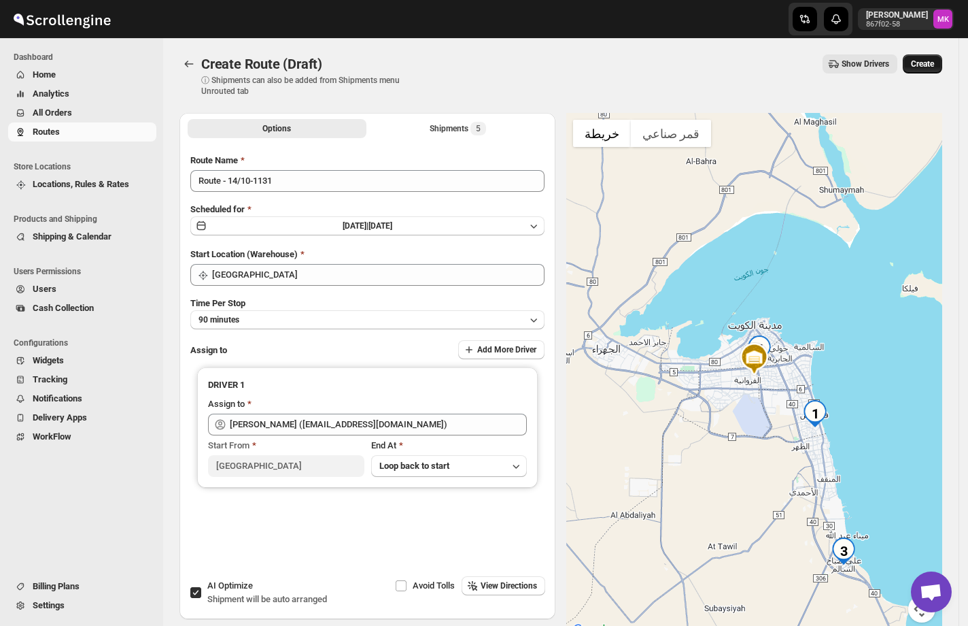
click at [923, 69] on button "Create" at bounding box center [922, 63] width 39 height 19
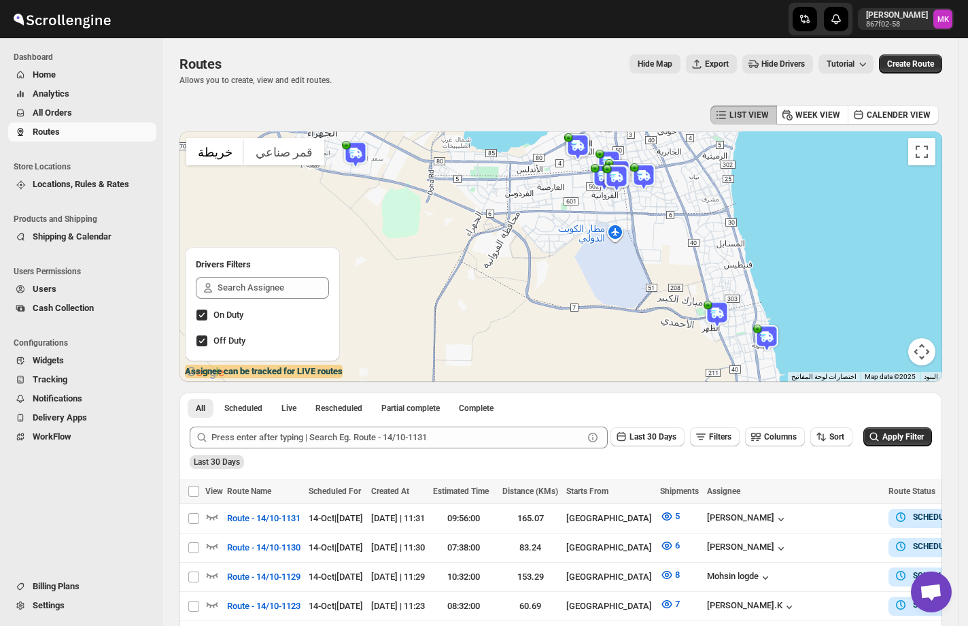
click at [65, 122] on button "Routes" at bounding box center [82, 131] width 148 height 19
click at [60, 115] on span "All Orders" at bounding box center [52, 112] width 39 height 10
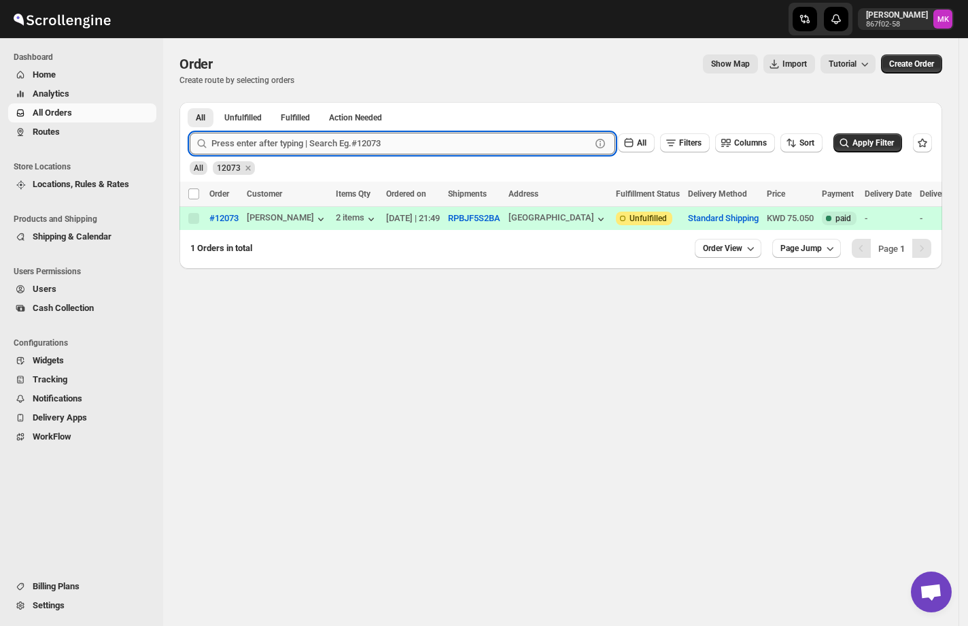
click at [241, 145] on input "text" at bounding box center [400, 144] width 379 height 22
paste input "12088"
type input "12088"
click at [190, 102] on button "Submit" at bounding box center [209, 109] width 39 height 14
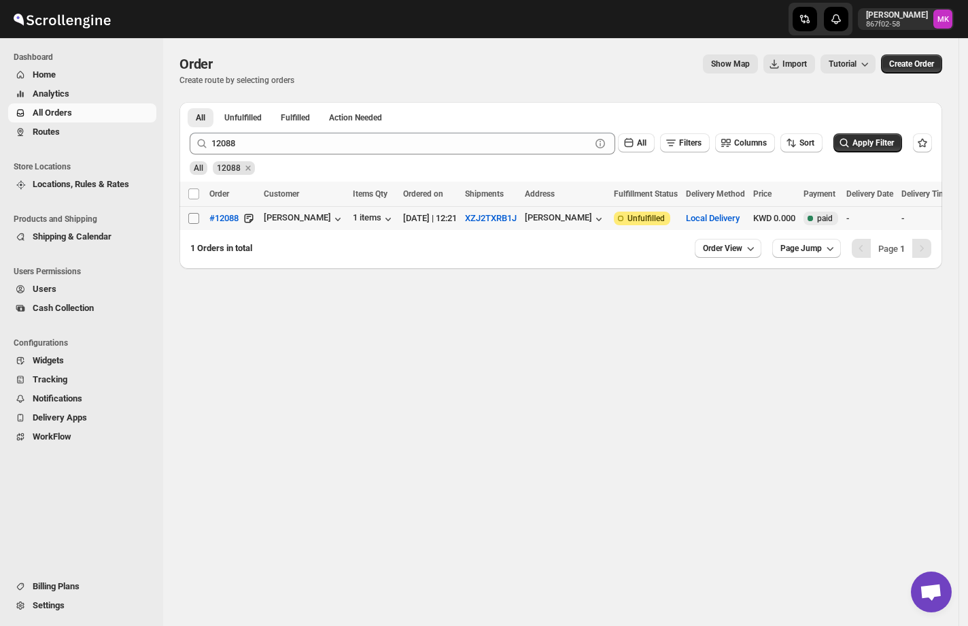
click at [193, 216] on input "Select order" at bounding box center [193, 218] width 11 height 11
checkbox input "true"
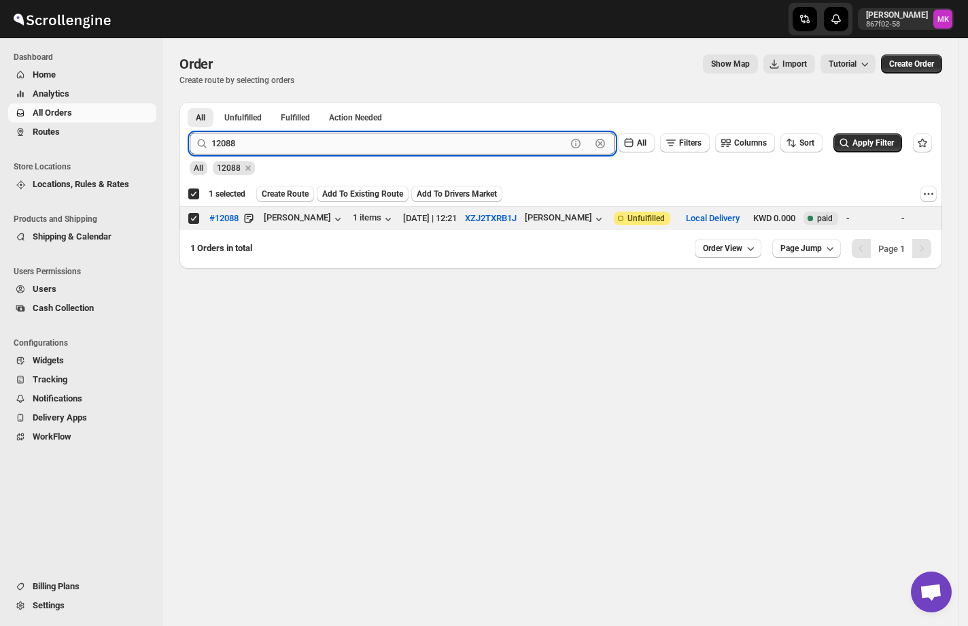
click at [246, 137] on input "12088" at bounding box center [388, 144] width 355 height 22
paste input "102"
type input "12102"
click at [190, 102] on button "Submit" at bounding box center [209, 109] width 39 height 14
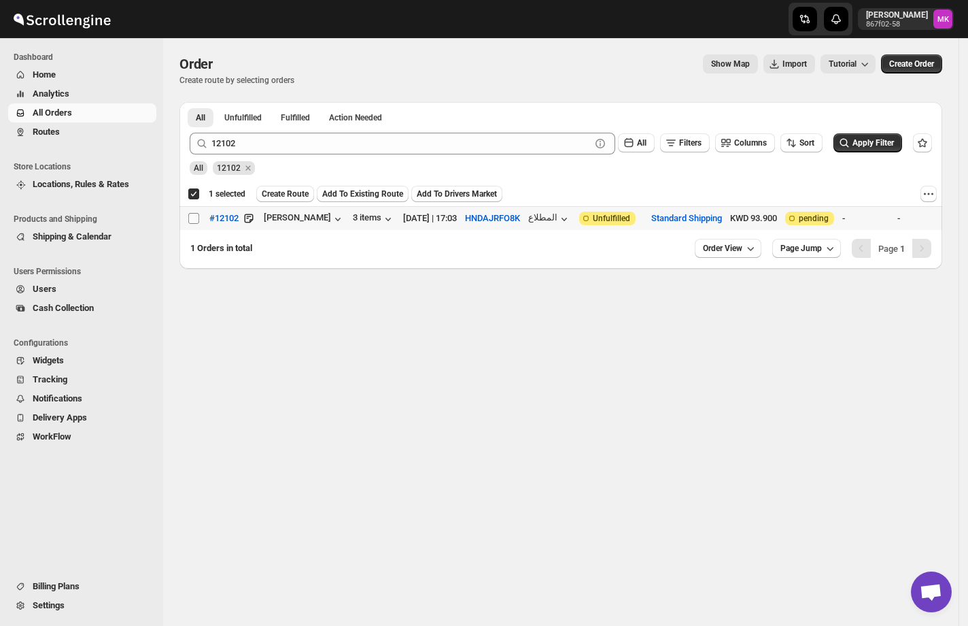
click at [196, 218] on input "Select order" at bounding box center [193, 218] width 11 height 11
checkbox input "true"
checkbox input "false"
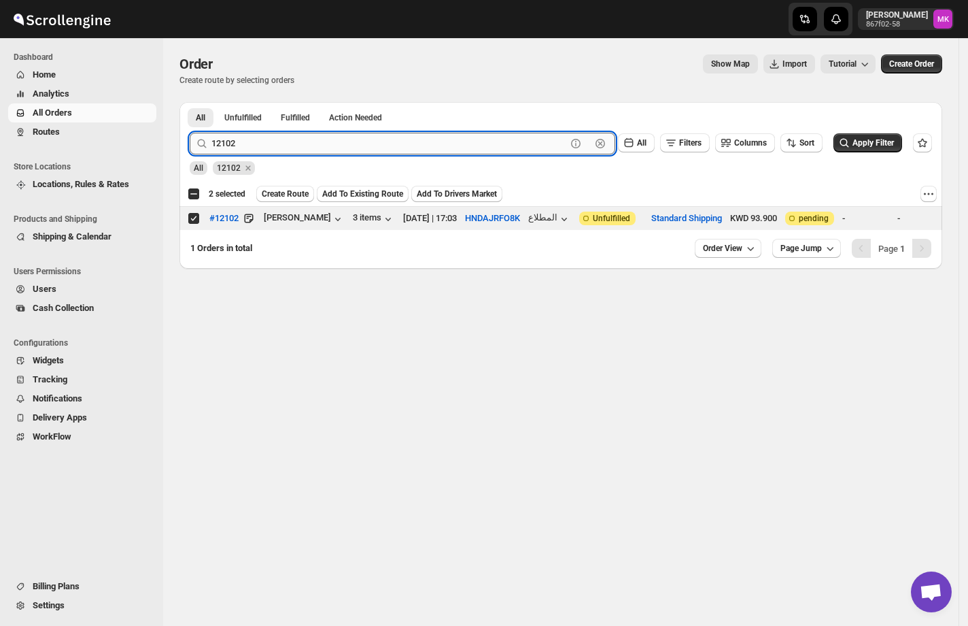
click at [248, 145] on input "12102" at bounding box center [388, 144] width 355 height 22
paste input "065"
type input "12065"
click at [190, 102] on button "Submit" at bounding box center [209, 109] width 39 height 14
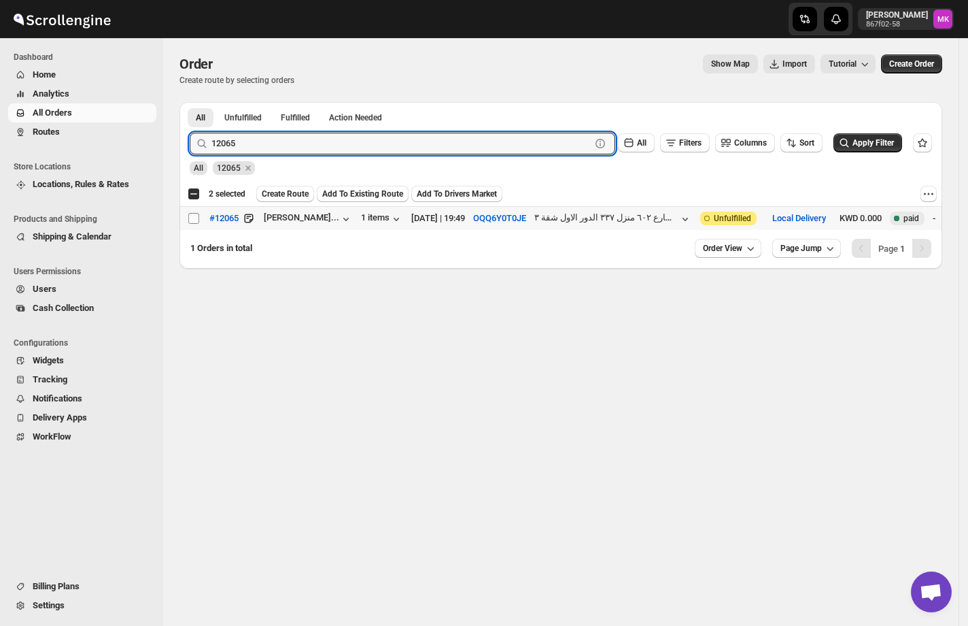
click at [189, 213] on input "Select order" at bounding box center [193, 218] width 11 height 11
checkbox input "true"
click at [262, 150] on input "12065" at bounding box center [388, 144] width 355 height 22
paste input "53"
type input "12053"
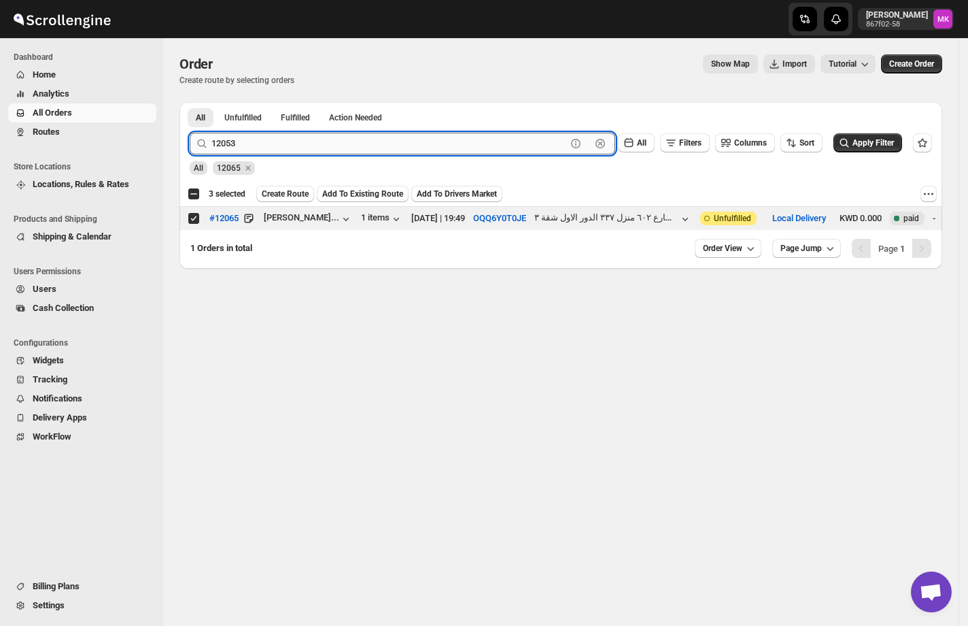
click at [190, 102] on button "Submit" at bounding box center [209, 109] width 39 height 14
click at [196, 221] on input "Select order" at bounding box center [193, 218] width 11 height 11
checkbox input "true"
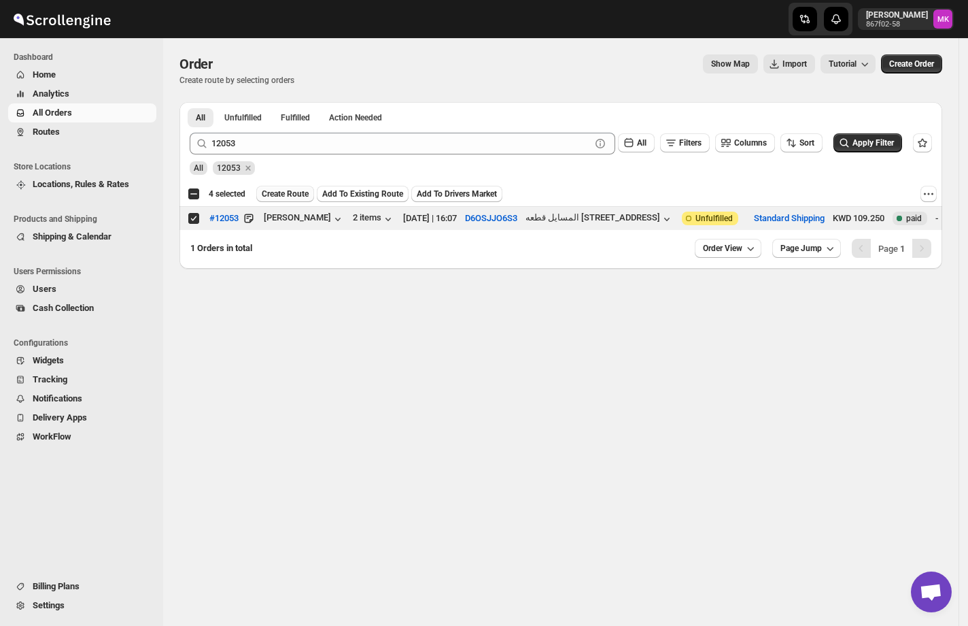
click at [311, 196] on button "Create Route" at bounding box center [285, 194] width 58 height 16
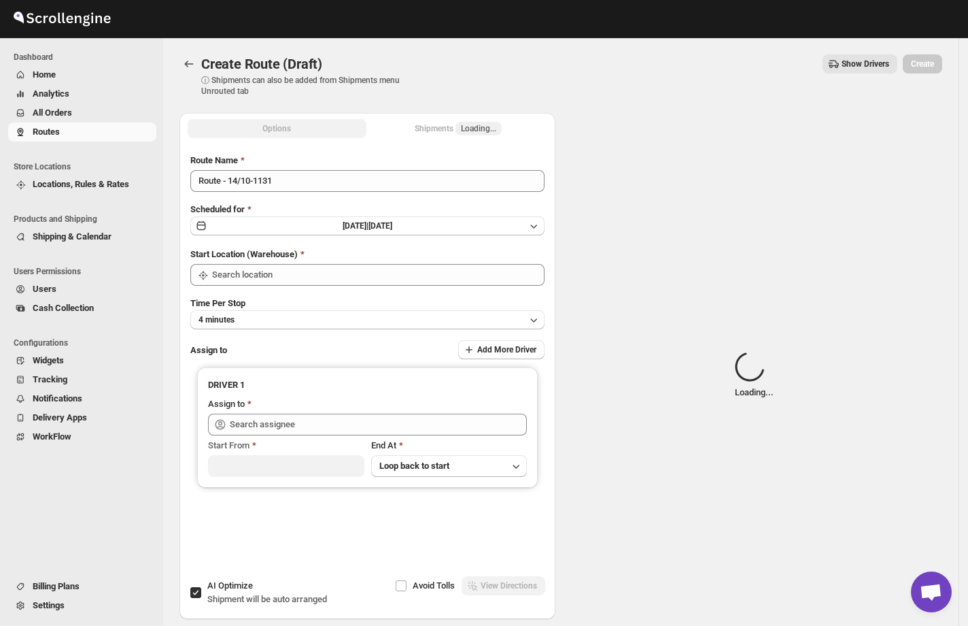
type input "[GEOGRAPHIC_DATA]"
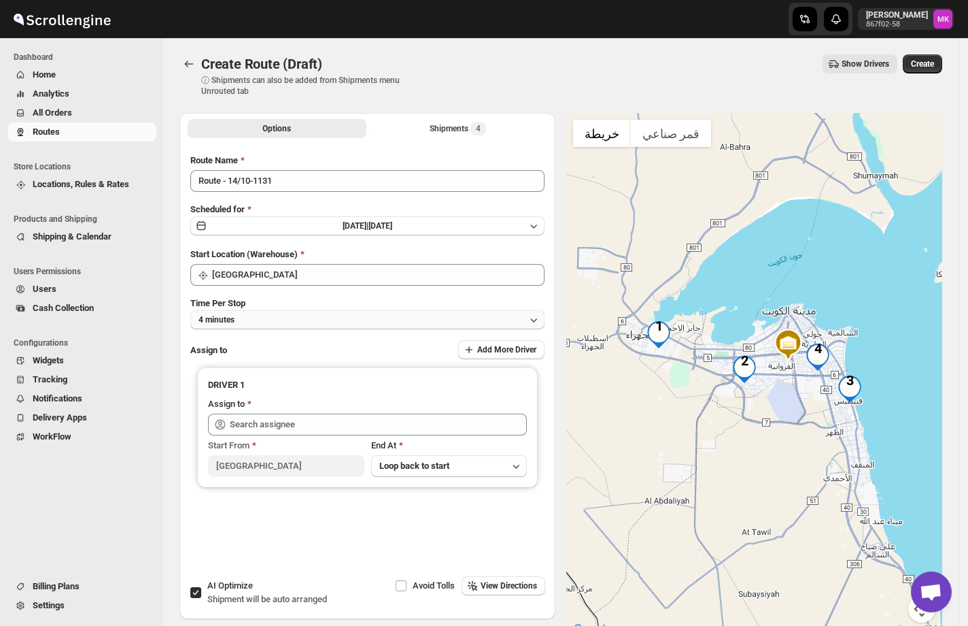
click at [230, 327] on button "4 minutes" at bounding box center [367, 319] width 354 height 19
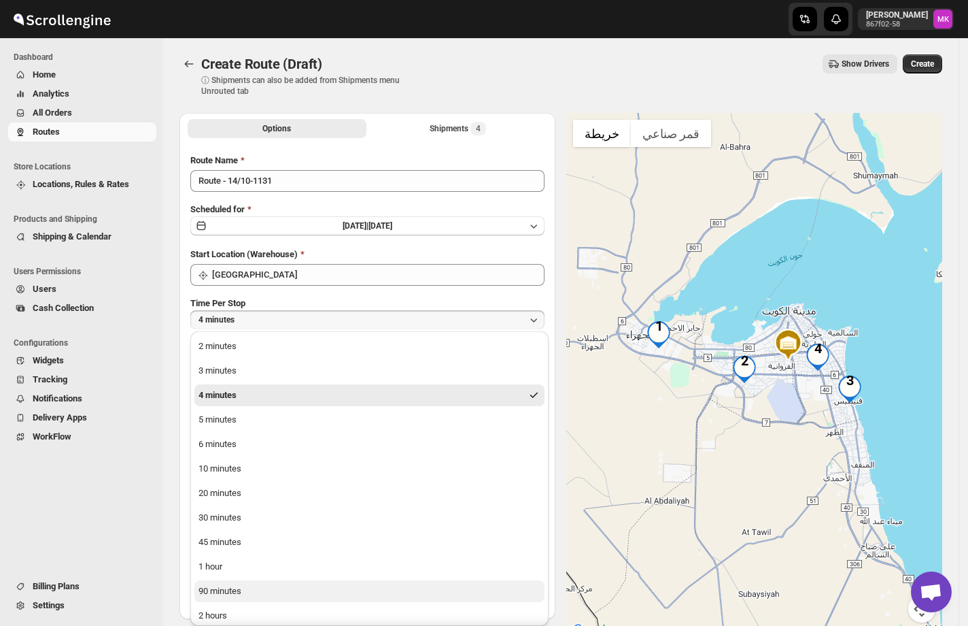
click at [207, 594] on div "90 minutes" at bounding box center [220, 591] width 43 height 14
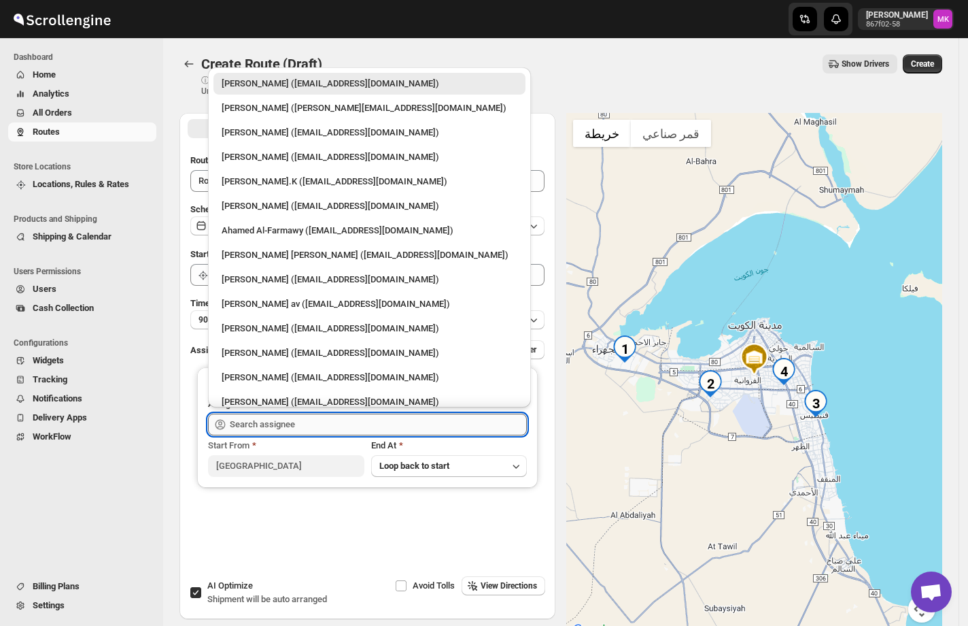
click at [245, 425] on input "text" at bounding box center [378, 424] width 297 height 22
click at [301, 237] on div "Ahamed Al-Farmawy ([EMAIL_ADDRESS][DOMAIN_NAME])" at bounding box center [370, 231] width 296 height 14
type input "Ahamed Al-Farmawy ([EMAIL_ADDRESS][DOMAIN_NAME])"
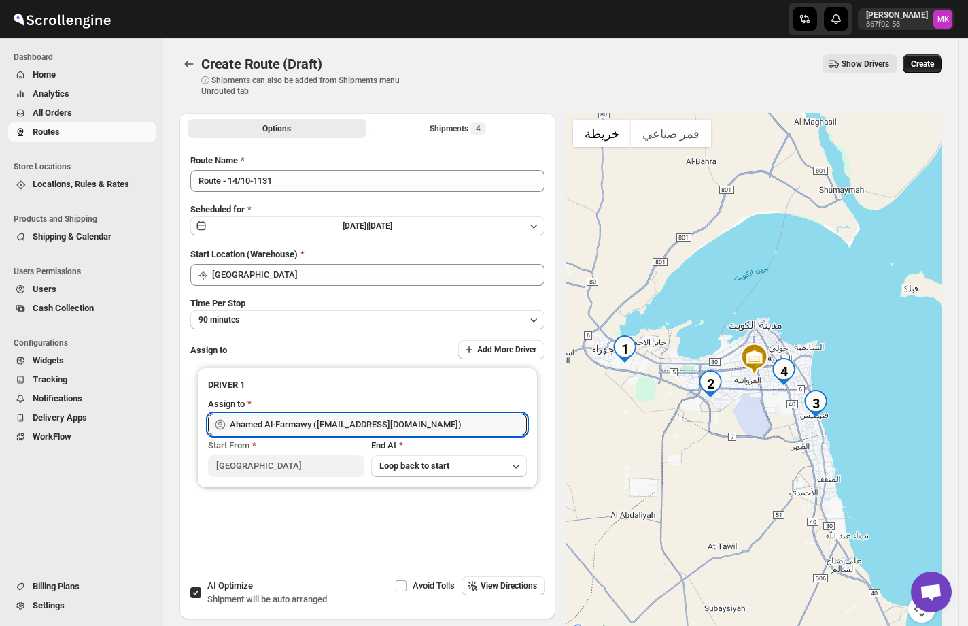
click at [925, 69] on button "Create" at bounding box center [922, 63] width 39 height 19
